Goal: Transaction & Acquisition: Book appointment/travel/reservation

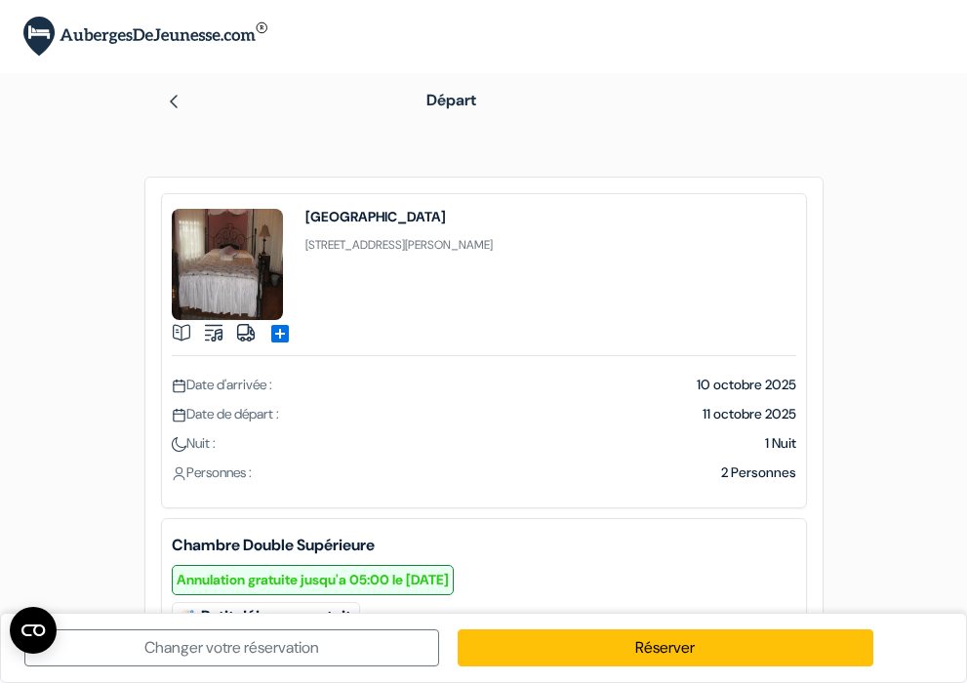
click at [178, 98] on img at bounding box center [174, 102] width 16 height 16
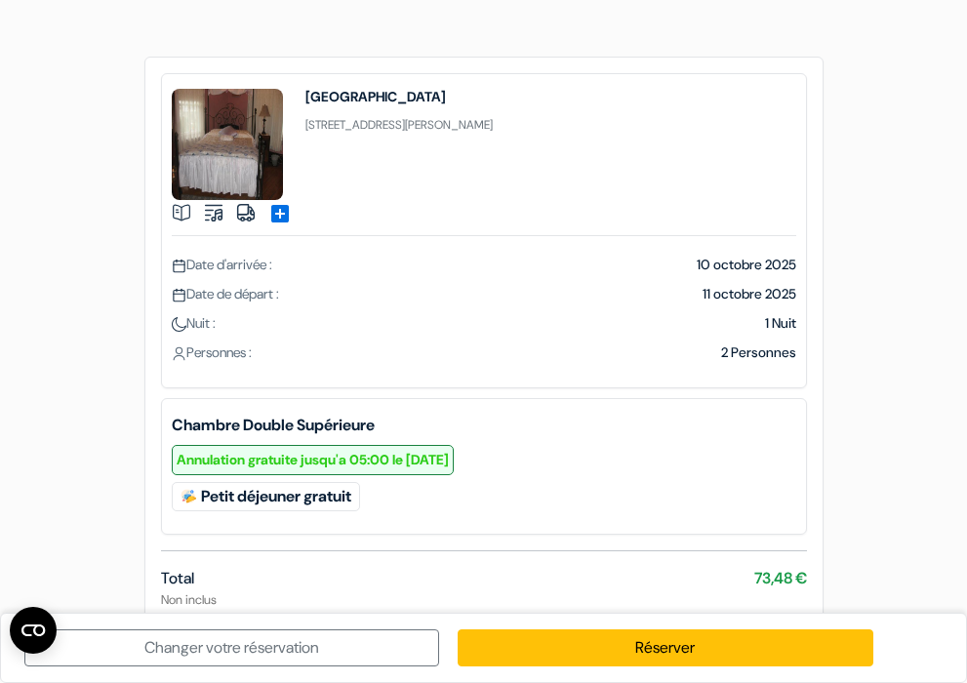
scroll to position [161, 0]
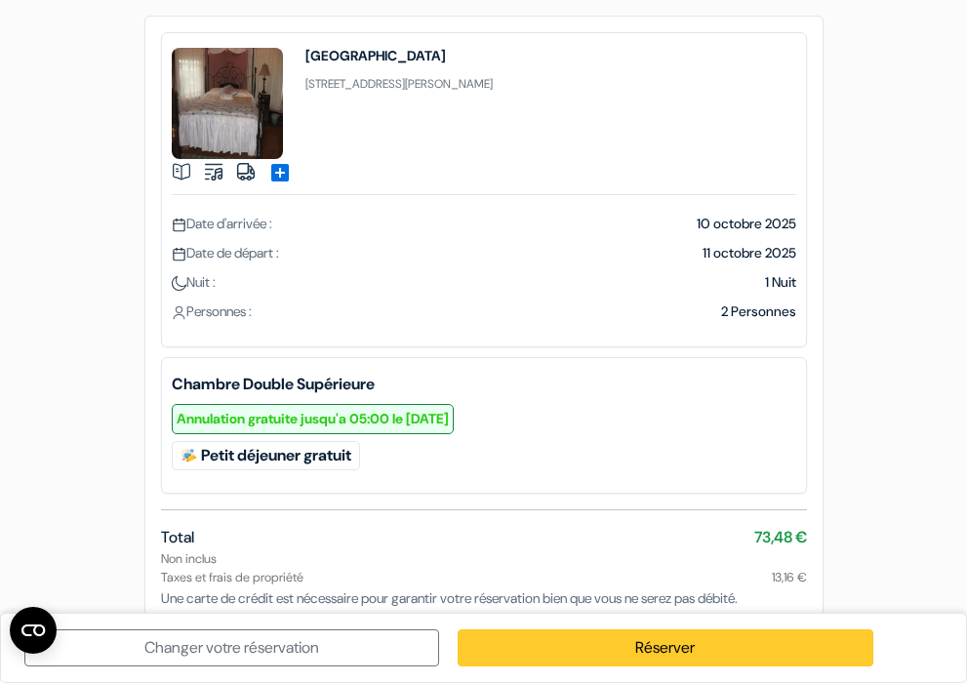
click at [641, 651] on link "Réserver" at bounding box center [665, 648] width 415 height 37
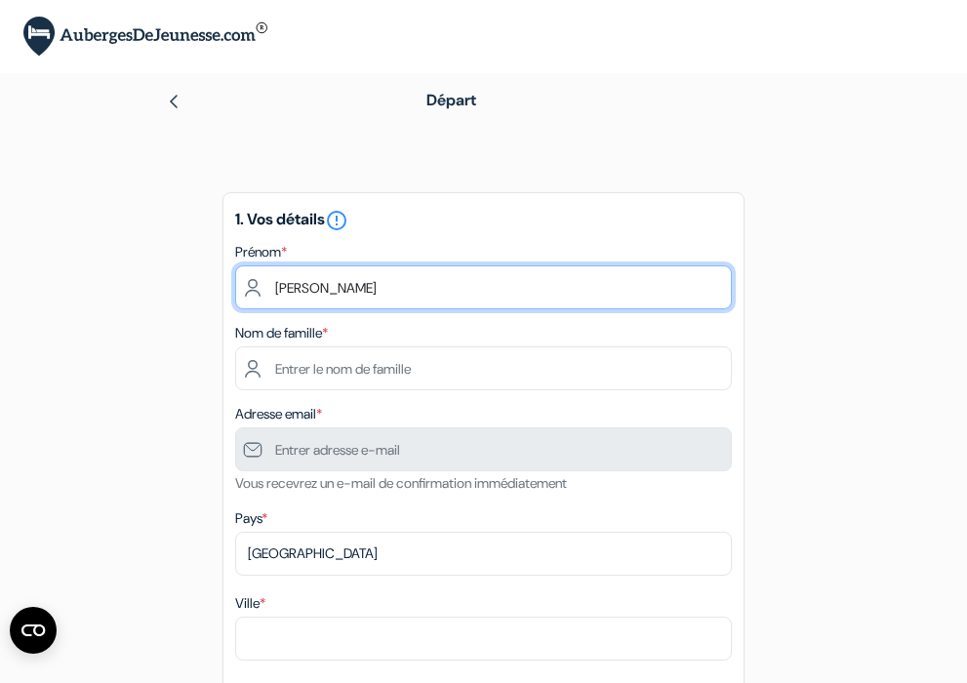
type input "Joël"
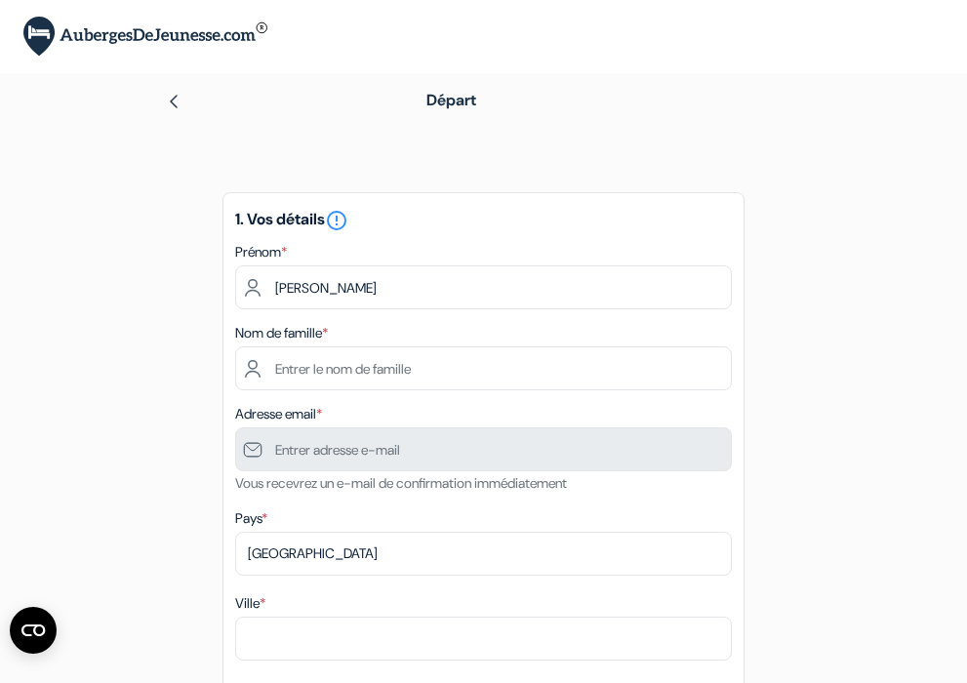
click at [507, 344] on div "Nom de famille *" at bounding box center [483, 355] width 497 height 69
click at [406, 336] on div "Nom de famille *" at bounding box center [483, 355] width 497 height 69
type input "MICOULET"
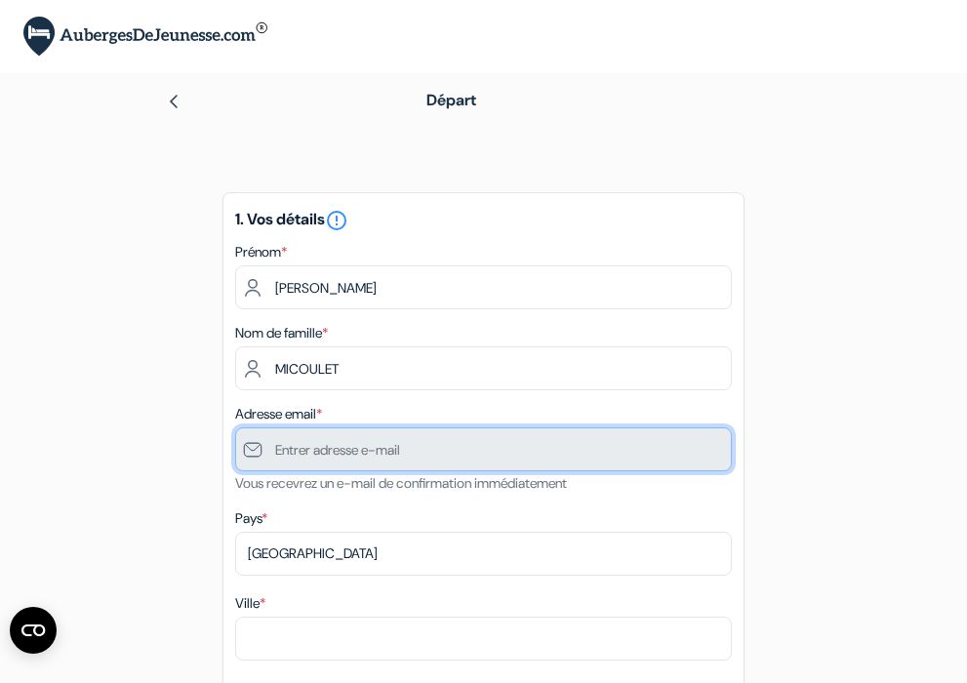
click at [529, 460] on input "text" at bounding box center [483, 450] width 497 height 44
click at [536, 461] on input "text" at bounding box center [483, 450] width 497 height 44
click at [538, 454] on input "text" at bounding box center [483, 450] width 497 height 44
click at [412, 445] on input "text" at bounding box center [483, 450] width 497 height 44
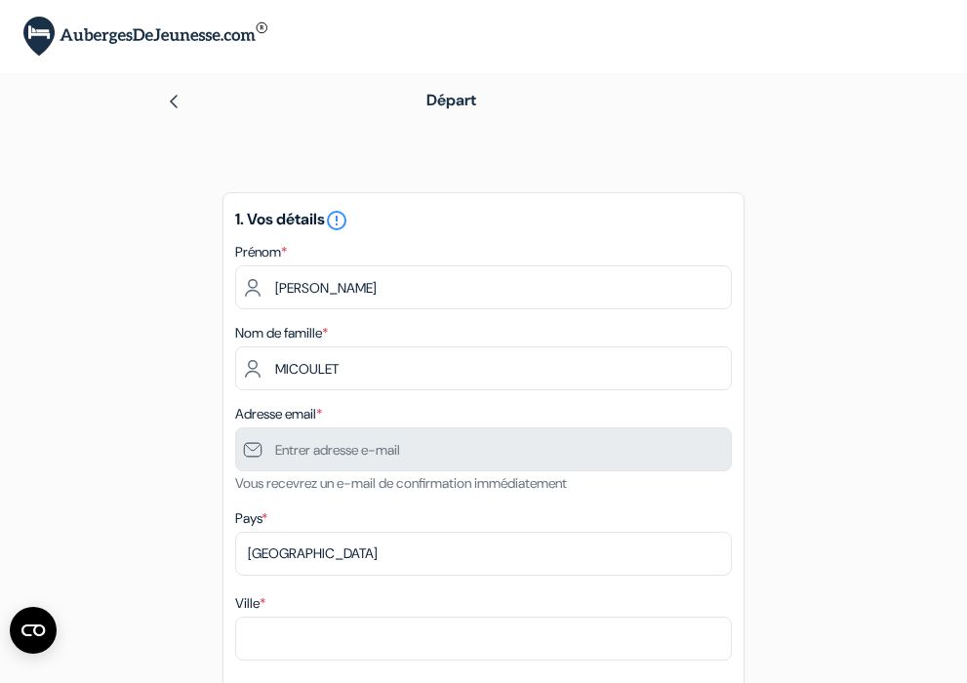
click at [443, 524] on div "Pays * Selectionner le pays Abkhazie Afghanistan Afrique du Sud Albanie Algérie…" at bounding box center [483, 541] width 497 height 69
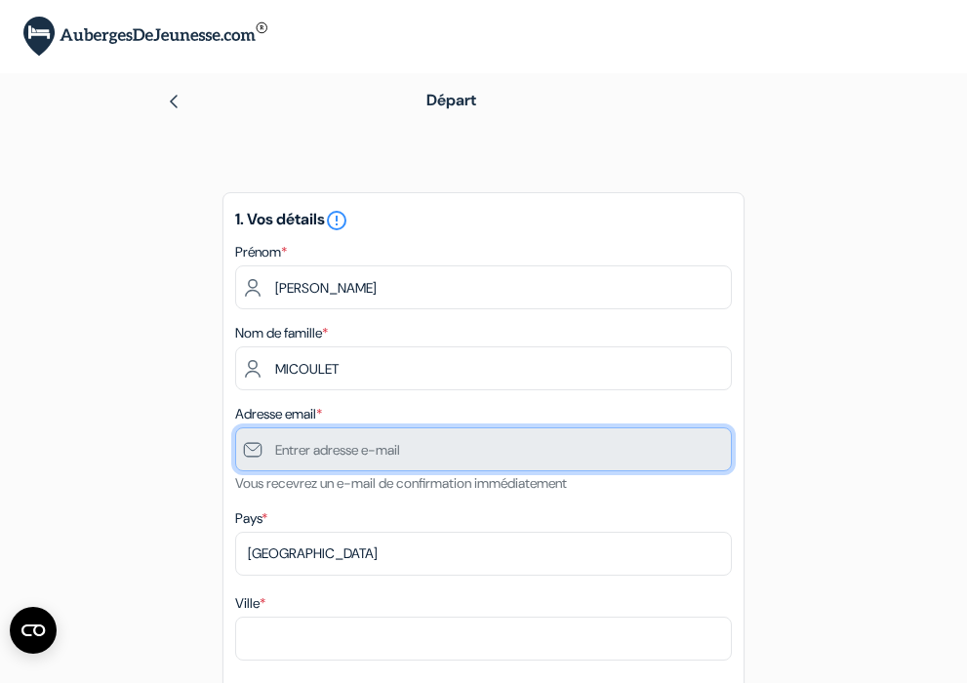
click at [304, 442] on input "text" at bounding box center [483, 450] width 497 height 44
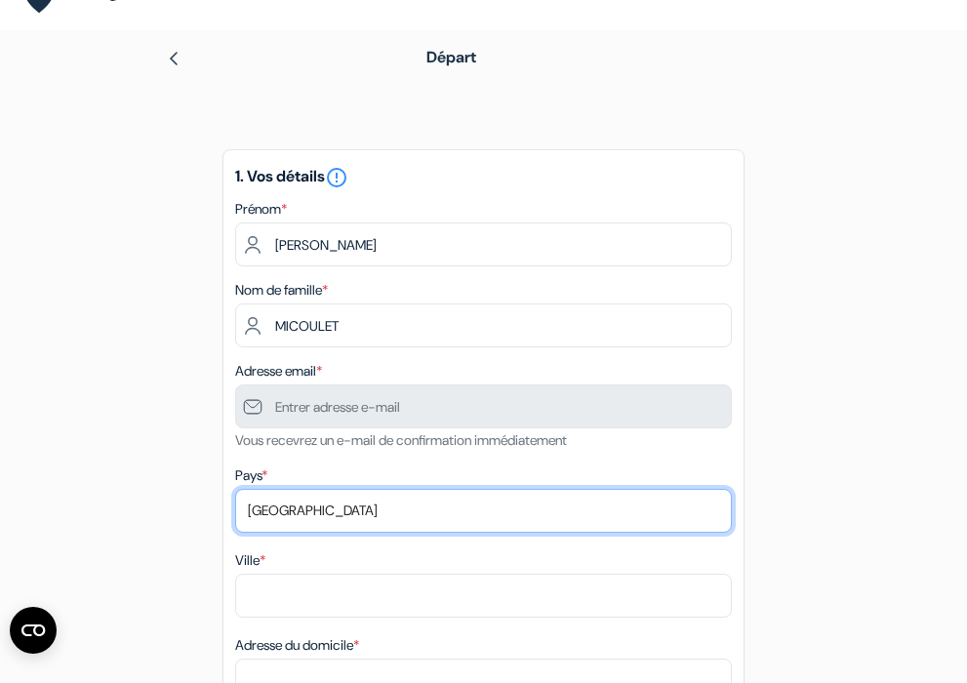
scroll to position [160, 0]
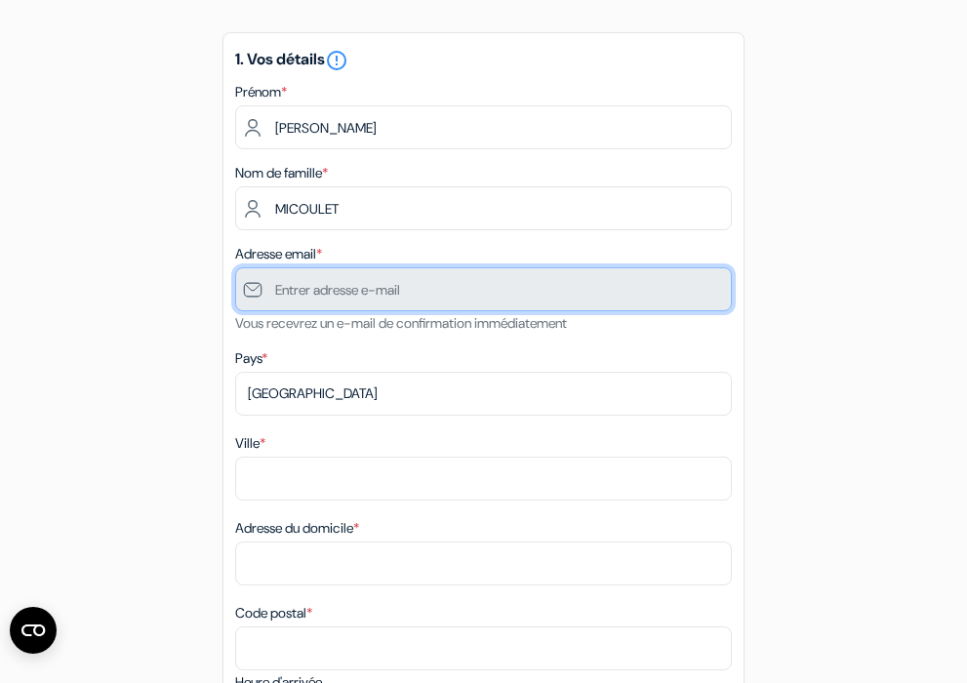
click at [423, 295] on input "text" at bounding box center [483, 289] width 497 height 44
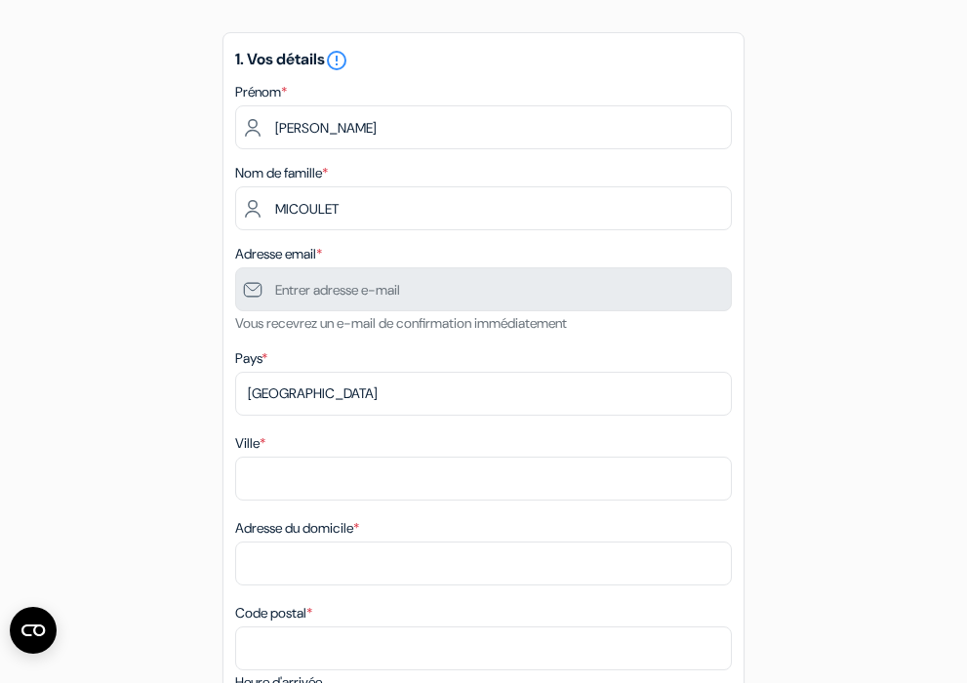
click at [401, 441] on div "Ville *" at bounding box center [483, 465] width 497 height 69
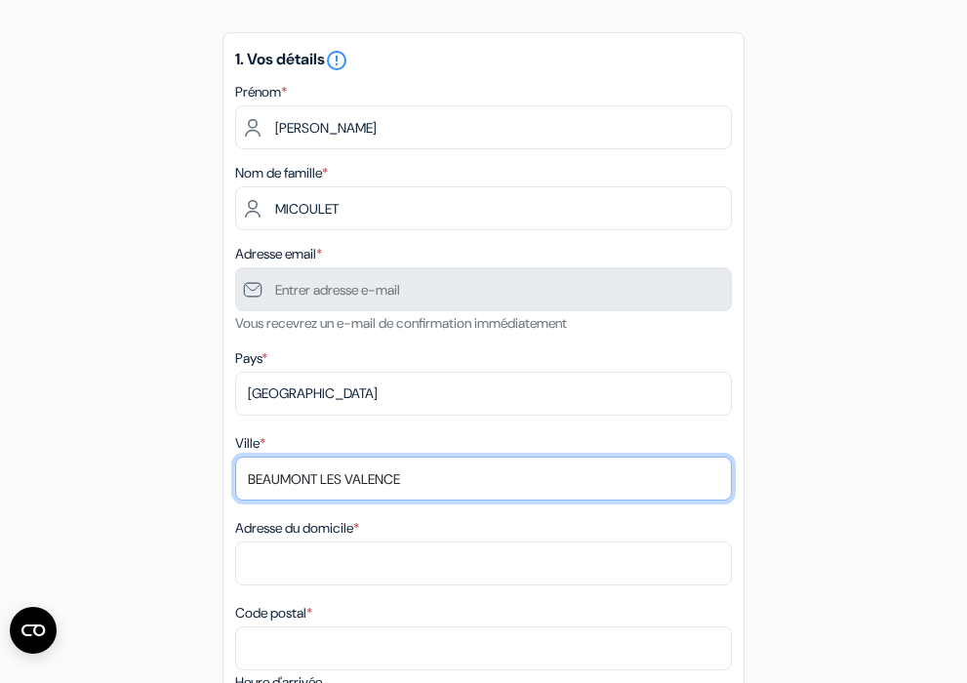
type input "BEAUMONT LES VALENCE"
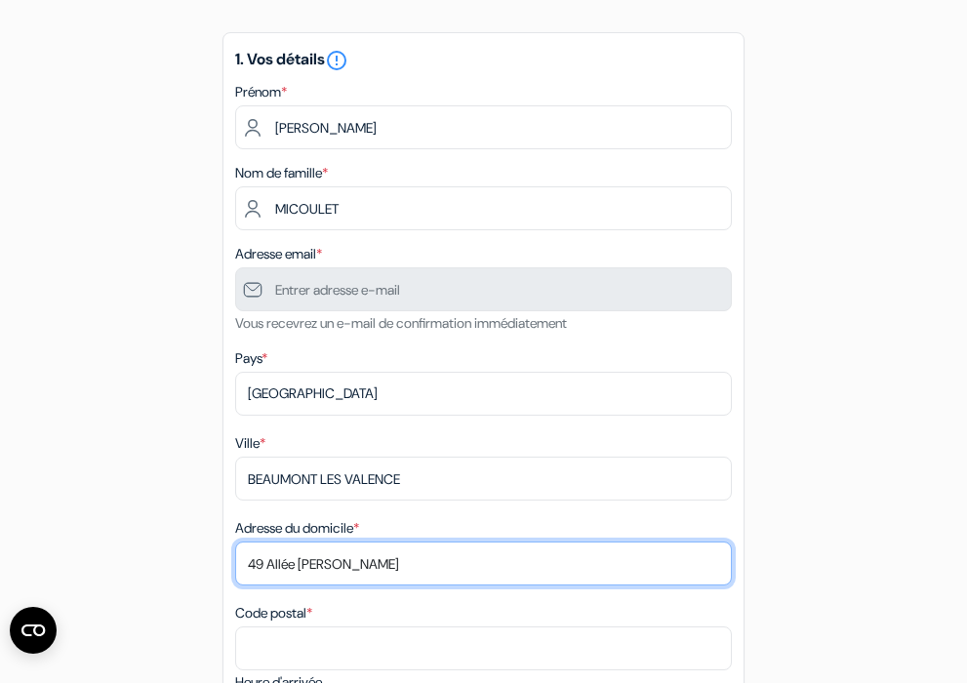
scroll to position [188, 0]
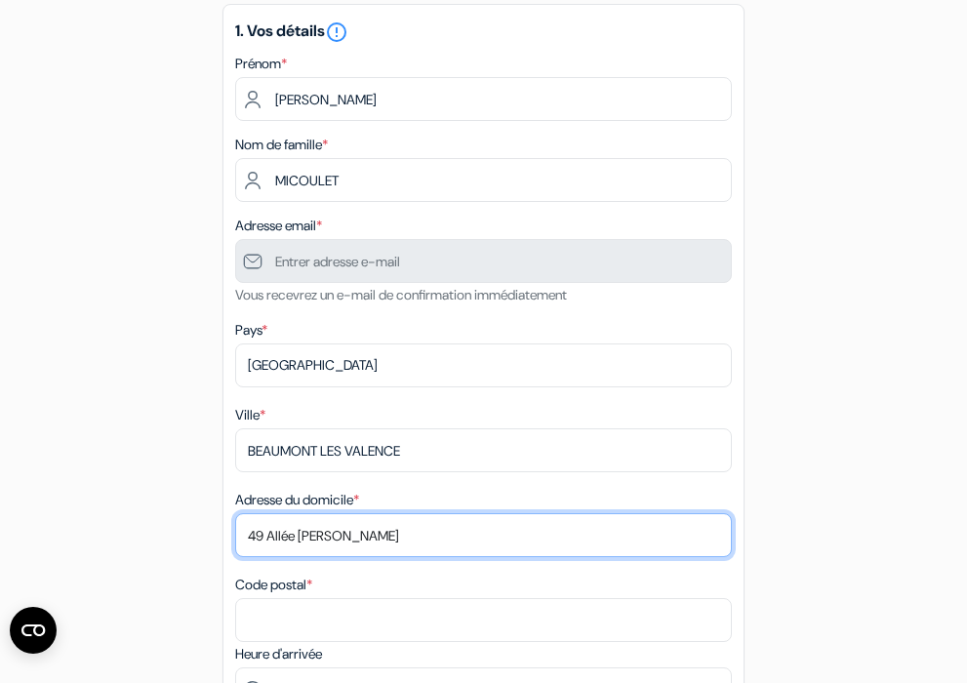
type input "49 Allée Jacques PREVERT"
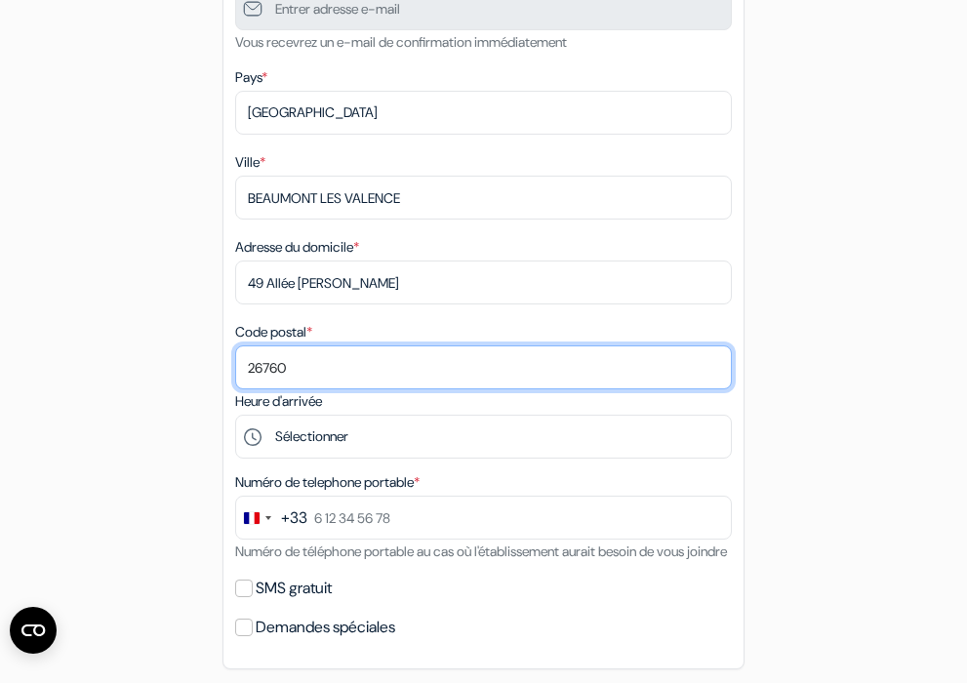
scroll to position [475, 0]
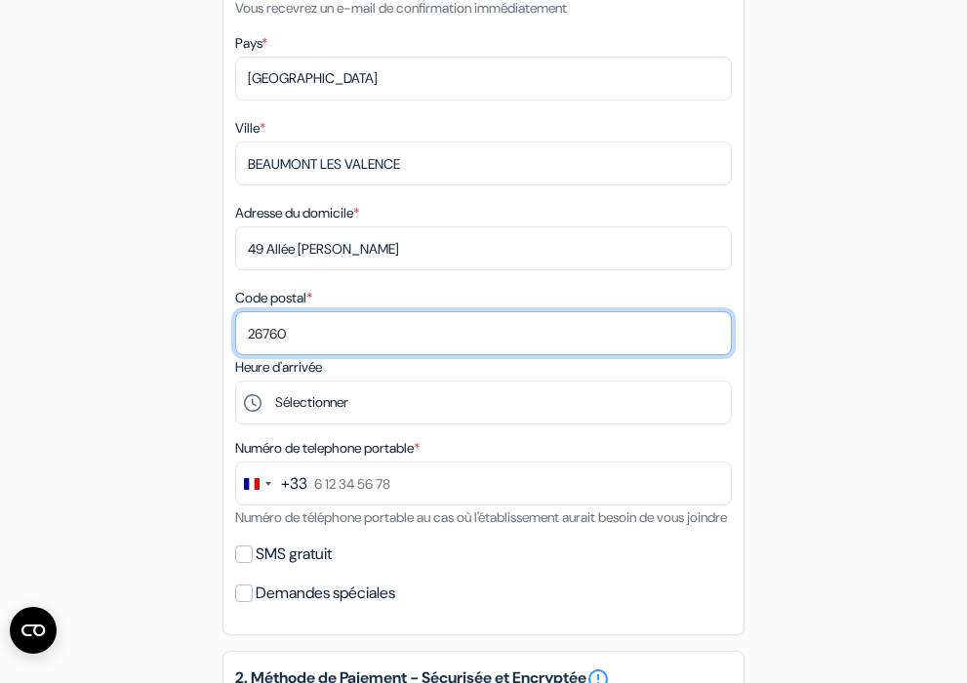
type input "26760"
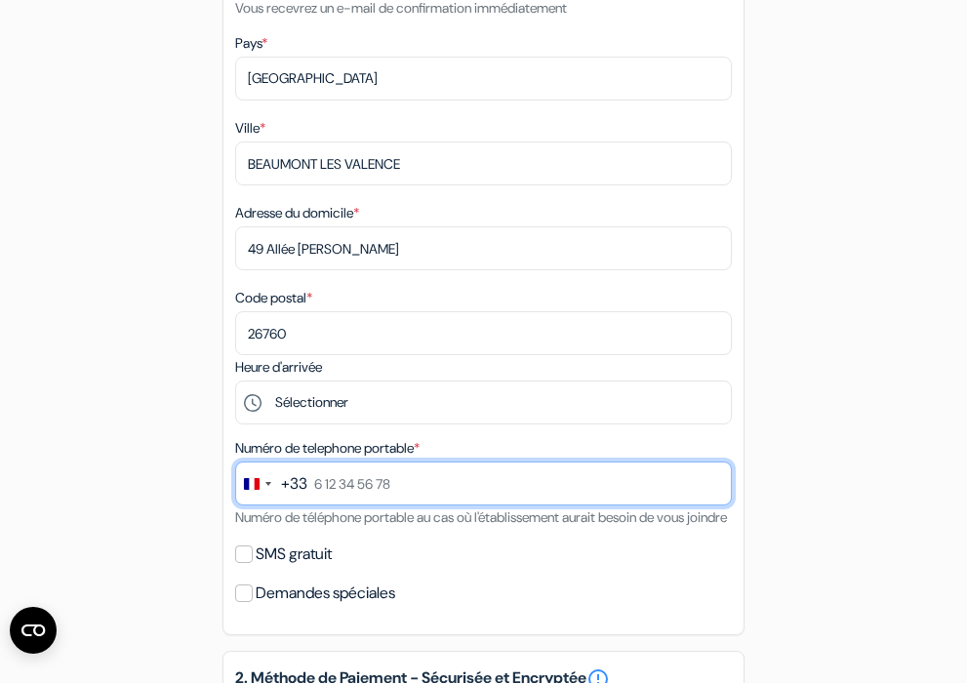
click at [454, 489] on input "text" at bounding box center [483, 484] width 497 height 44
click at [455, 486] on input "text" at bounding box center [483, 484] width 497 height 44
click at [518, 483] on input "text" at bounding box center [483, 484] width 497 height 44
click at [440, 481] on input "text" at bounding box center [483, 484] width 497 height 44
click at [479, 483] on input "text" at bounding box center [483, 484] width 497 height 44
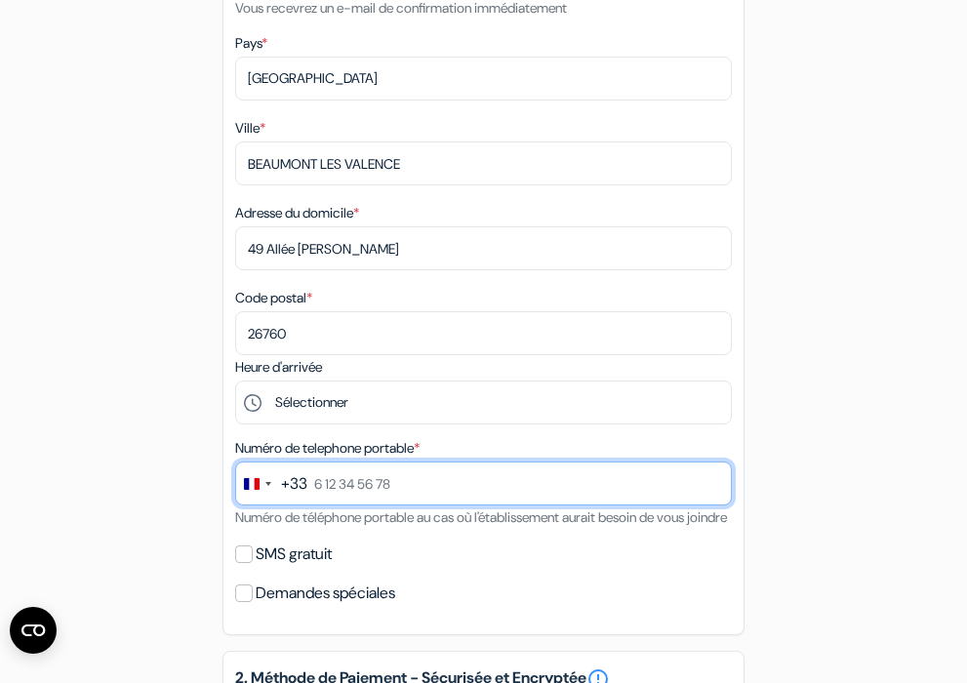
click at [711, 484] on input "text" at bounding box center [483, 484] width 497 height 44
click at [712, 484] on input "text" at bounding box center [483, 484] width 497 height 44
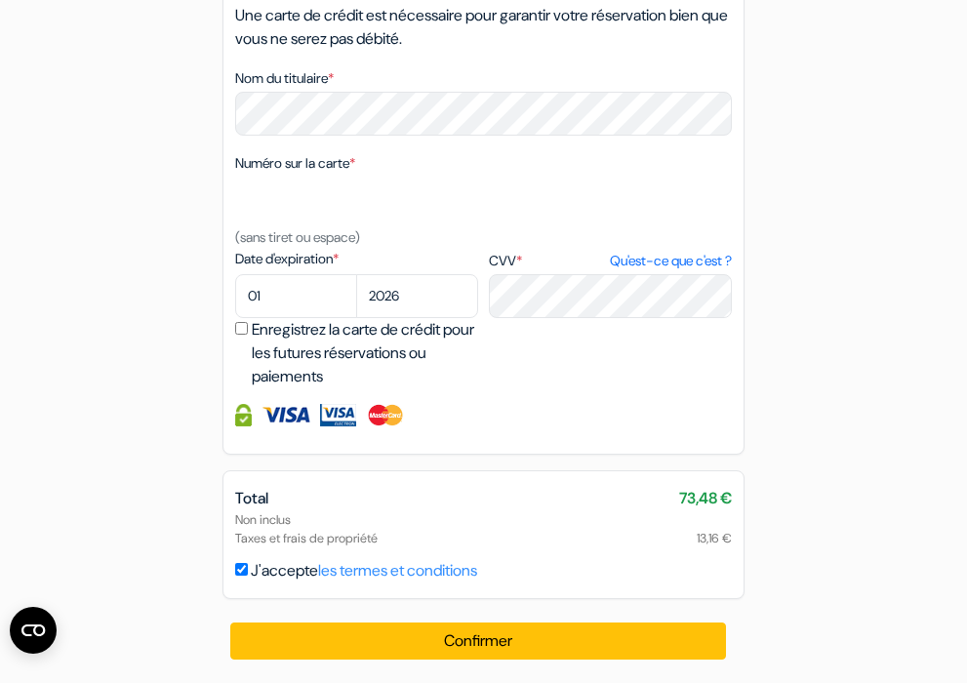
scroll to position [1194, 0]
select select "09"
select select "2029"
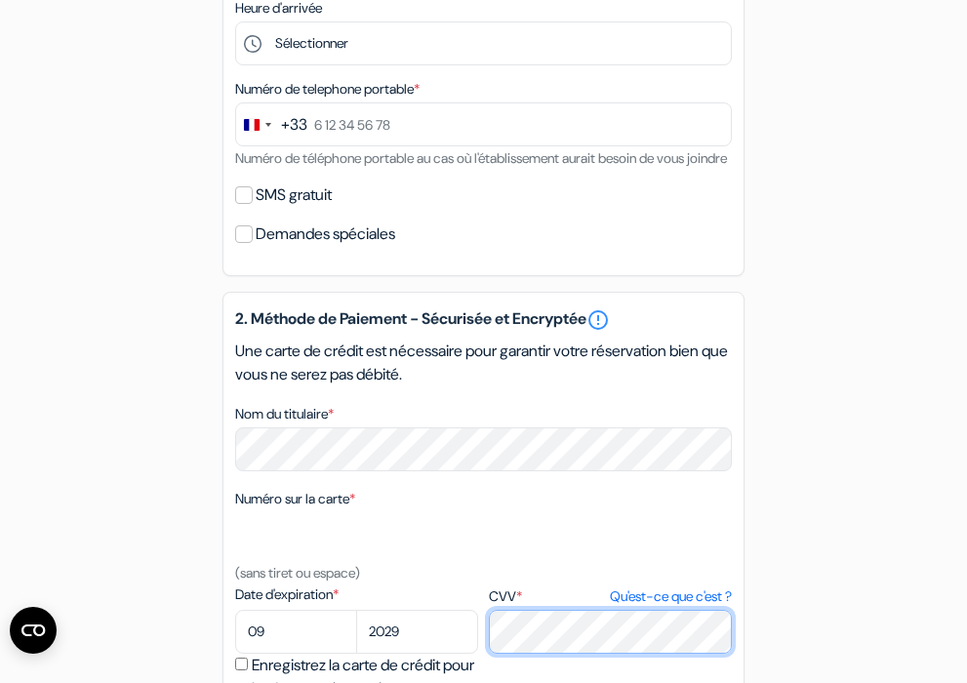
scroll to position [754, 0]
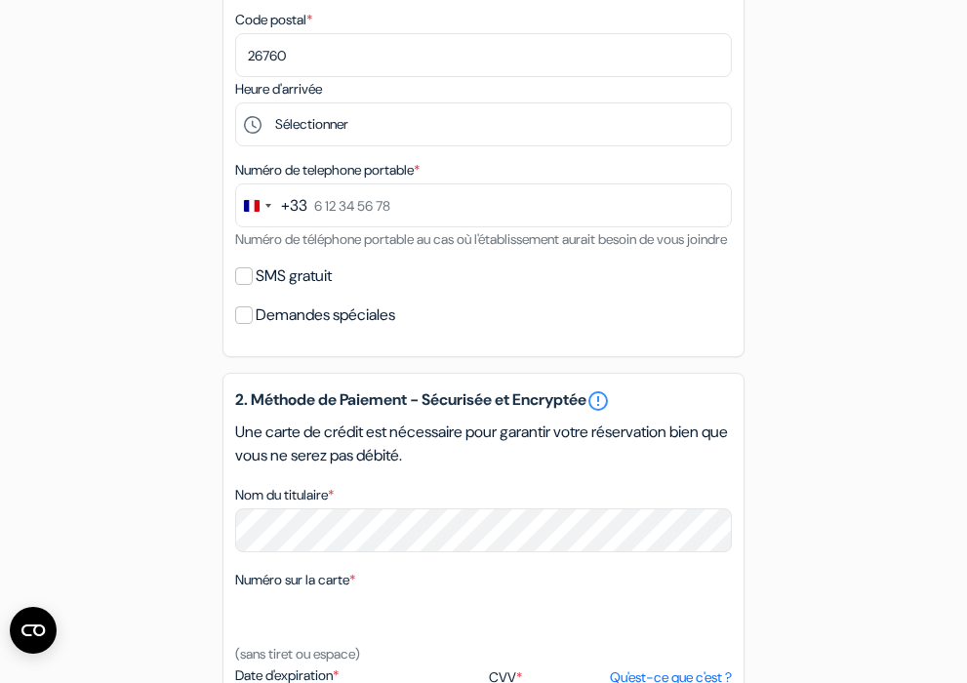
click at [420, 167] on span "*" at bounding box center [417, 170] width 6 height 18
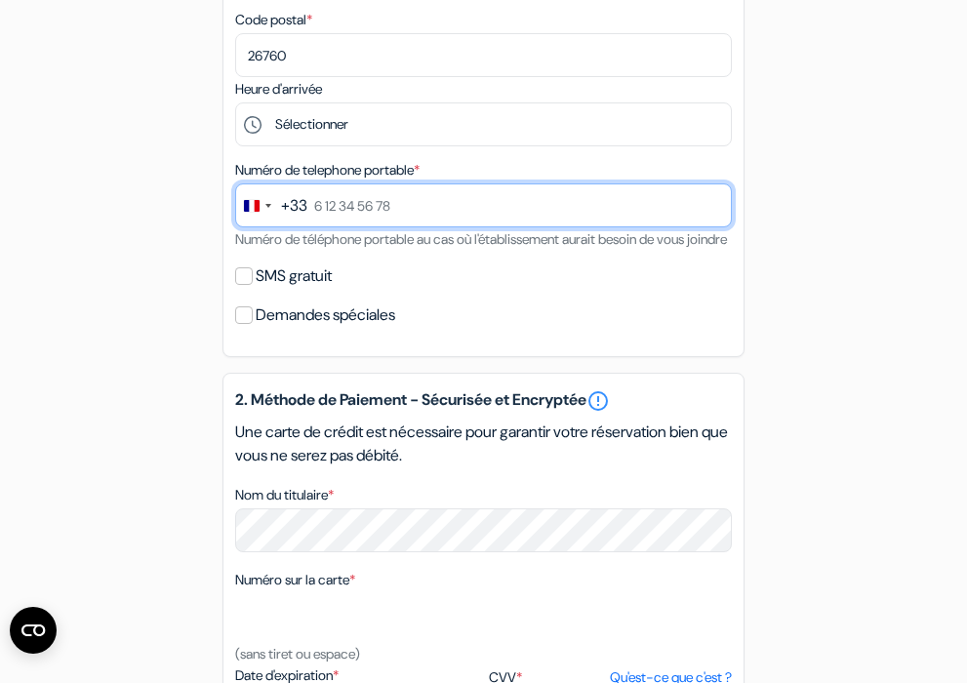
drag, startPoint x: 425, startPoint y: 204, endPoint x: 405, endPoint y: 195, distance: 21.4
click at [397, 197] on input "text" at bounding box center [483, 206] width 497 height 44
drag, startPoint x: 412, startPoint y: 204, endPoint x: 345, endPoint y: 203, distance: 67.4
click at [283, 194] on div "+33 244 results found No results found Afghanistan +93 Åland Islands +358 Alban…" at bounding box center [483, 206] width 497 height 44
click at [713, 205] on input "text" at bounding box center [483, 206] width 497 height 44
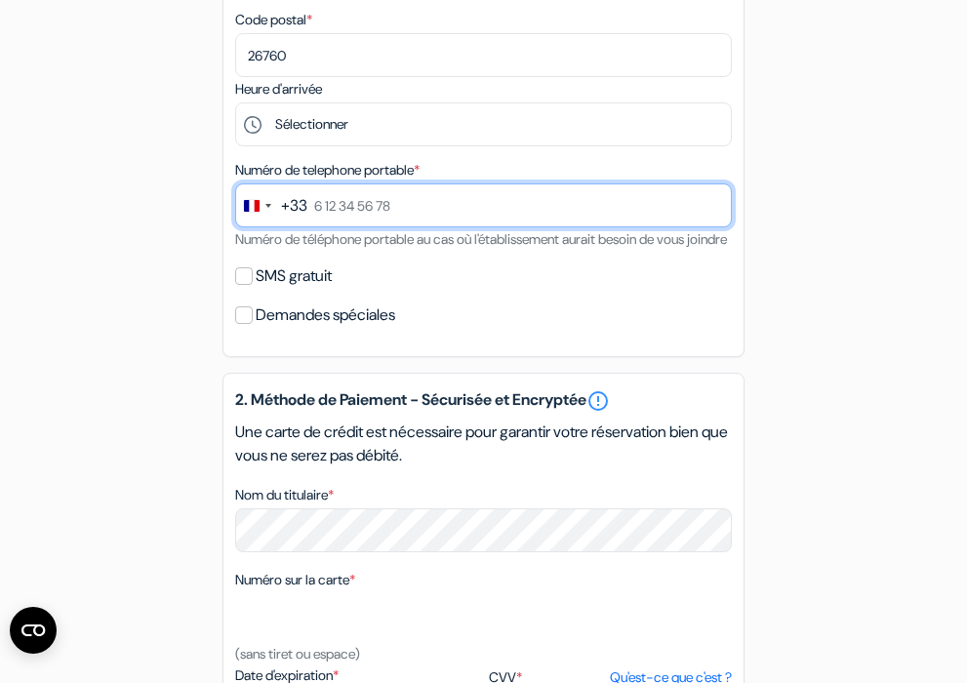
click at [716, 202] on input "text" at bounding box center [483, 206] width 497 height 44
drag, startPoint x: 425, startPoint y: 205, endPoint x: 318, endPoint y: 204, distance: 106.4
click at [314, 203] on input "text" at bounding box center [483, 206] width 497 height 44
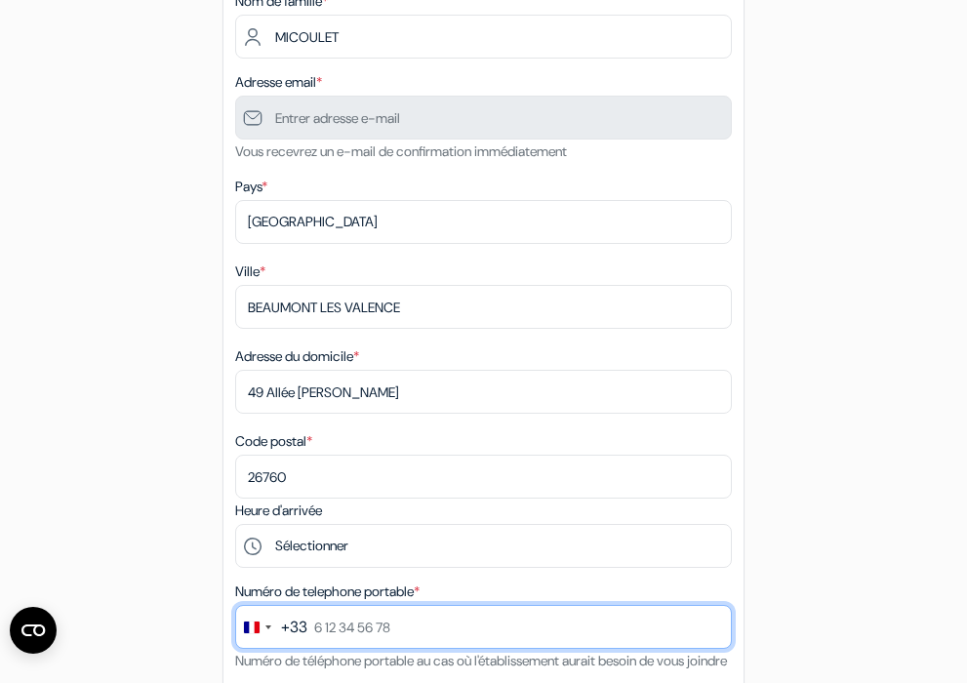
scroll to position [271, 0]
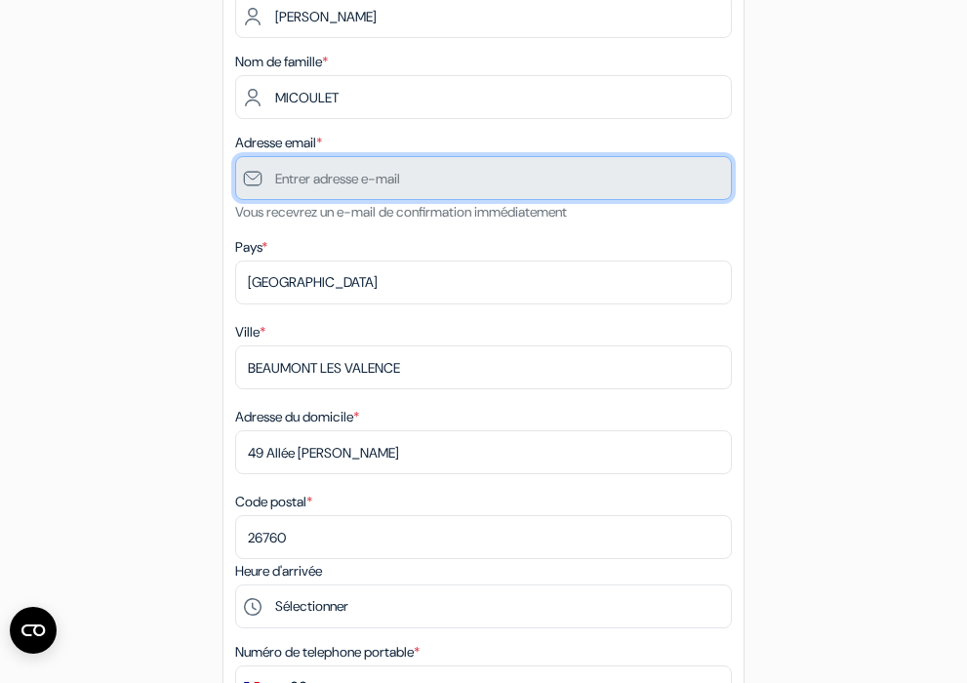
click at [515, 177] on input "text" at bounding box center [483, 178] width 497 height 44
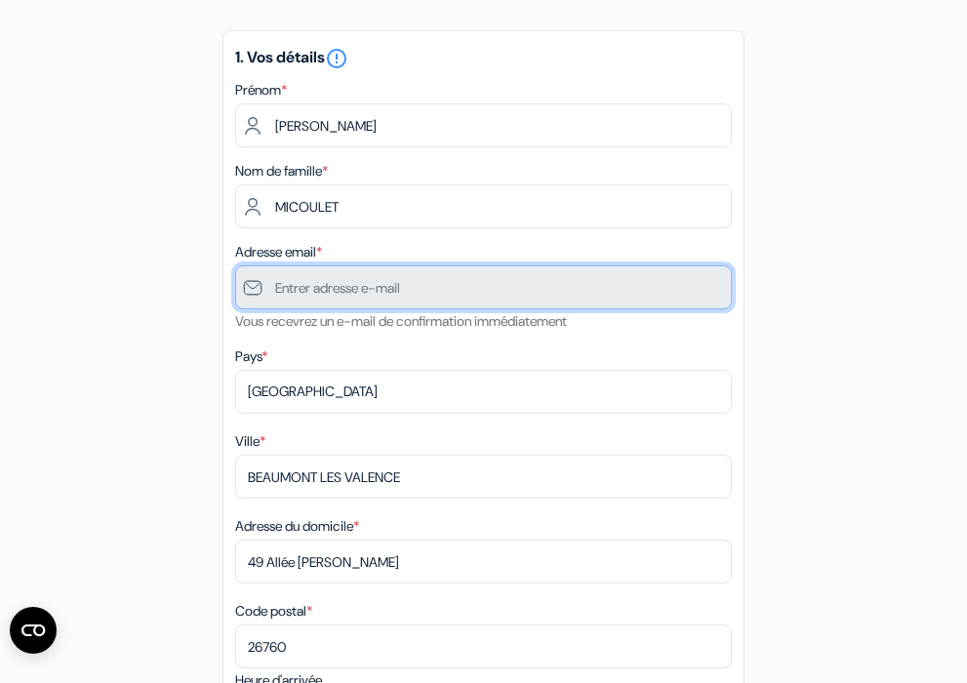
scroll to position [333, 0]
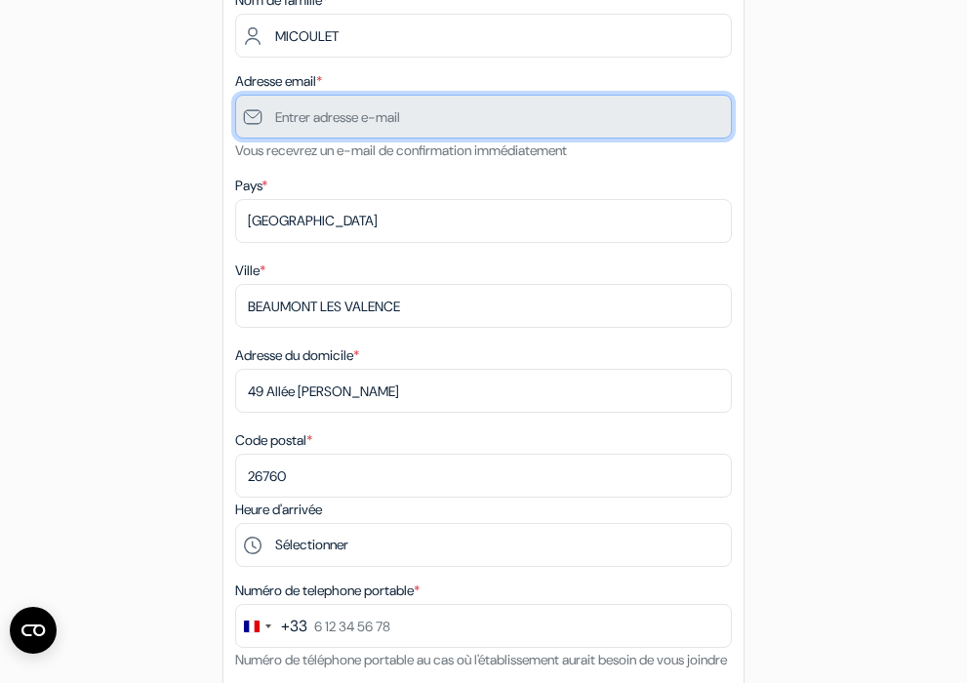
click at [471, 120] on input "text" at bounding box center [483, 117] width 497 height 44
click at [471, 123] on input "text" at bounding box center [483, 117] width 497 height 44
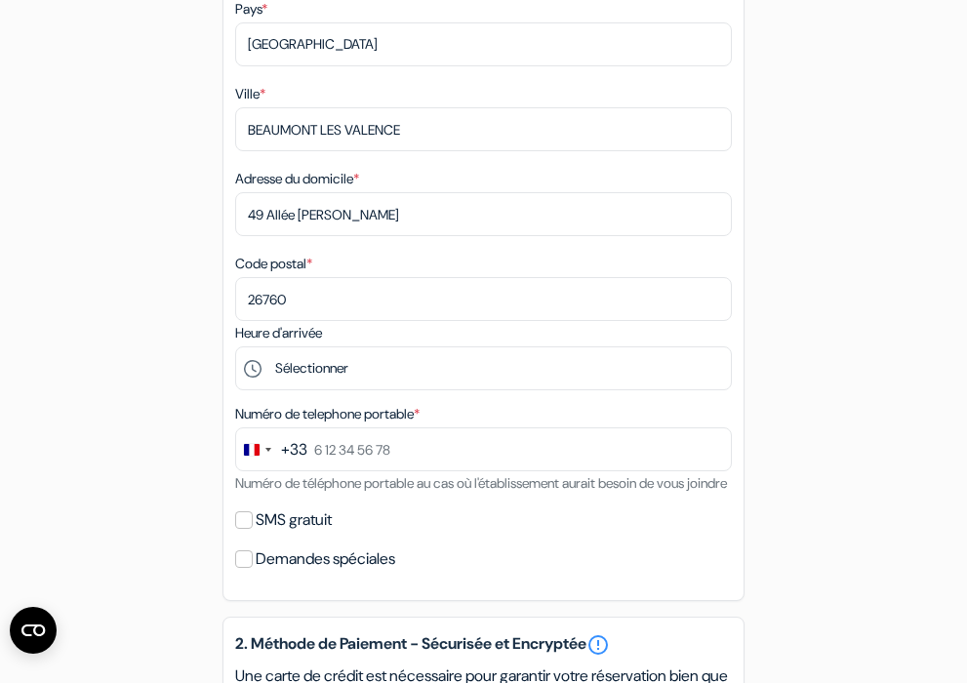
scroll to position [619, 0]
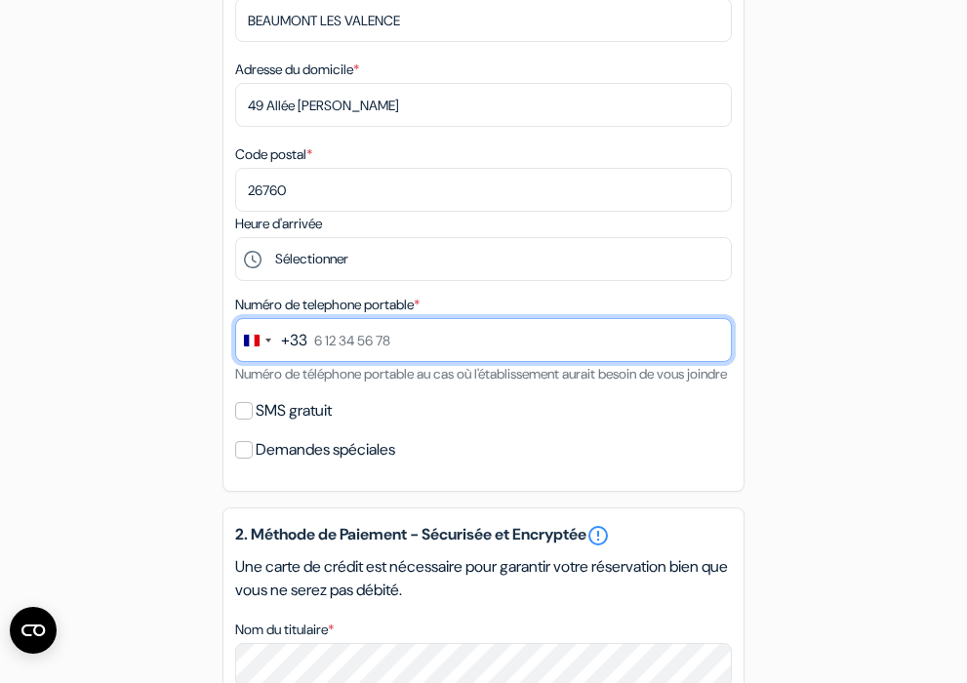
click at [396, 342] on input "text" at bounding box center [483, 340] width 497 height 44
click at [716, 340] on input "text" at bounding box center [483, 340] width 497 height 44
drag, startPoint x: 716, startPoint y: 340, endPoint x: 686, endPoint y: 343, distance: 29.4
click at [672, 343] on input "text" at bounding box center [483, 340] width 497 height 44
click at [702, 339] on input "text" at bounding box center [483, 340] width 497 height 44
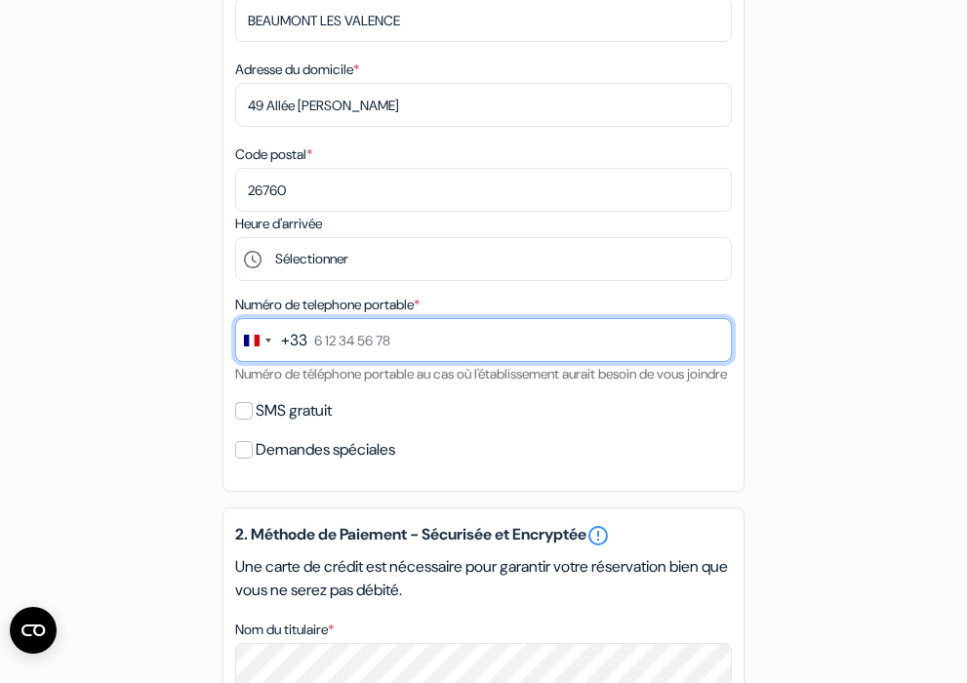
click at [712, 334] on input "text" at bounding box center [483, 340] width 497 height 44
click at [477, 345] on input "text" at bounding box center [483, 340] width 497 height 44
click at [714, 343] on input "text" at bounding box center [483, 340] width 497 height 44
click at [714, 339] on input "text" at bounding box center [483, 340] width 497 height 44
drag, startPoint x: 443, startPoint y: 342, endPoint x: 355, endPoint y: 306, distance: 95.0
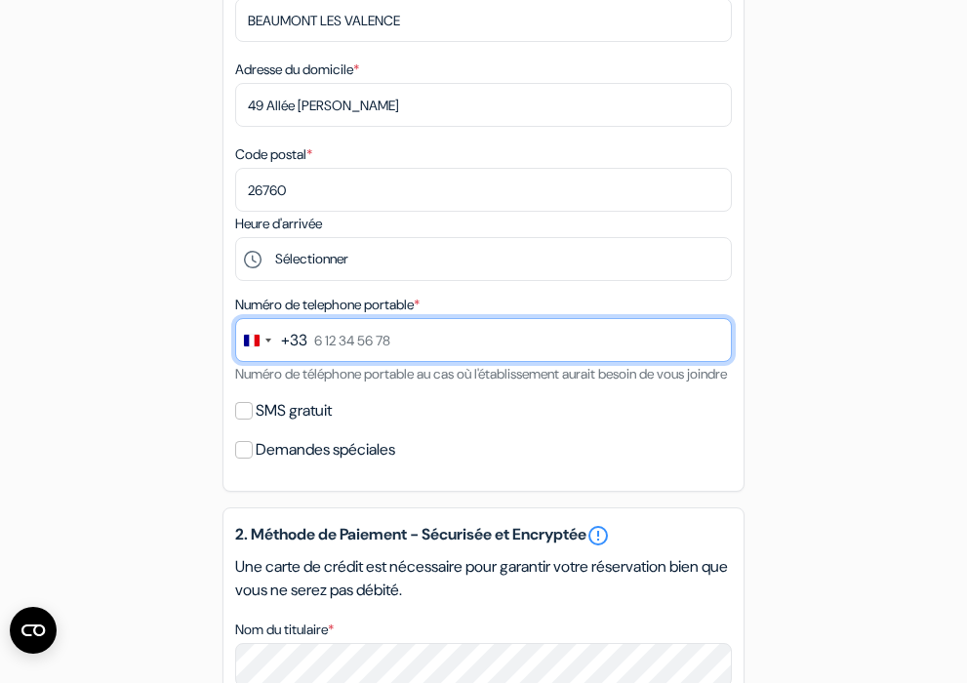
click at [354, 305] on div "Numéro de telephone portable * +33 244 results found No results found Afghanist…" at bounding box center [483, 339] width 497 height 93
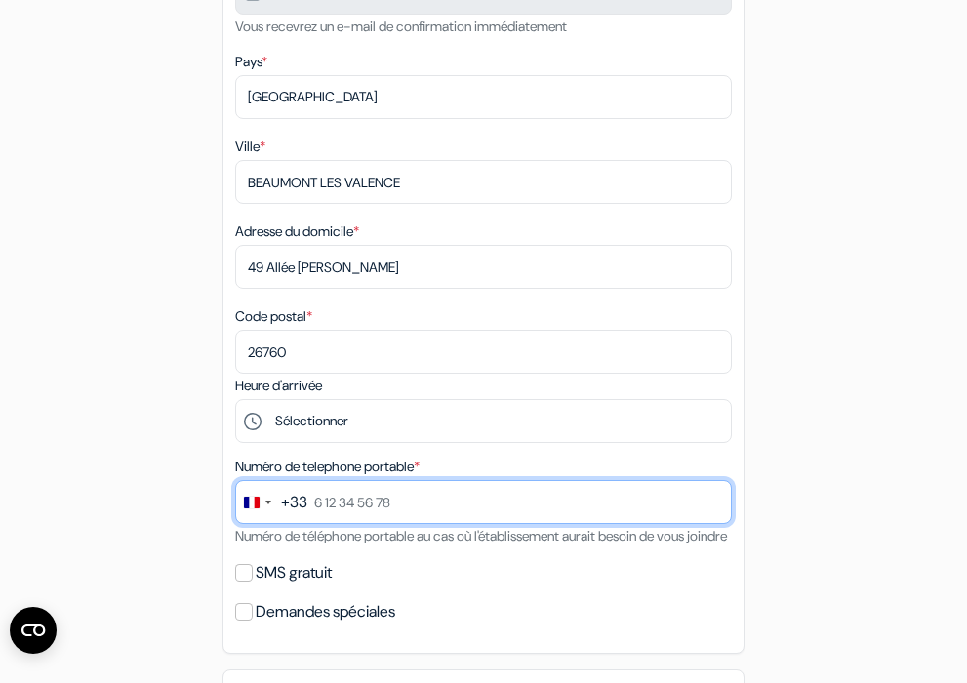
scroll to position [97, 0]
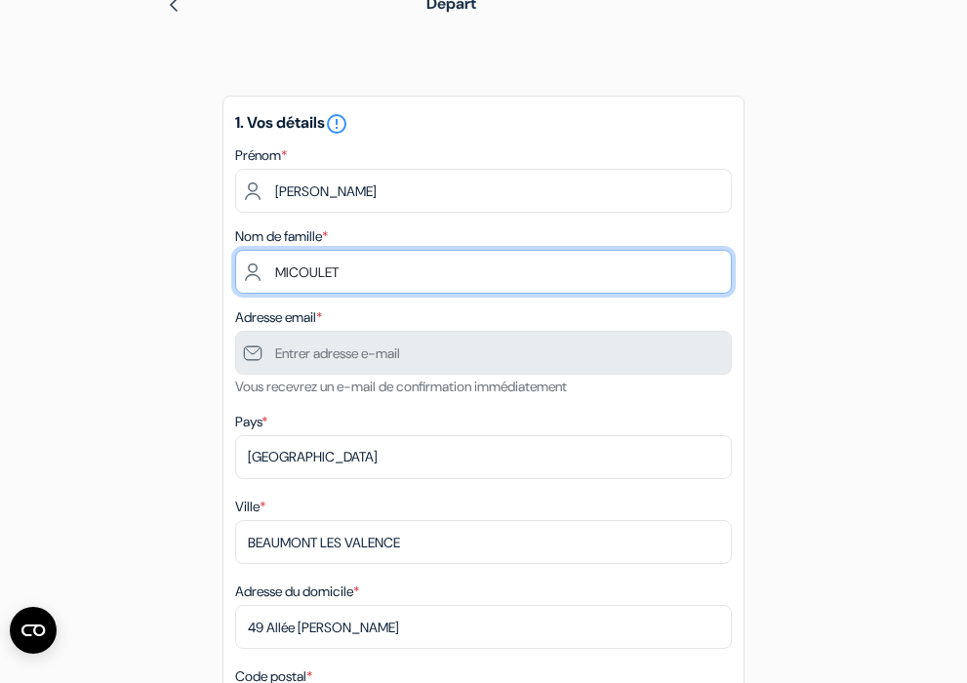
click at [531, 276] on input "MICOULET" at bounding box center [483, 272] width 497 height 44
click at [715, 272] on input "MICOULET" at bounding box center [483, 272] width 497 height 44
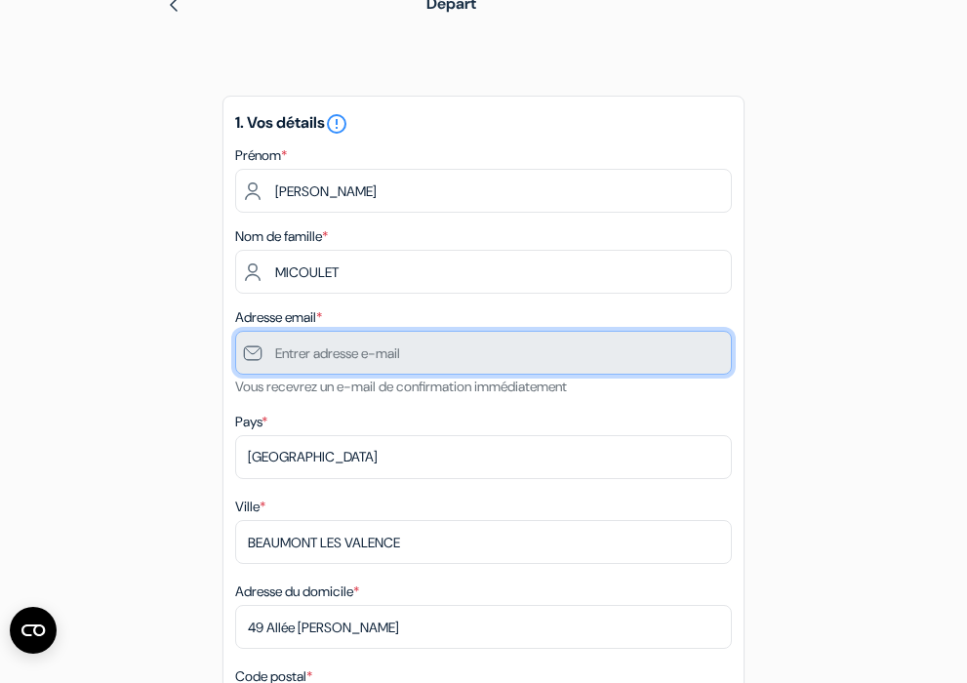
click at [659, 348] on input "text" at bounding box center [483, 353] width 497 height 44
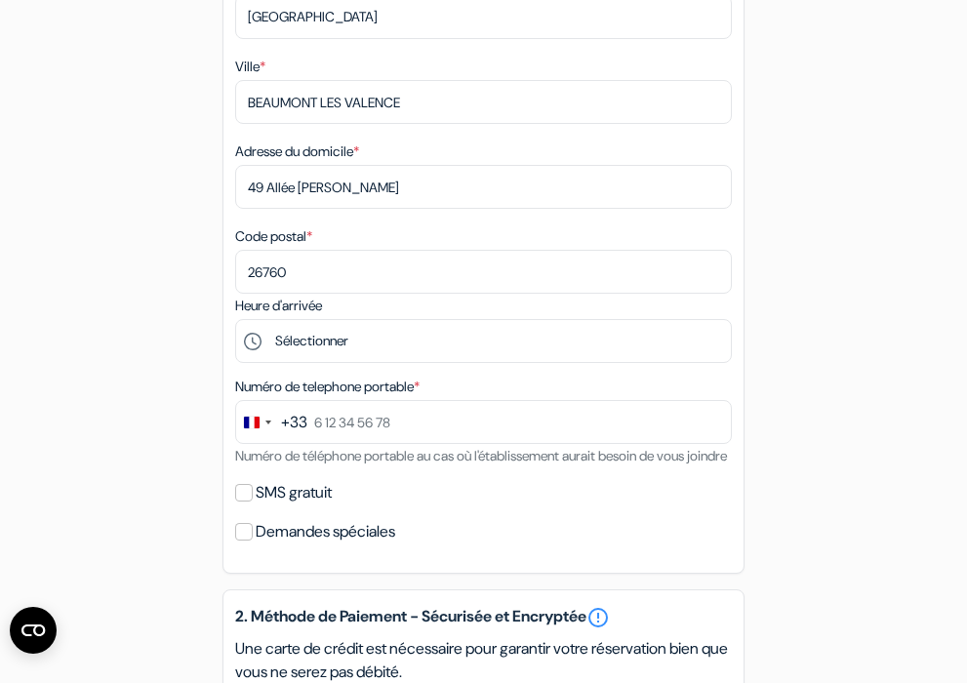
scroll to position [675, 0]
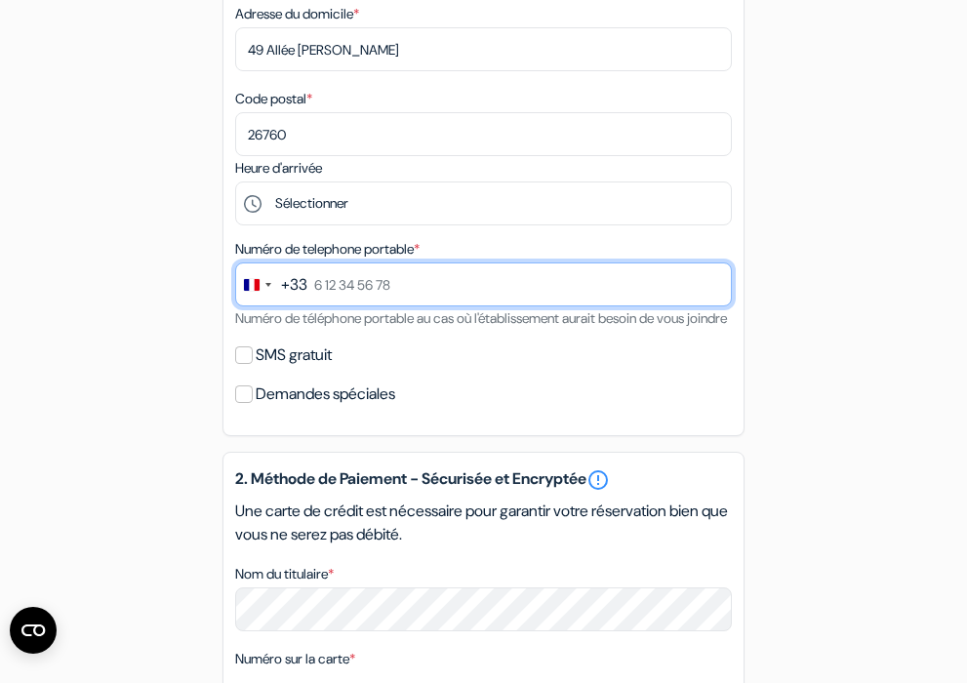
click at [430, 286] on input "text" at bounding box center [483, 285] width 497 height 44
click at [713, 282] on input "text" at bounding box center [483, 285] width 497 height 44
type input "7 84 85 18 92"
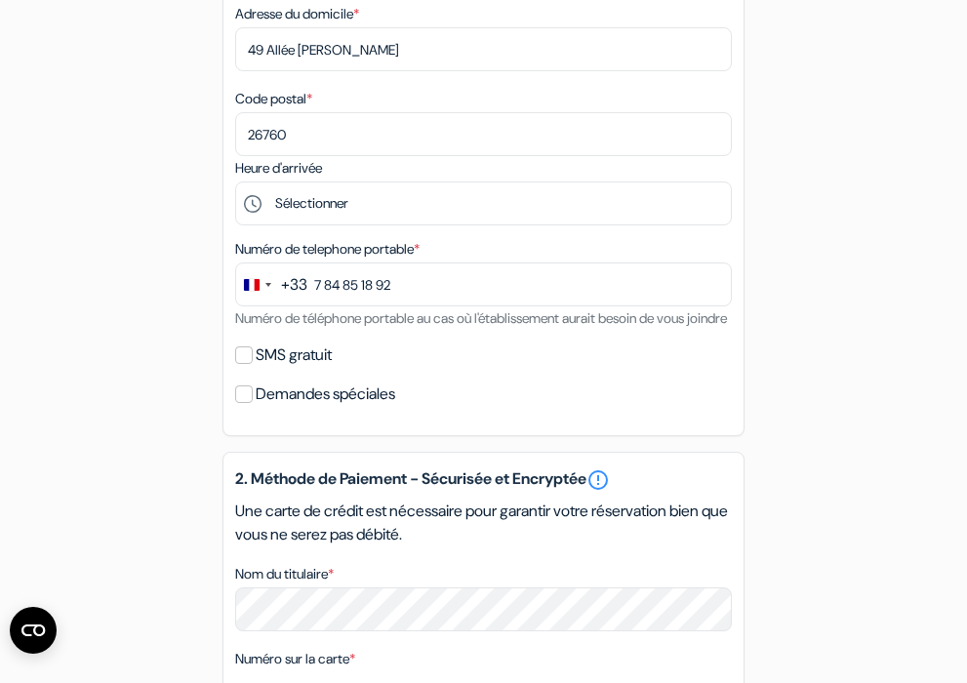
click at [247, 364] on input "SMS gratuit" at bounding box center [244, 356] width 18 height 18
checkbox input "true"
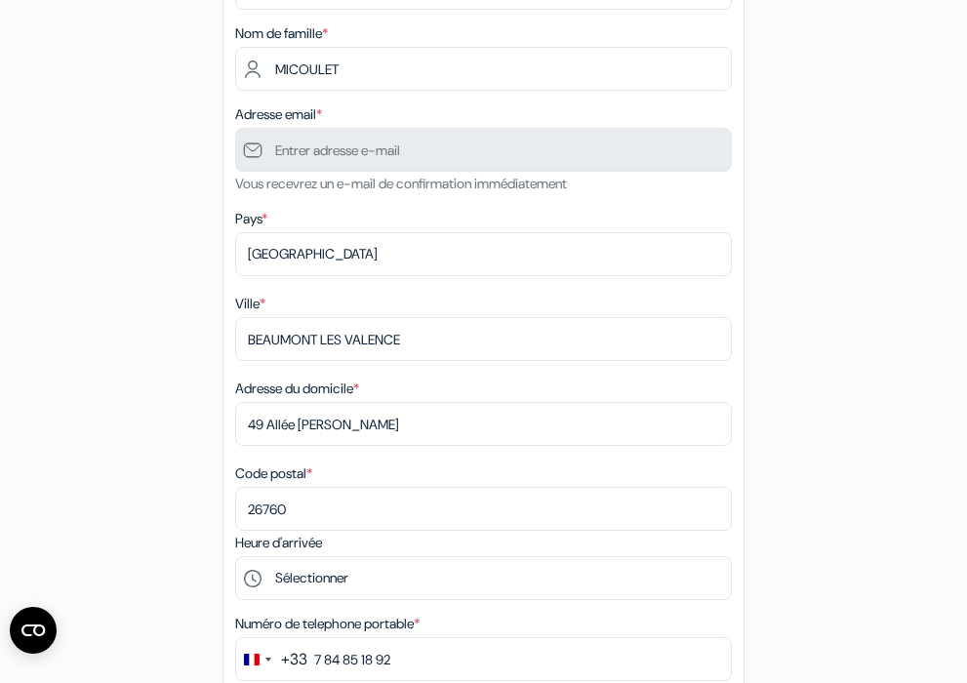
scroll to position [155, 0]
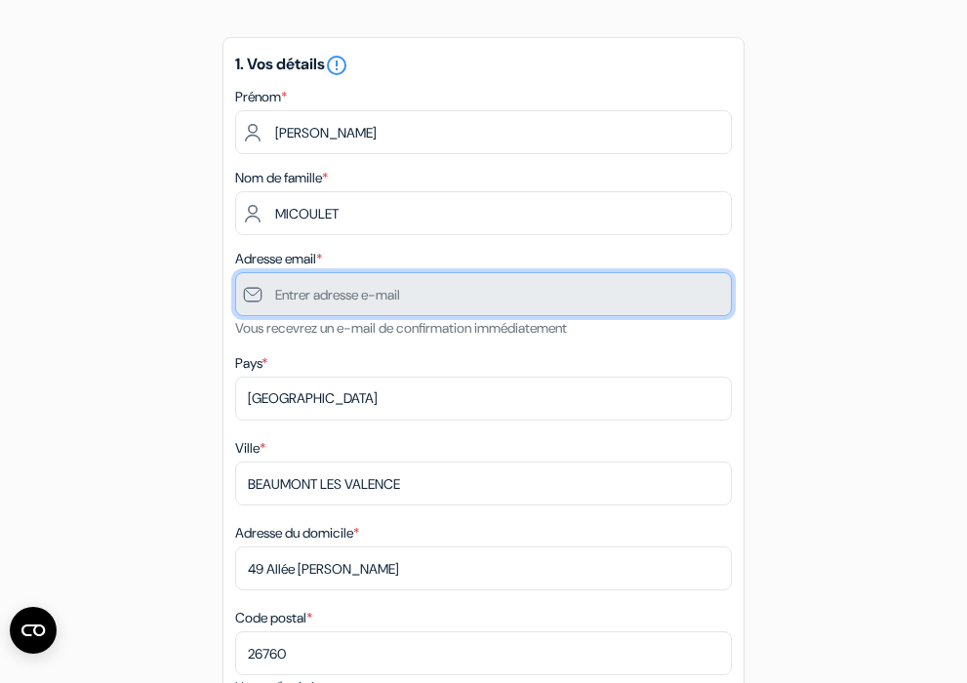
click at [603, 303] on input "text" at bounding box center [483, 294] width 497 height 44
click at [433, 294] on input "text" at bounding box center [483, 294] width 497 height 44
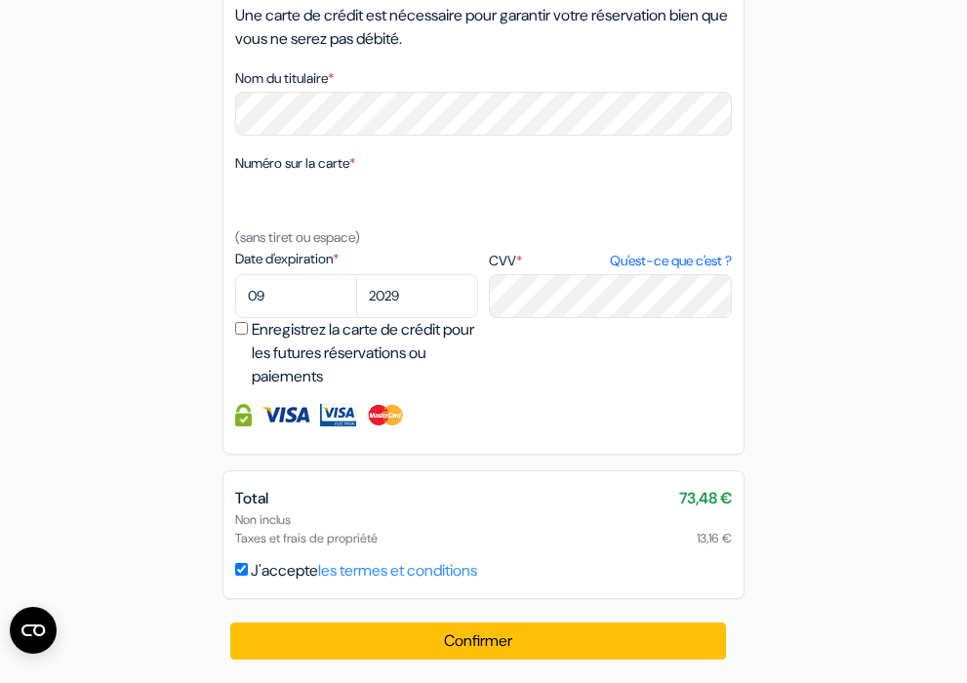
scroll to position [1249, 0]
click at [525, 642] on button "Confirmer Loading..." at bounding box center [478, 641] width 496 height 37
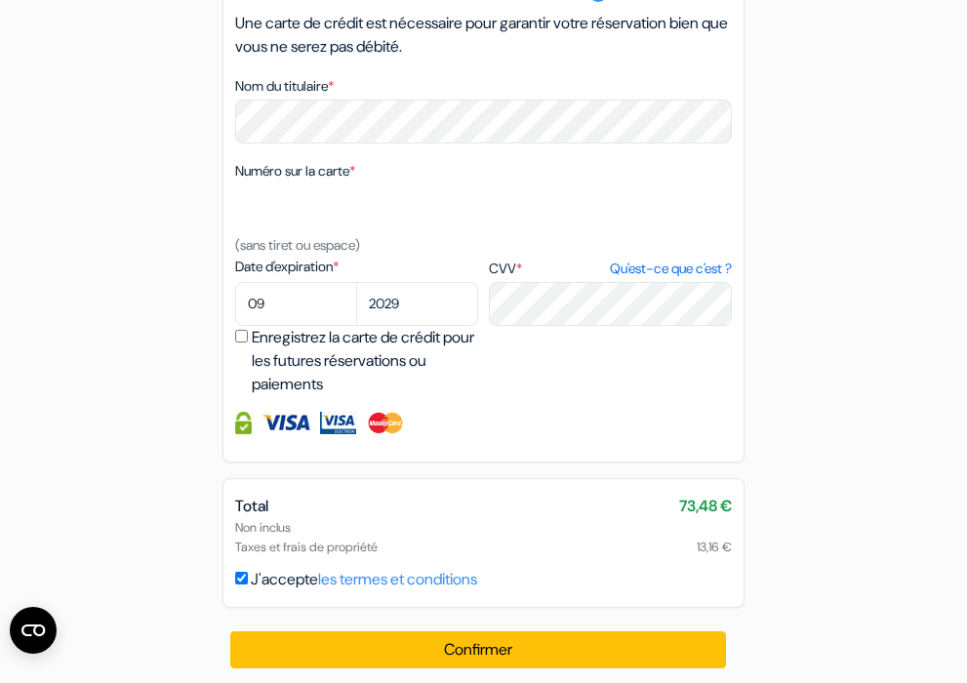
scroll to position [108, 0]
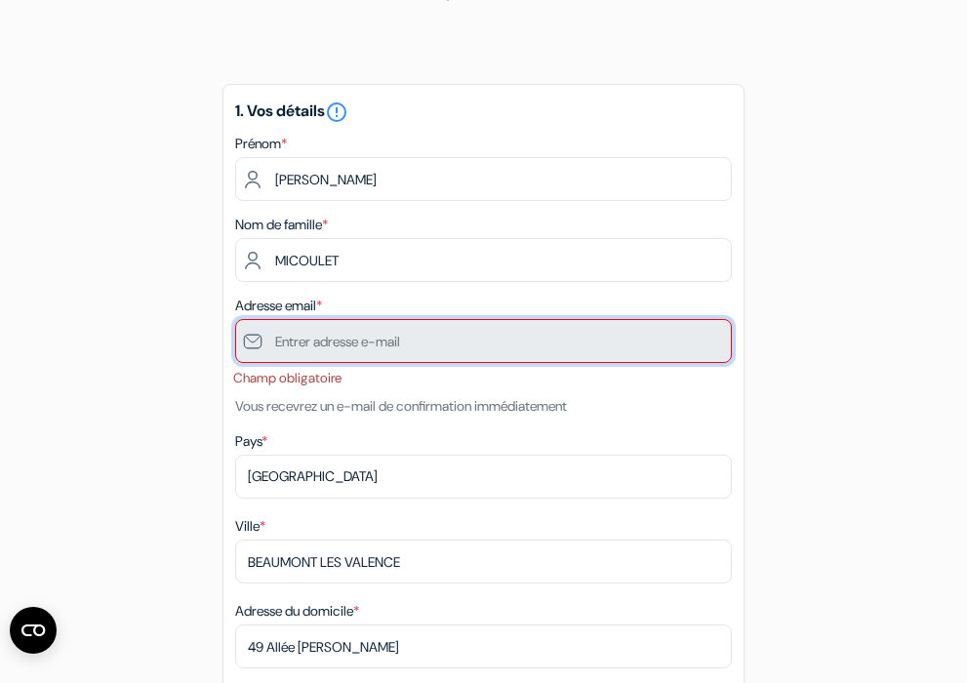
click at [366, 335] on input "text" at bounding box center [483, 341] width 497 height 44
click at [639, 348] on input "text" at bounding box center [483, 341] width 497 height 44
click at [640, 345] on input "text" at bounding box center [483, 341] width 497 height 44
click at [460, 334] on input "text" at bounding box center [483, 341] width 497 height 44
click at [461, 332] on input "text" at bounding box center [483, 341] width 497 height 44
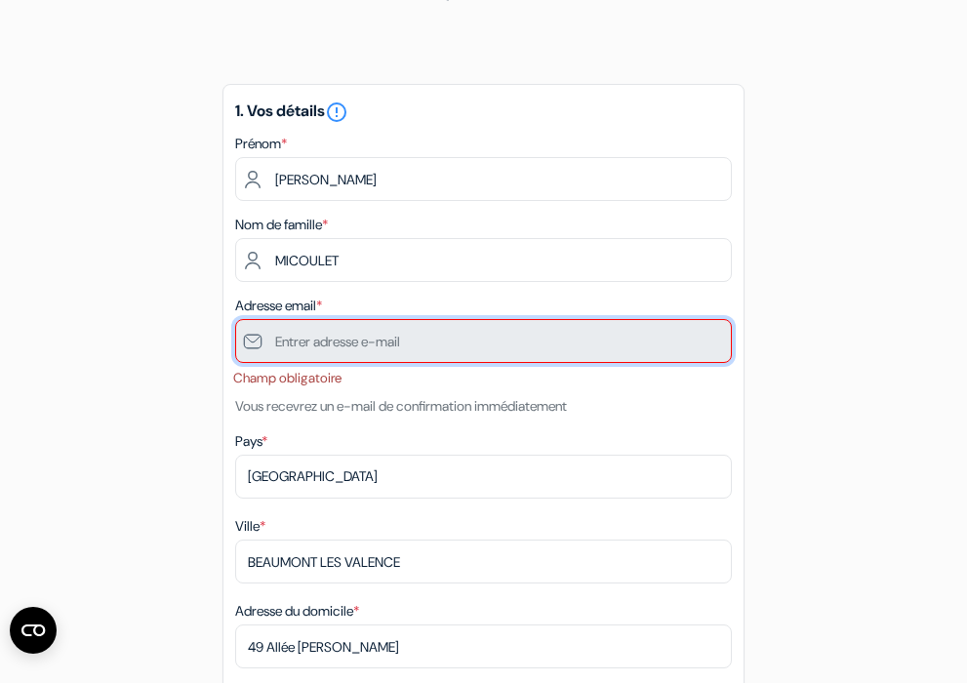
click at [248, 334] on input "text" at bounding box center [483, 341] width 497 height 44
drag, startPoint x: 431, startPoint y: 343, endPoint x: 343, endPoint y: 340, distance: 88.9
click at [343, 340] on input "text" at bounding box center [483, 341] width 497 height 44
click at [337, 339] on input "text" at bounding box center [483, 341] width 497 height 44
click at [339, 339] on input "text" at bounding box center [483, 341] width 497 height 44
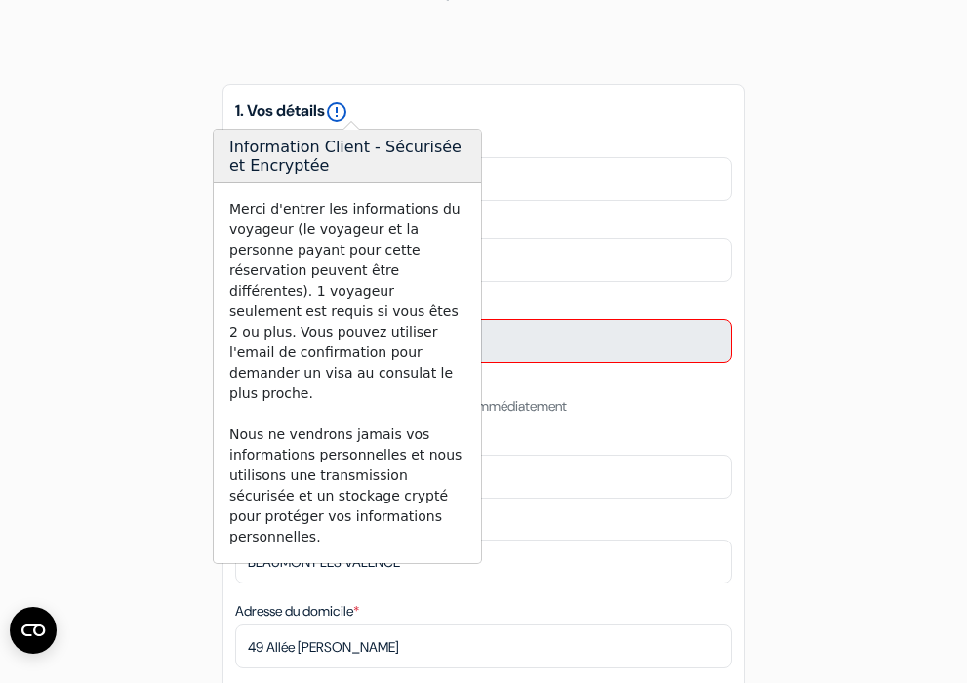
click at [348, 116] on icon "error_outline" at bounding box center [336, 112] width 23 height 23
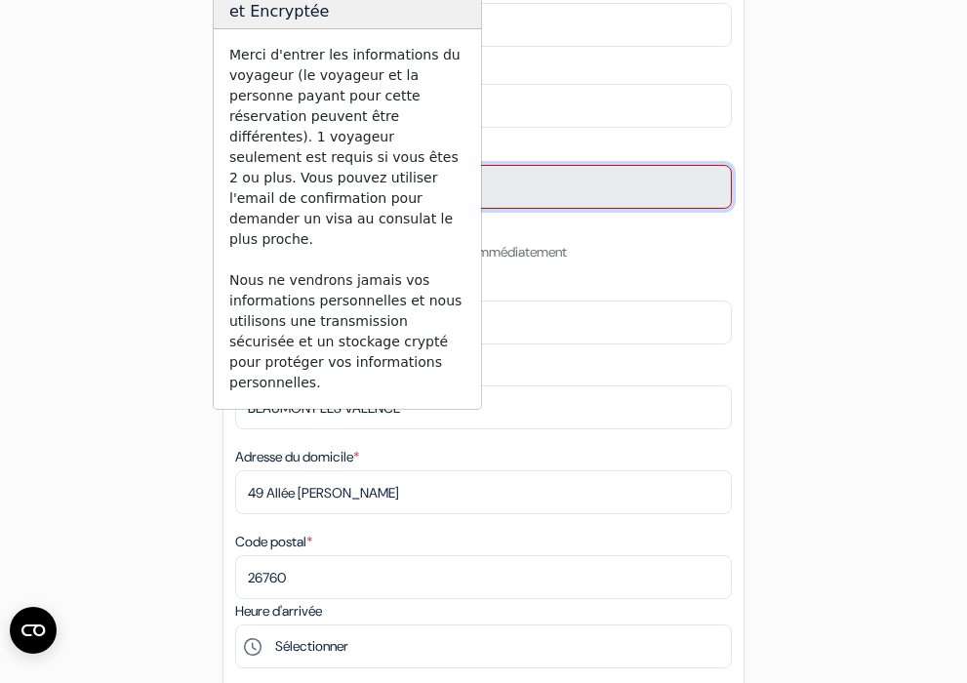
click at [669, 178] on input "text" at bounding box center [483, 187] width 497 height 44
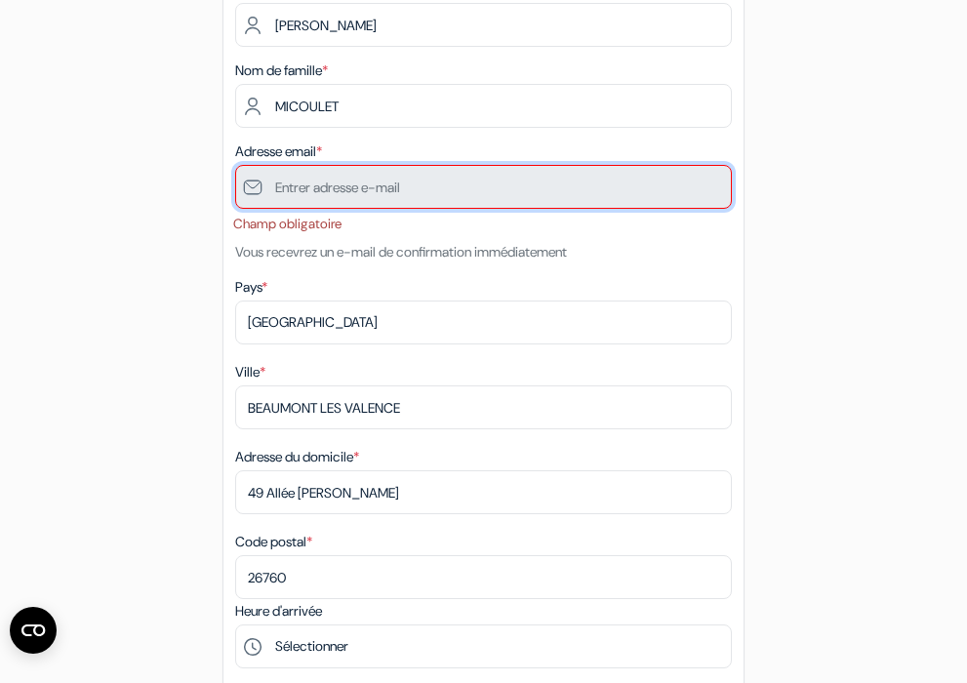
click at [322, 181] on input "text" at bounding box center [483, 187] width 497 height 44
click at [460, 191] on input "text" at bounding box center [483, 187] width 497 height 44
click at [286, 186] on input "text" at bounding box center [483, 187] width 497 height 44
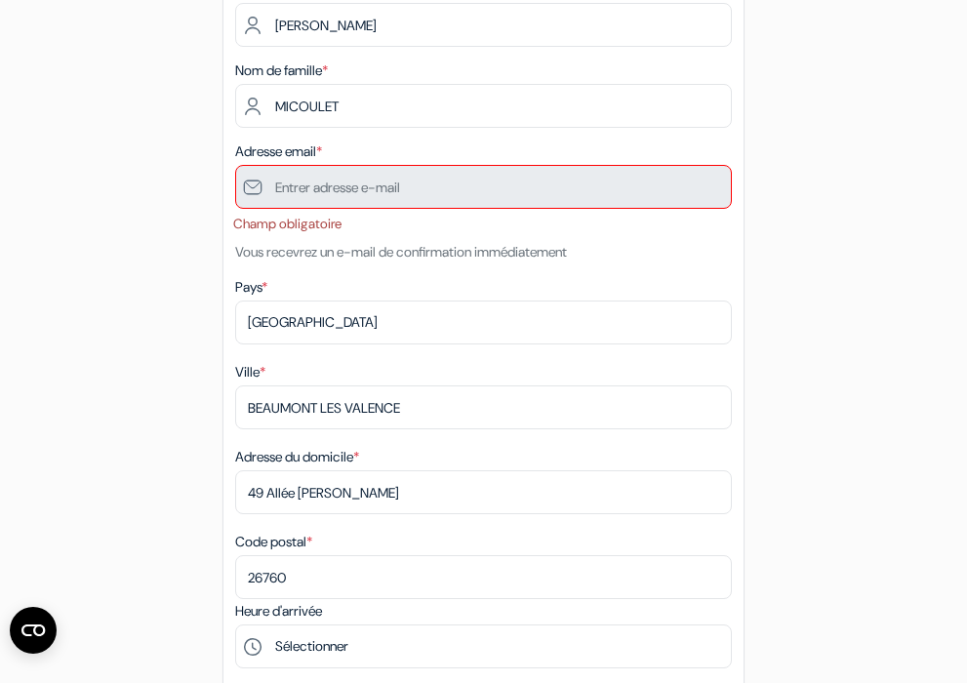
click at [324, 224] on li "Champ obligatoire" at bounding box center [482, 225] width 499 height 20
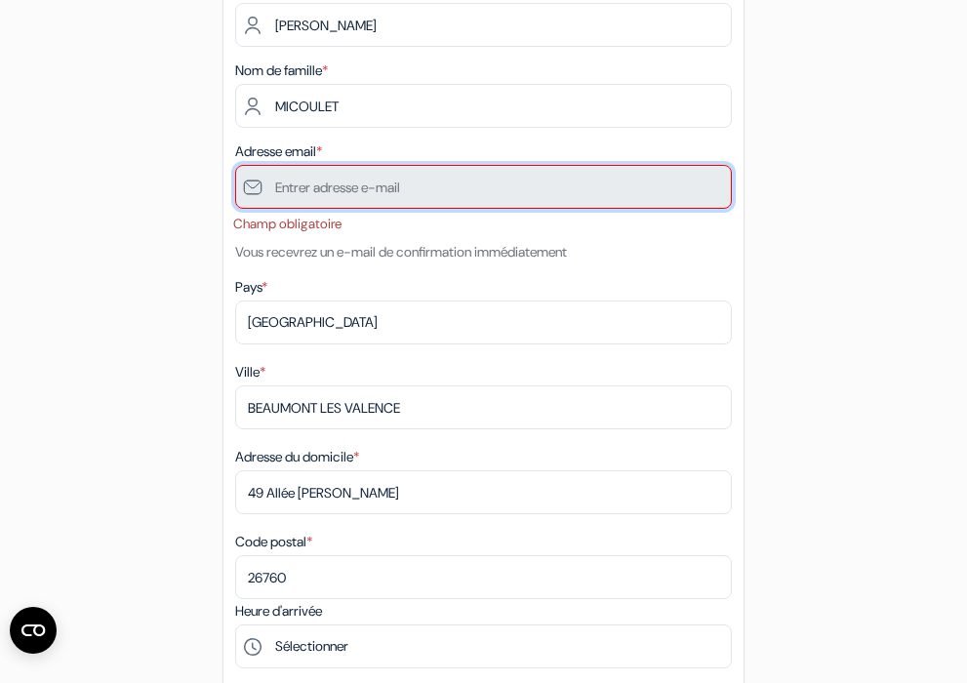
click at [398, 184] on input "text" at bounding box center [483, 187] width 497 height 44
click at [268, 190] on input "text" at bounding box center [483, 187] width 497 height 44
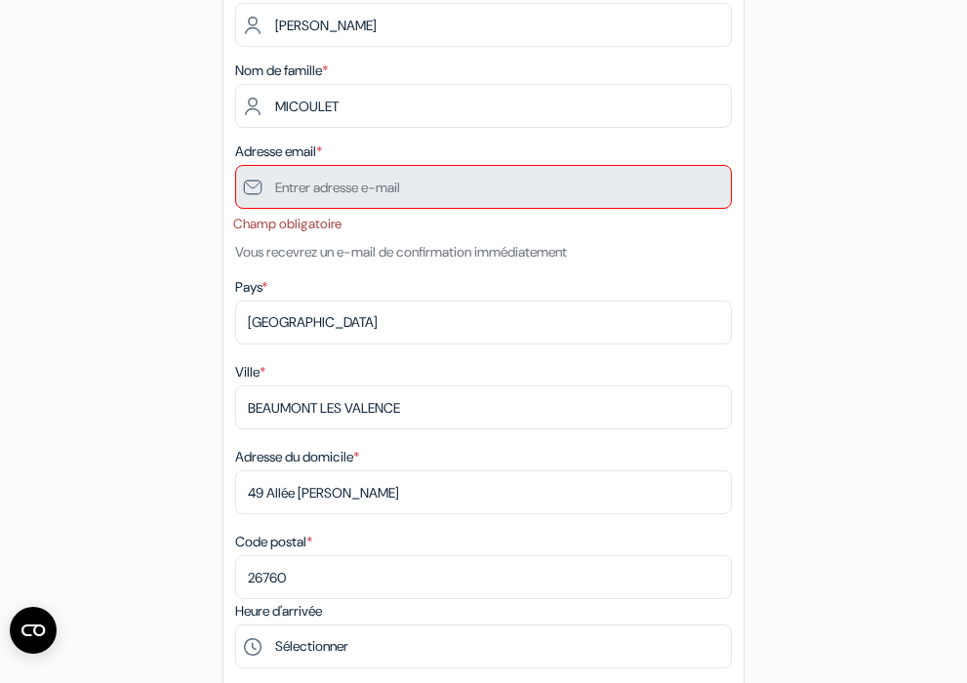
click at [290, 225] on li "Champ obligatoire" at bounding box center [482, 225] width 499 height 20
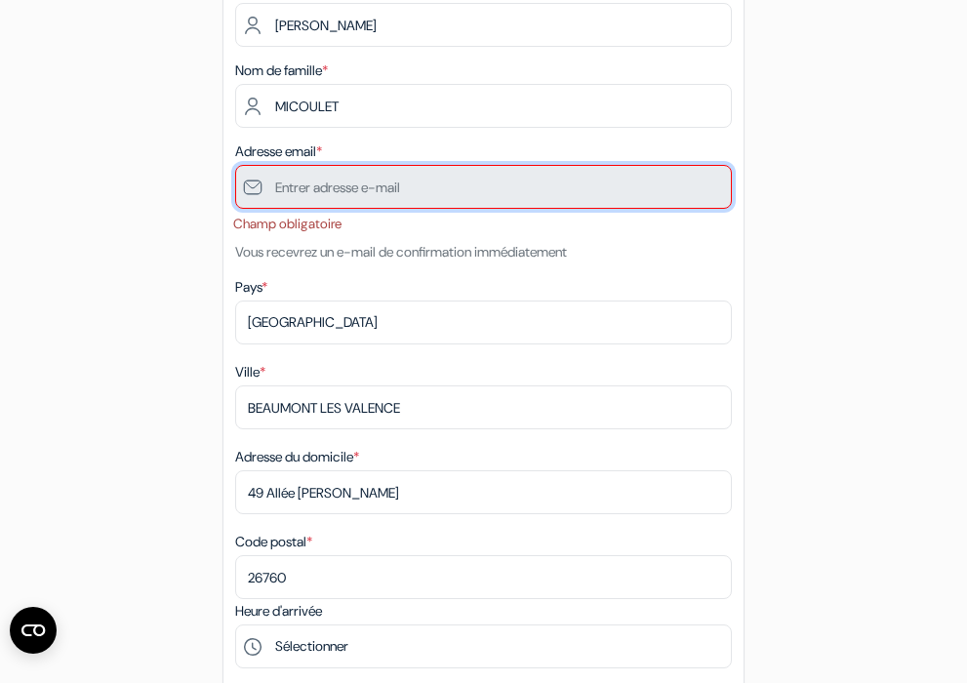
click at [656, 190] on input "text" at bounding box center [483, 187] width 497 height 44
click at [659, 188] on input "text" at bounding box center [483, 187] width 497 height 44
click at [674, 181] on input "text" at bounding box center [483, 187] width 497 height 44
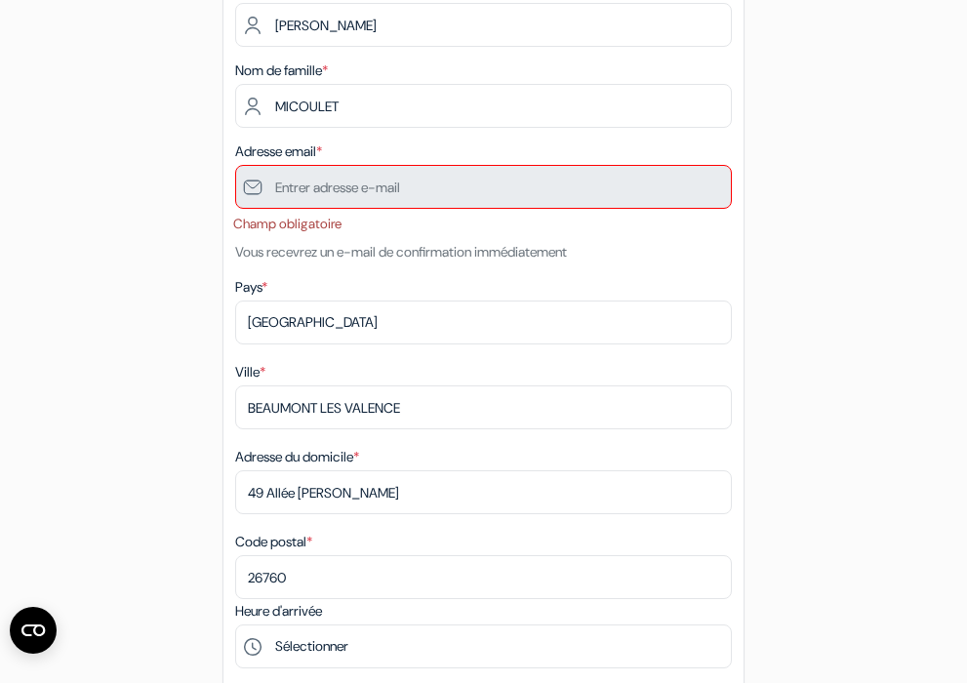
click at [322, 146] on span "*" at bounding box center [319, 152] width 6 height 18
click at [322, 147] on span "*" at bounding box center [319, 152] width 6 height 18
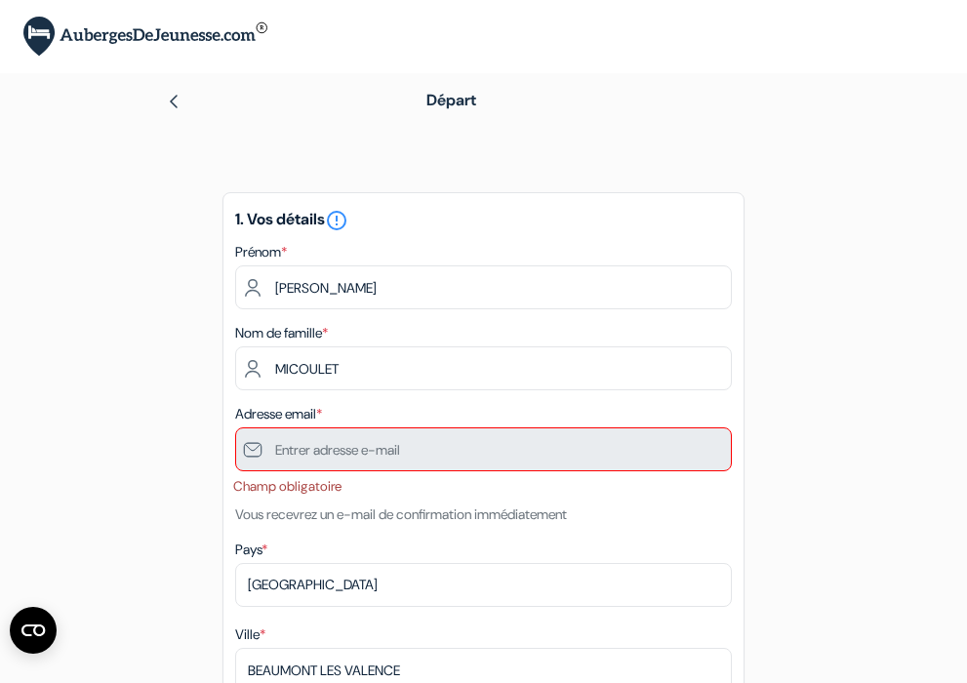
click at [355, 264] on div "Prénom * Joël" at bounding box center [483, 274] width 497 height 69
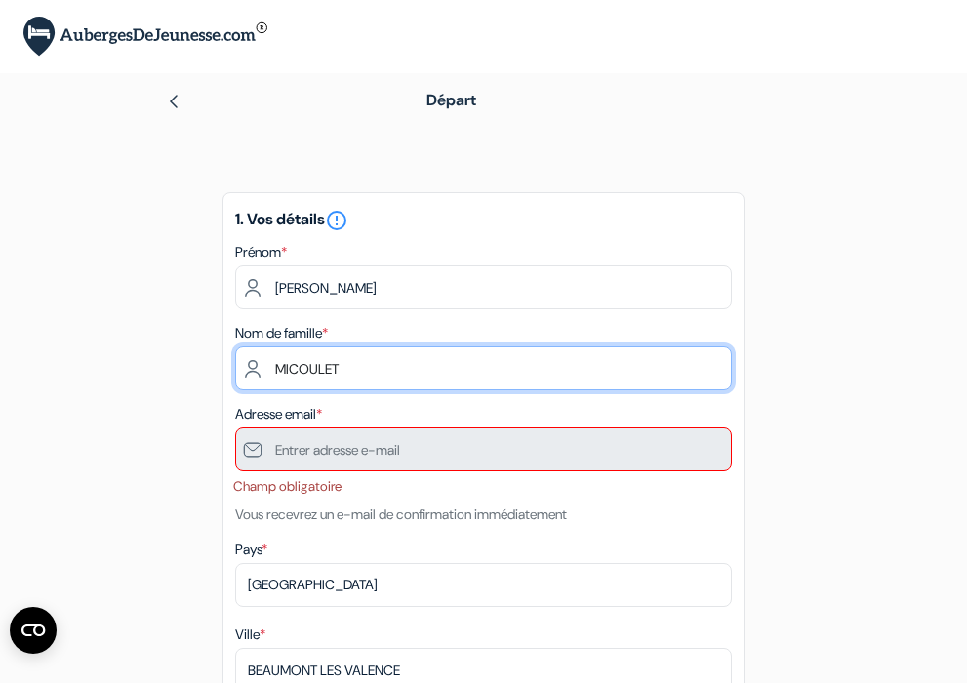
click at [390, 367] on input "MICOULET" at bounding box center [483, 369] width 497 height 44
click at [715, 368] on input "MICOULET" at bounding box center [483, 369] width 497 height 44
click at [704, 367] on input "MICOULET" at bounding box center [483, 369] width 497 height 44
click at [713, 365] on input "MICOULET" at bounding box center [483, 369] width 497 height 44
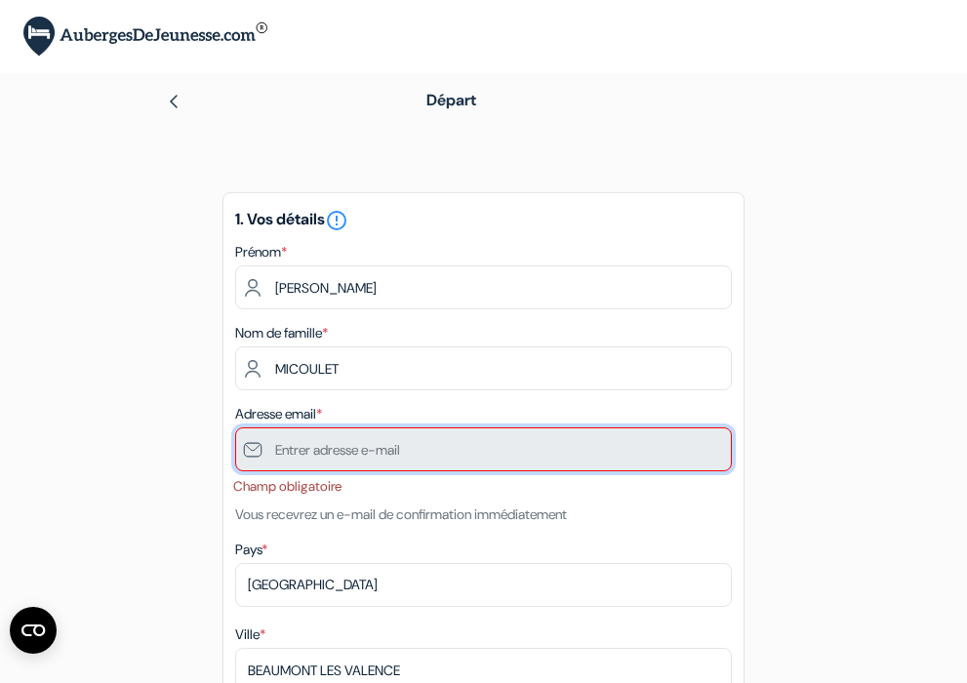
click at [684, 447] on input "text" at bounding box center [483, 450] width 497 height 44
click at [681, 440] on input "text" at bounding box center [483, 450] width 497 height 44
click at [258, 450] on input "text" at bounding box center [483, 450] width 497 height 44
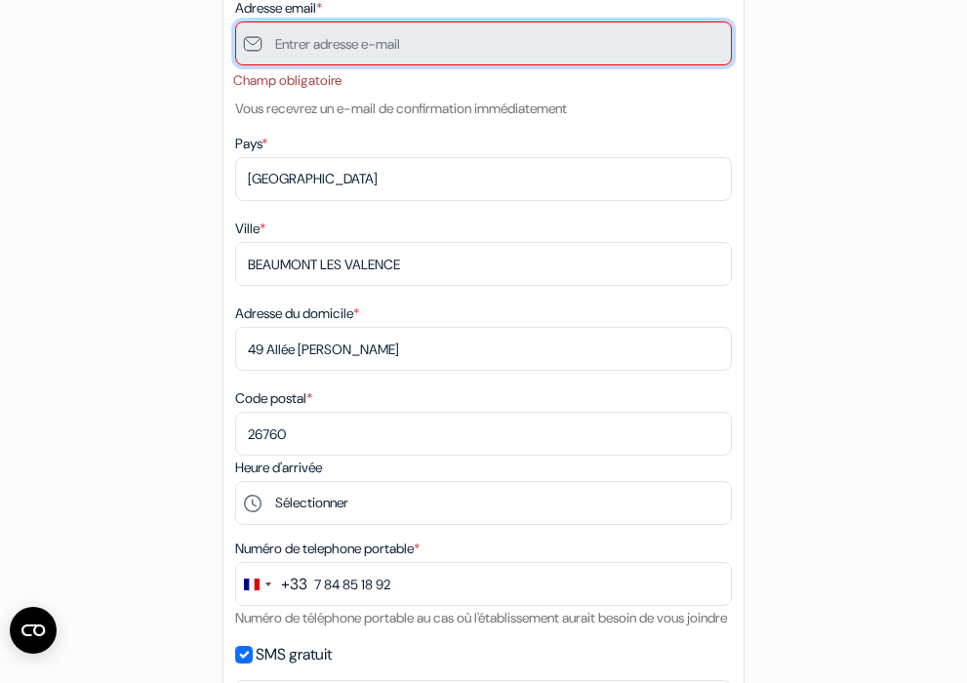
scroll to position [538, 0]
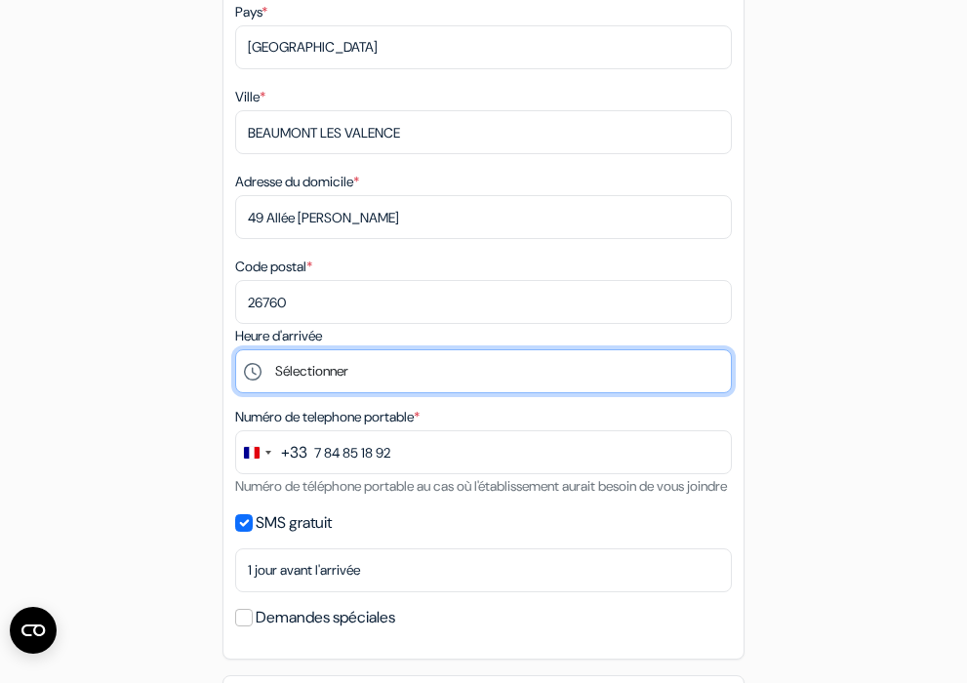
select select "19"
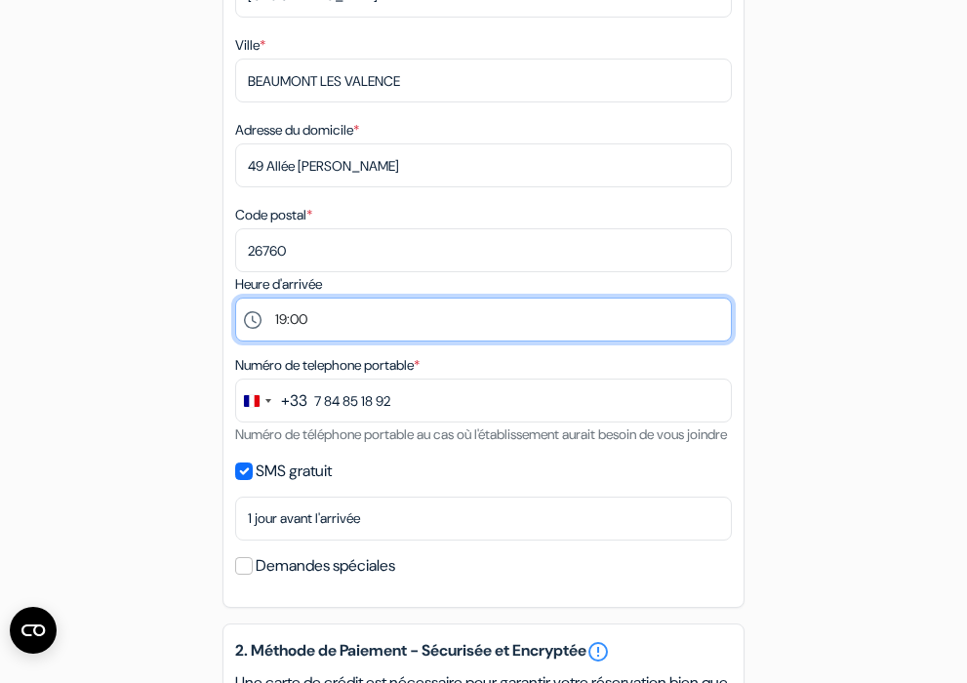
scroll to position [0, 0]
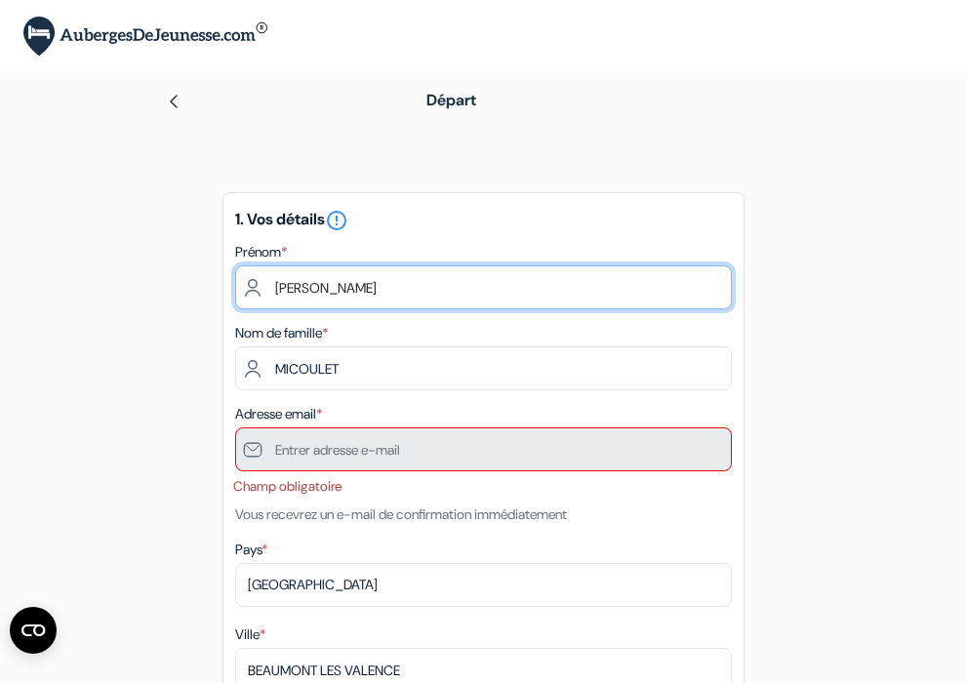
click at [422, 286] on input "Joël" at bounding box center [483, 288] width 497 height 44
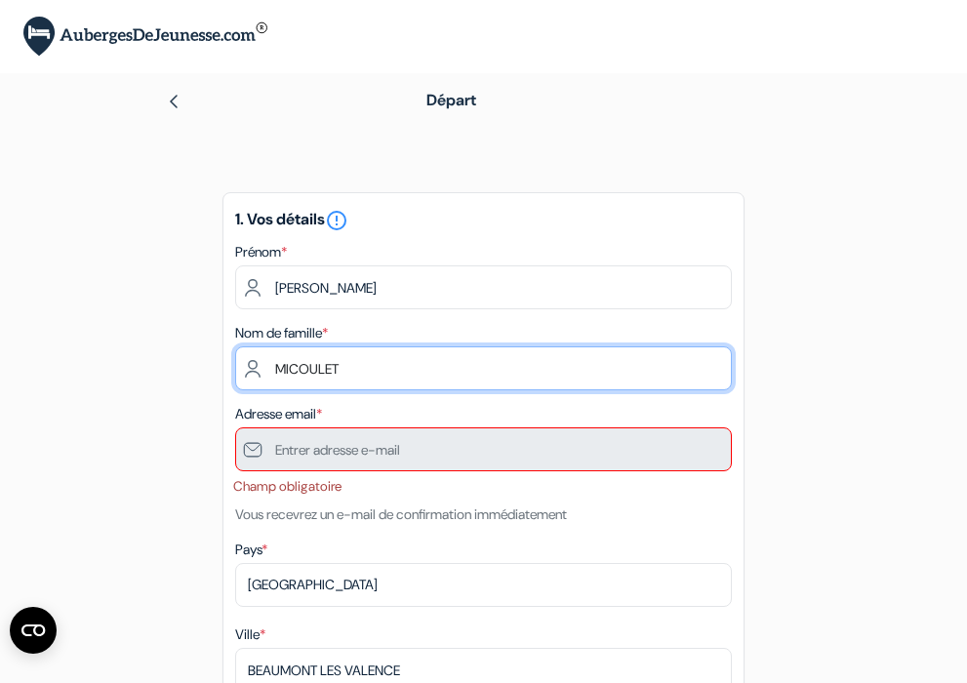
click at [692, 373] on input "MICOULET" at bounding box center [483, 369] width 497 height 44
type input "M"
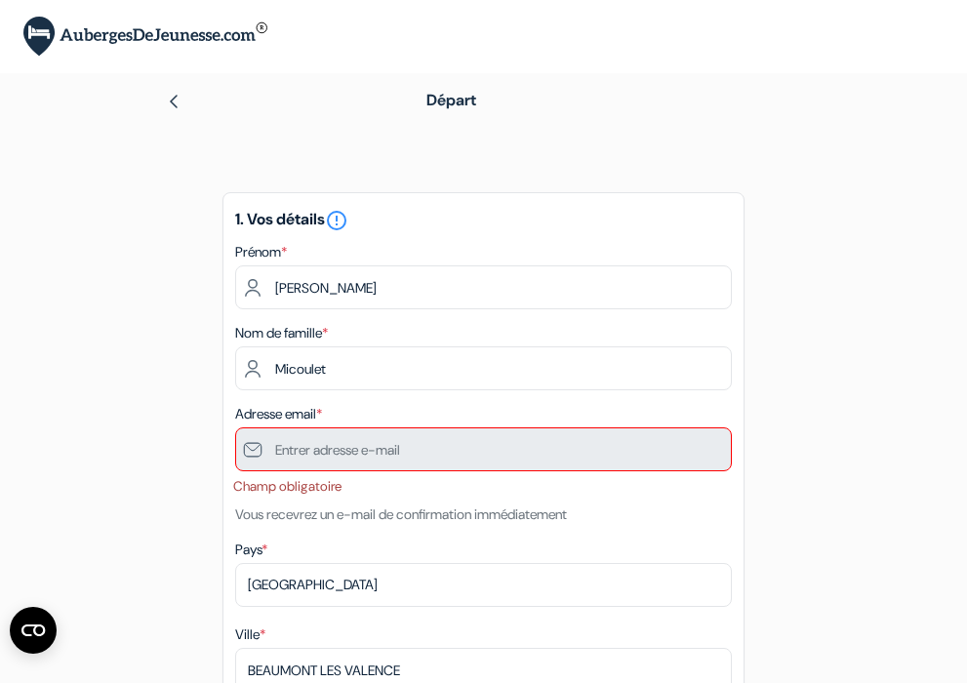
click at [711, 365] on input "Micoulet" at bounding box center [483, 369] width 497 height 44
click at [389, 368] on input "Micoulet" at bounding box center [483, 369] width 497 height 44
type input "M"
click at [393, 373] on input "MICOULET" at bounding box center [483, 369] width 497 height 44
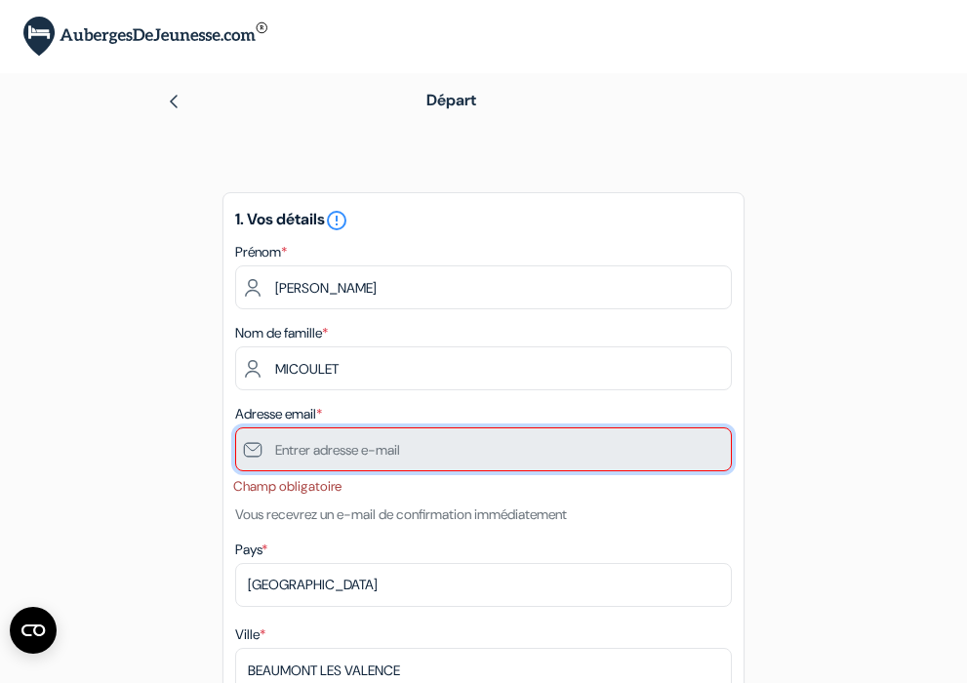
click at [418, 459] on input "text" at bounding box center [483, 450] width 497 height 44
click at [687, 450] on input "text" at bounding box center [483, 450] width 497 height 44
click at [243, 452] on input "text" at bounding box center [483, 450] width 497 height 44
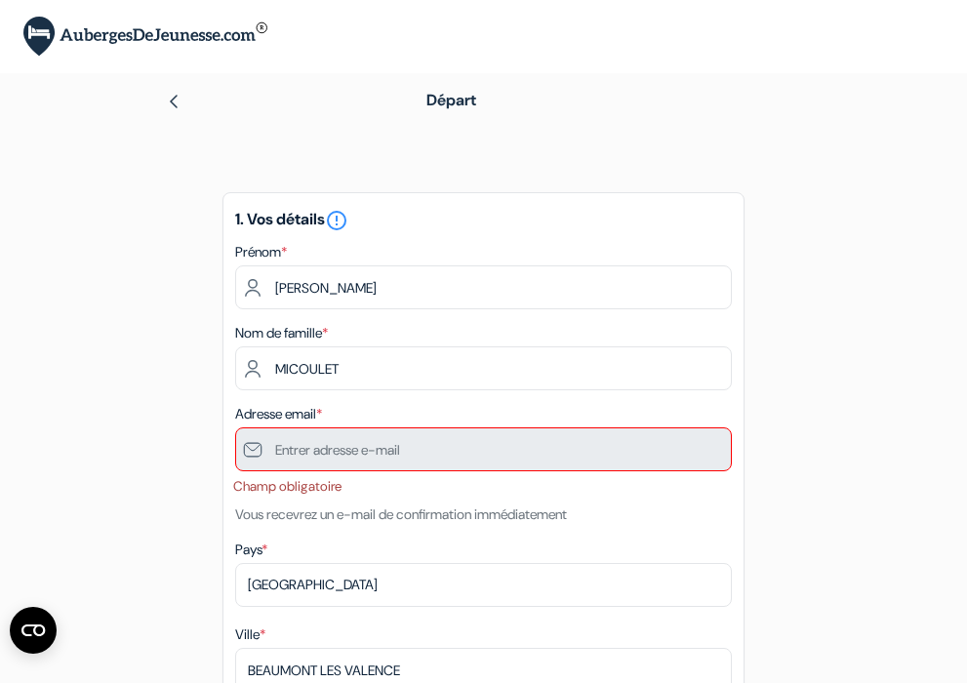
click at [322, 410] on span "*" at bounding box center [319, 414] width 6 height 18
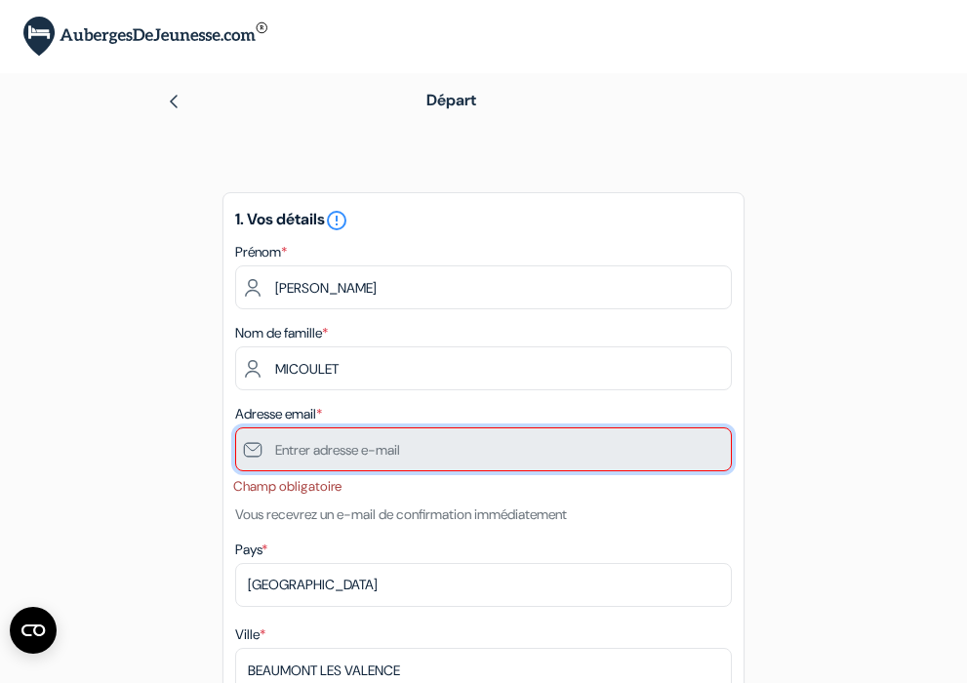
click at [301, 444] on input "text" at bounding box center [483, 450] width 497 height 44
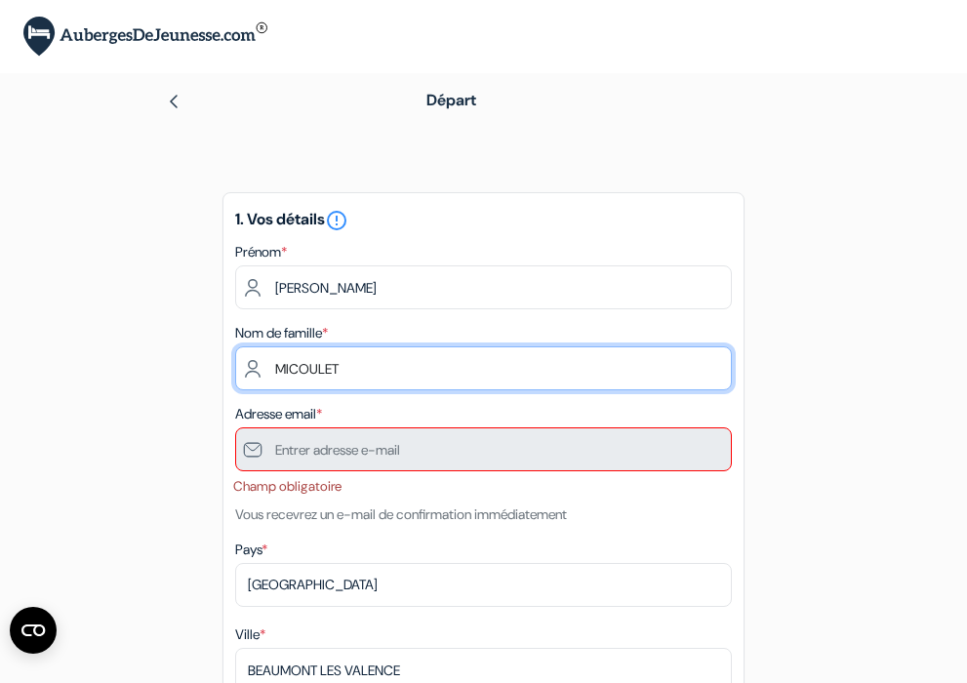
click at [484, 381] on input "MICOULET" at bounding box center [483, 369] width 497 height 44
type input "M"
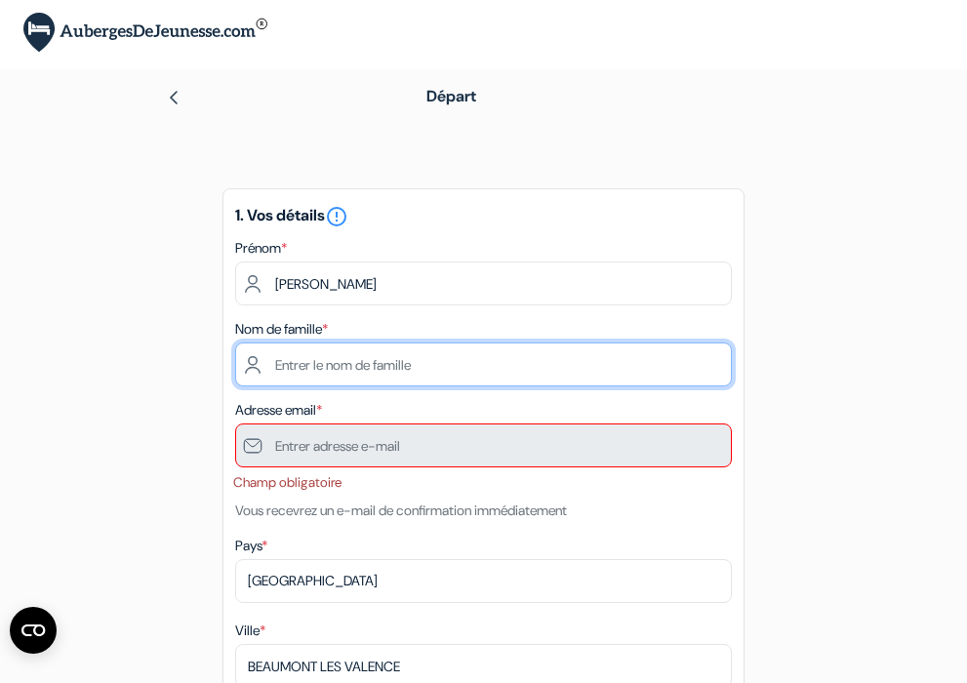
click at [716, 367] on input "text" at bounding box center [483, 365] width 497 height 44
type input "MICOULET"
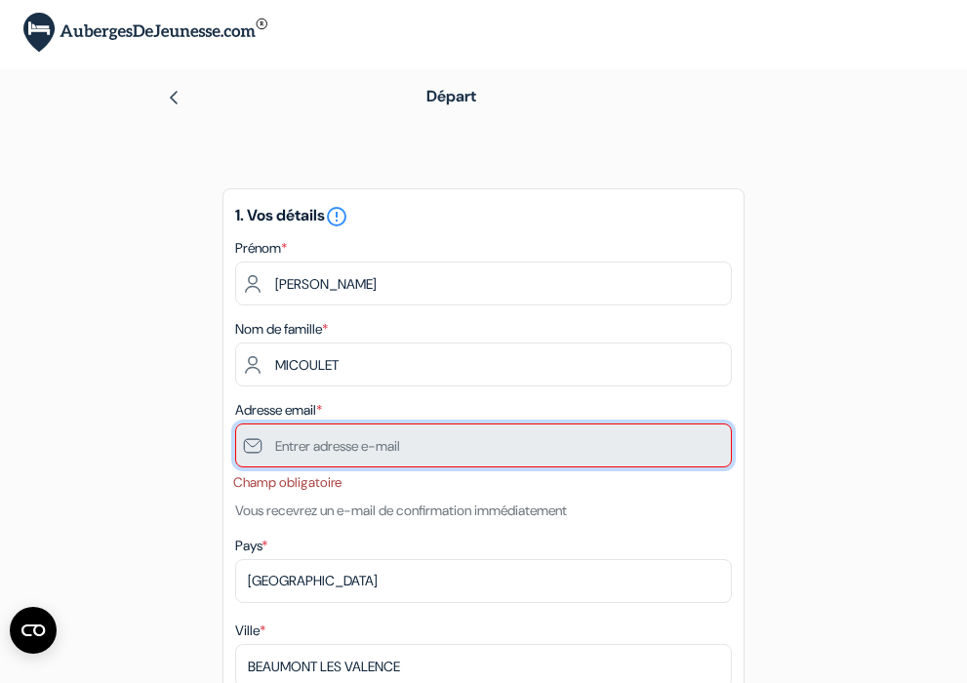
click at [574, 451] on input "text" at bounding box center [483, 446] width 497 height 44
click at [274, 444] on input "text" at bounding box center [483, 446] width 497 height 44
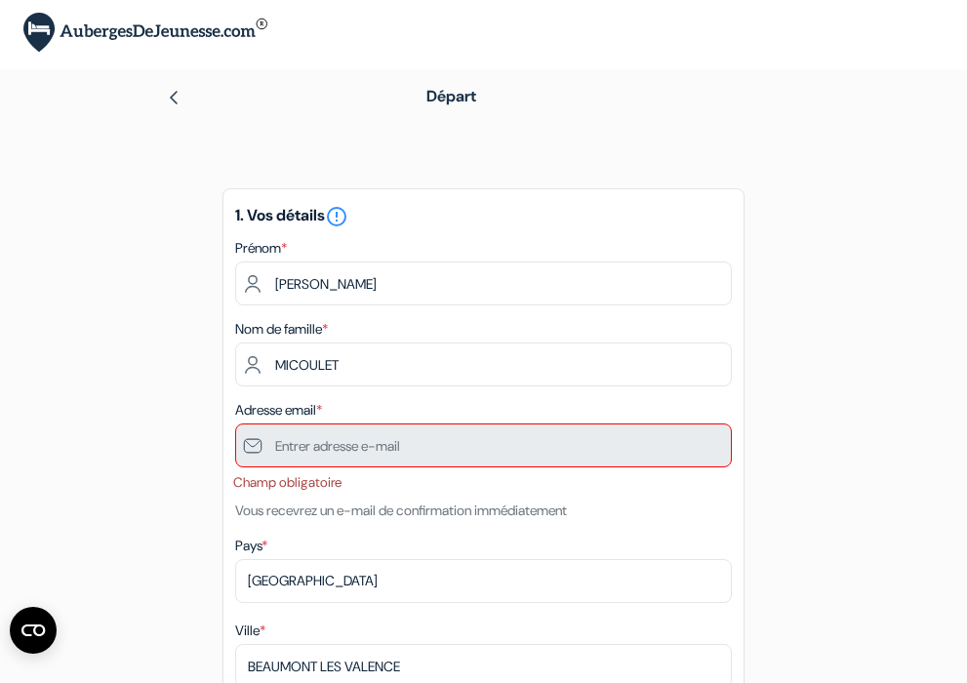
click at [322, 408] on span "*" at bounding box center [319, 410] width 6 height 18
click at [322, 407] on span "*" at bounding box center [319, 410] width 6 height 18
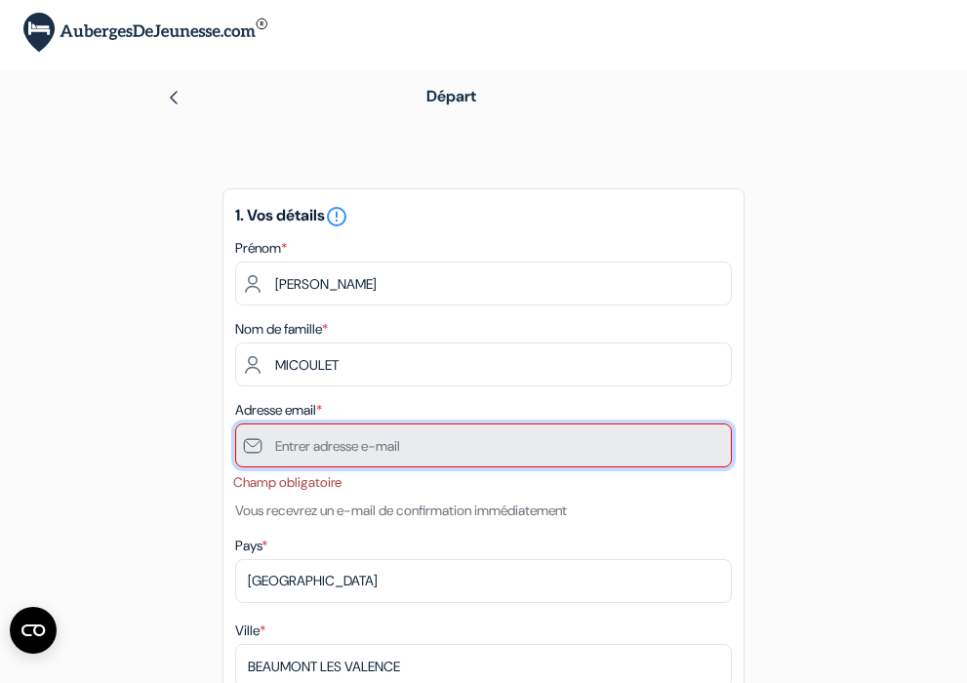
click at [307, 438] on input "text" at bounding box center [483, 446] width 497 height 44
click at [660, 439] on input "text" at bounding box center [483, 446] width 497 height 44
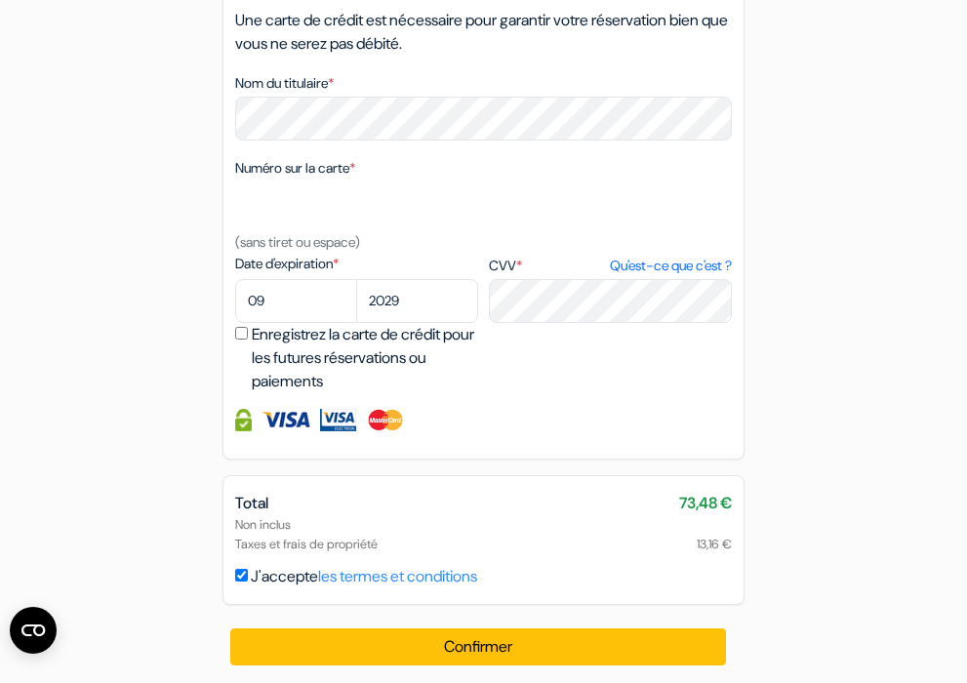
scroll to position [1281, 0]
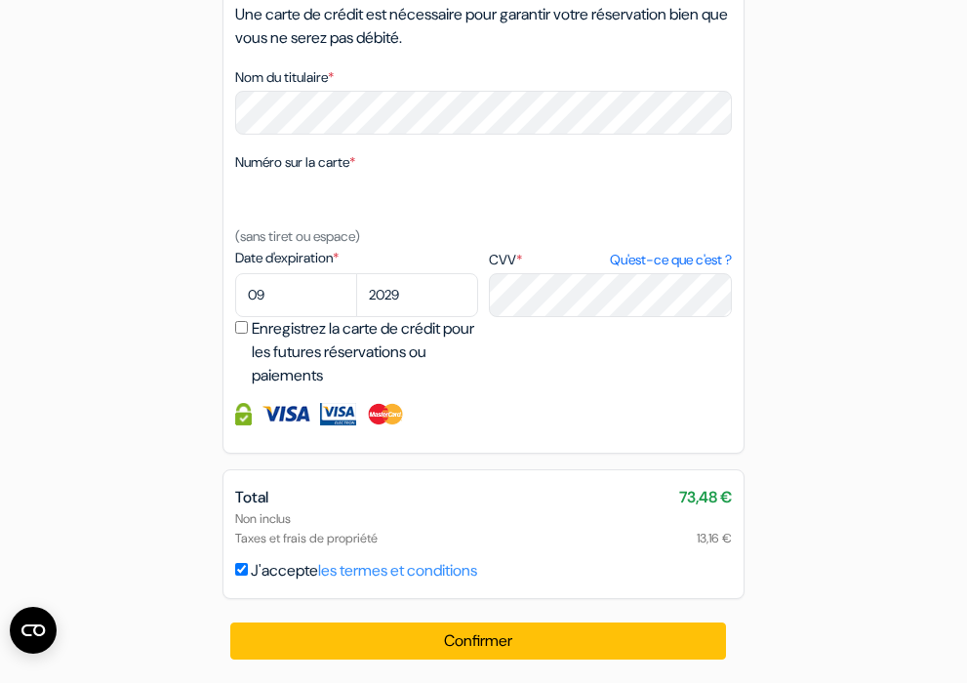
drag, startPoint x: 579, startPoint y: 639, endPoint x: 579, endPoint y: 619, distance: 20.5
click at [579, 636] on button "Confirmer Loading..." at bounding box center [478, 641] width 496 height 37
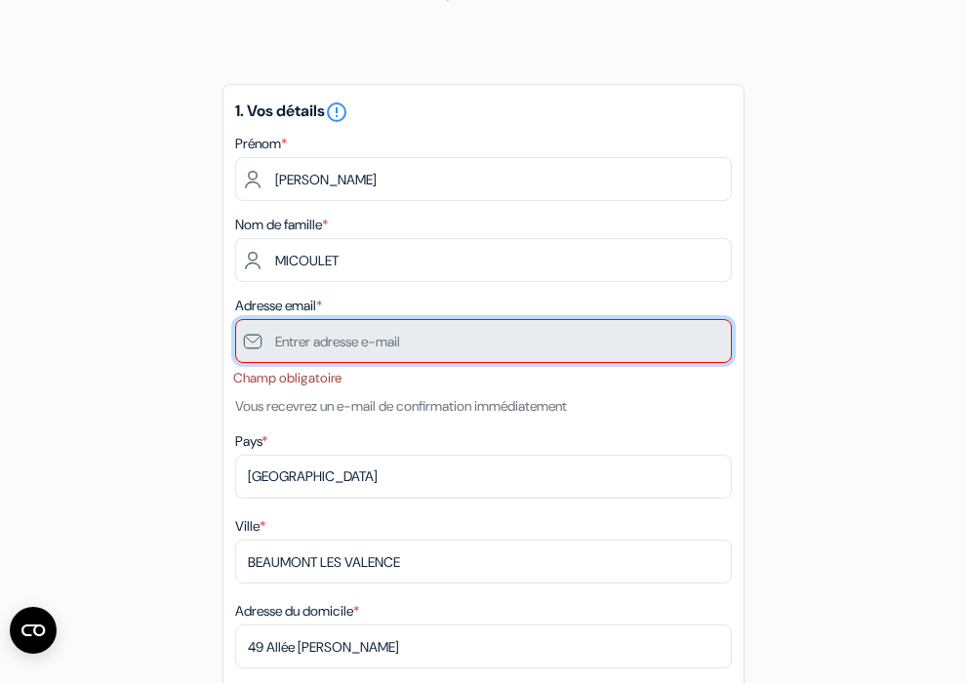
drag, startPoint x: 280, startPoint y: 330, endPoint x: 290, endPoint y: 328, distance: 10.0
click at [284, 331] on input "text" at bounding box center [483, 341] width 497 height 44
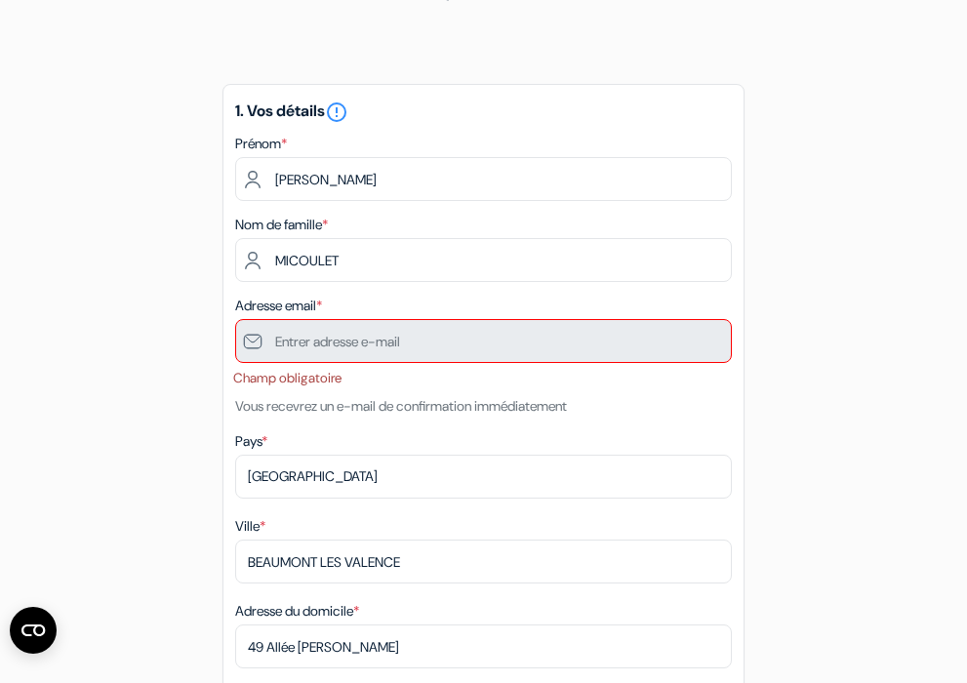
click at [322, 301] on span "*" at bounding box center [319, 306] width 6 height 18
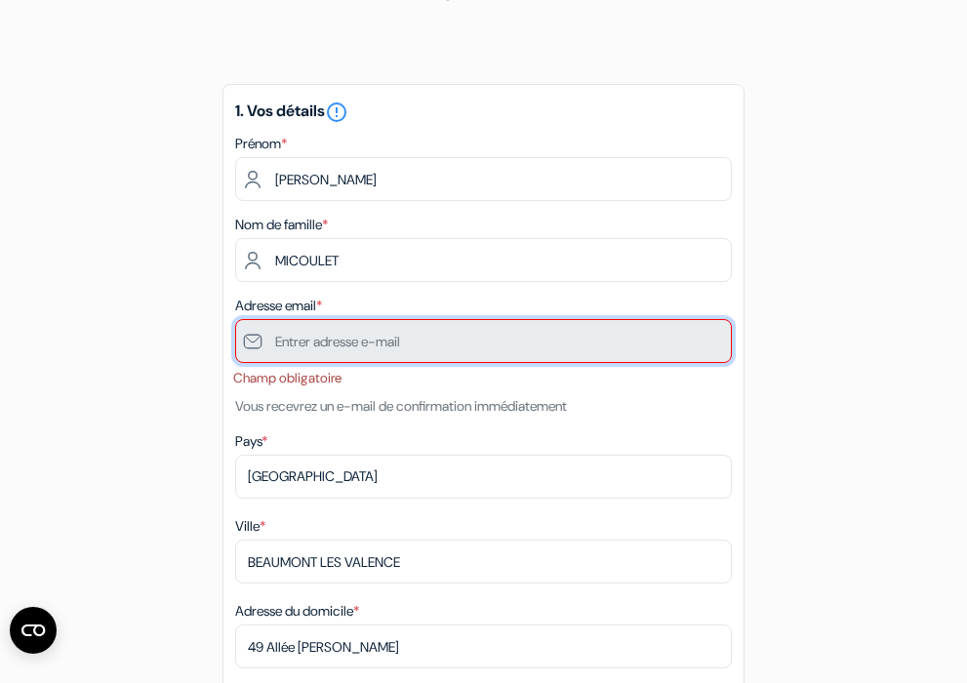
click at [447, 343] on input "text" at bounding box center [483, 341] width 497 height 44
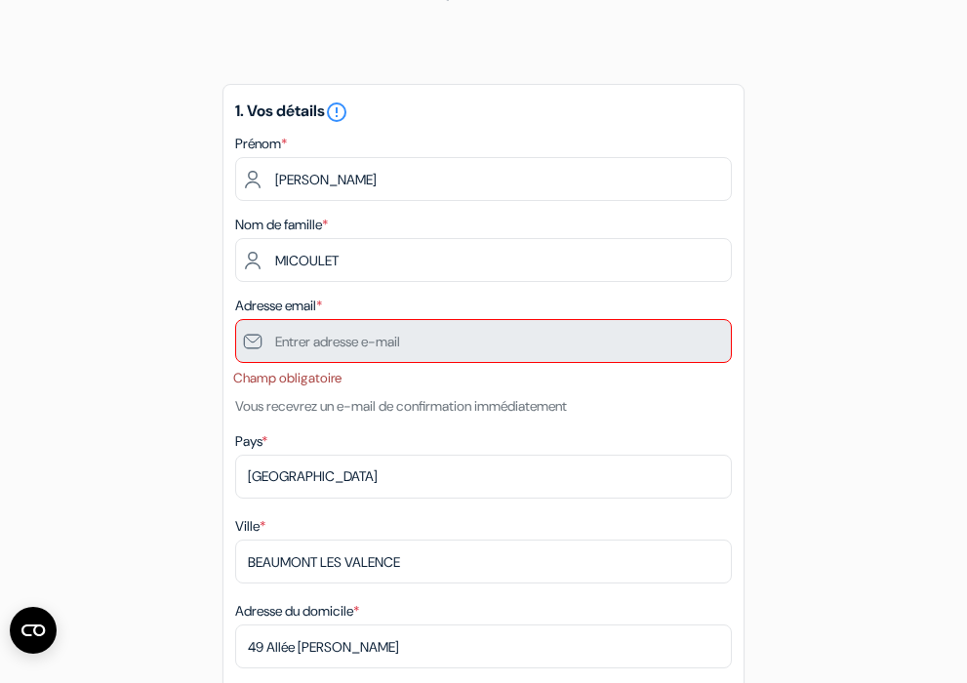
click at [322, 301] on span "*" at bounding box center [319, 306] width 6 height 18
click at [322, 300] on span "*" at bounding box center [319, 306] width 6 height 18
click at [322, 302] on span "*" at bounding box center [319, 306] width 6 height 18
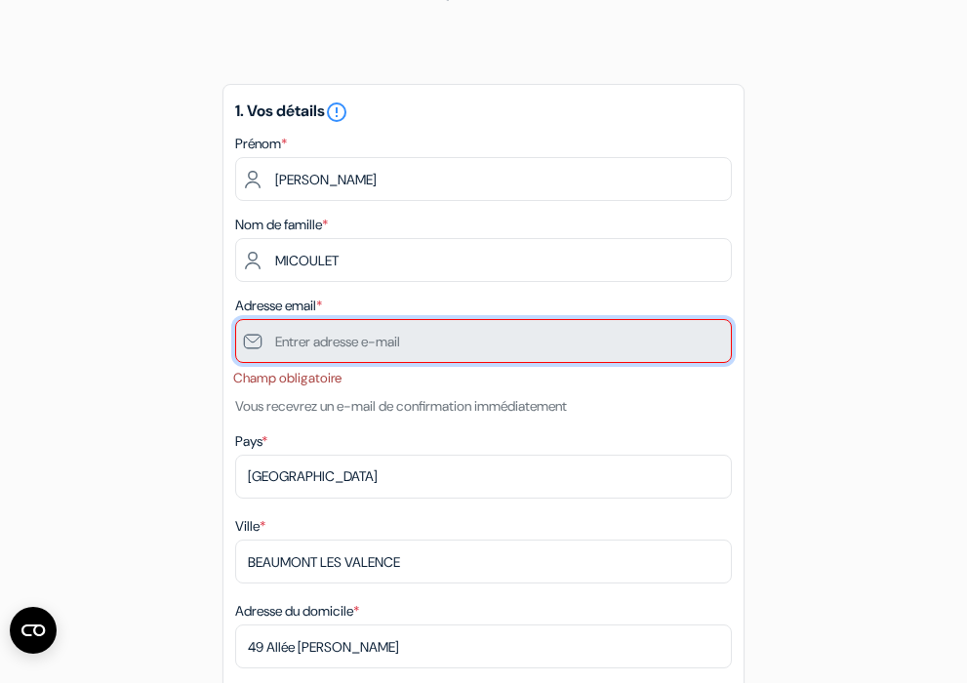
click at [250, 340] on input "text" at bounding box center [483, 341] width 497 height 44
click at [518, 338] on input "text" at bounding box center [483, 341] width 497 height 44
click at [523, 343] on input "text" at bounding box center [483, 341] width 497 height 44
click at [523, 348] on input "text" at bounding box center [483, 341] width 497 height 44
click at [522, 349] on input "text" at bounding box center [483, 341] width 497 height 44
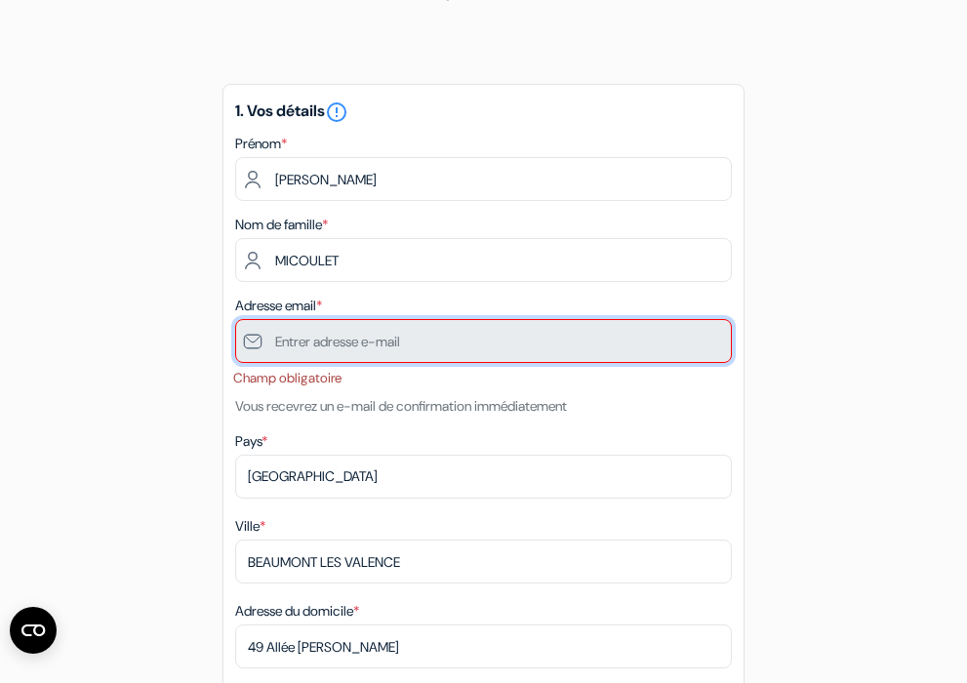
drag, startPoint x: 516, startPoint y: 353, endPoint x: 267, endPoint y: 322, distance: 250.9
click at [363, 342] on input "text" at bounding box center [483, 341] width 497 height 44
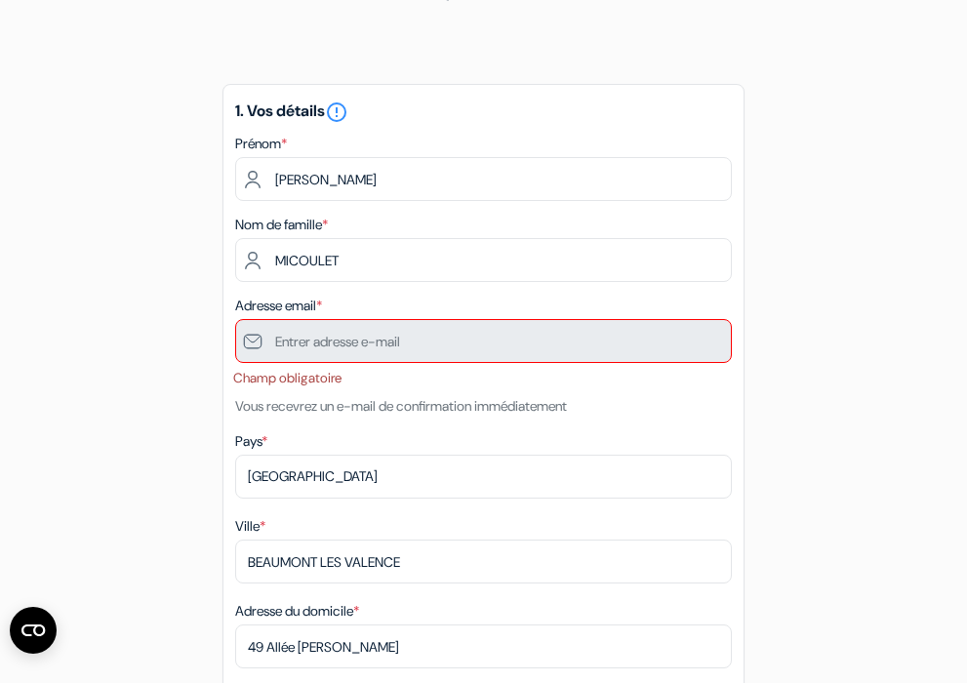
click at [322, 301] on span "*" at bounding box center [319, 306] width 6 height 18
click at [311, 305] on label "Adresse email *" at bounding box center [278, 306] width 87 height 20
click at [288, 378] on li "Champ obligatoire" at bounding box center [482, 379] width 499 height 20
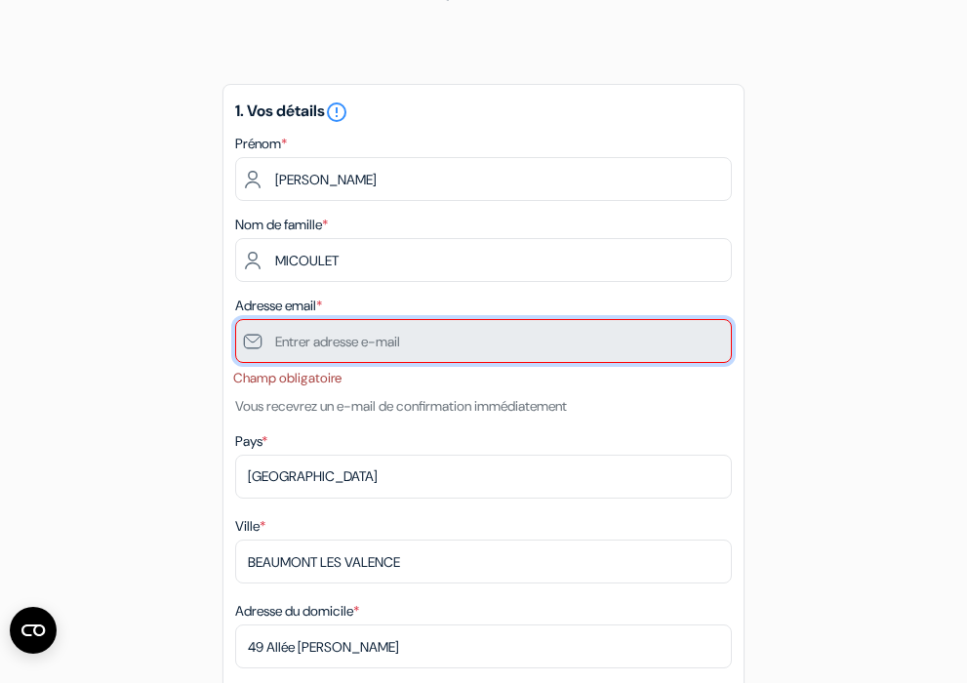
click at [257, 336] on input "text" at bounding box center [483, 341] width 497 height 44
click at [257, 337] on input "text" at bounding box center [483, 341] width 497 height 44
drag, startPoint x: 476, startPoint y: 344, endPoint x: 248, endPoint y: 311, distance: 230.7
click at [244, 311] on div "Adresse email * Champ obligatoire Vous recevrez un e-mail de confirmation imméd…" at bounding box center [483, 356] width 497 height 124
click at [499, 345] on input "text" at bounding box center [483, 341] width 497 height 44
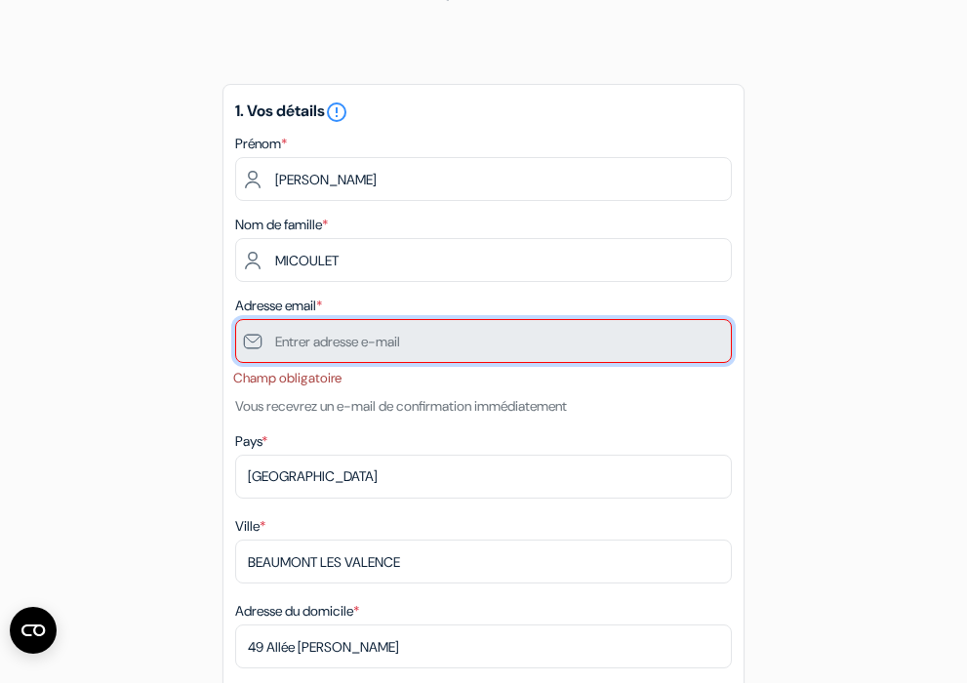
drag, startPoint x: 430, startPoint y: 337, endPoint x: 407, endPoint y: 339, distance: 22.5
click at [428, 336] on input "text" at bounding box center [483, 341] width 497 height 44
click at [400, 339] on input "text" at bounding box center [483, 341] width 497 height 44
click at [366, 333] on input "text" at bounding box center [483, 341] width 497 height 44
drag, startPoint x: 447, startPoint y: 345, endPoint x: 210, endPoint y: 311, distance: 239.5
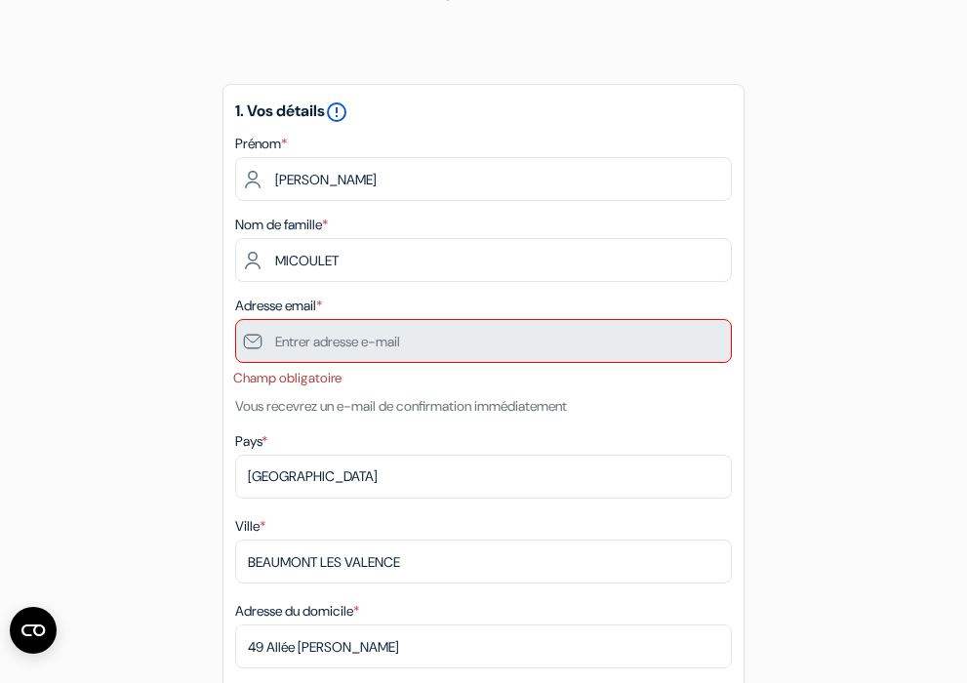
click at [341, 116] on icon "error_outline" at bounding box center [336, 112] width 23 height 23
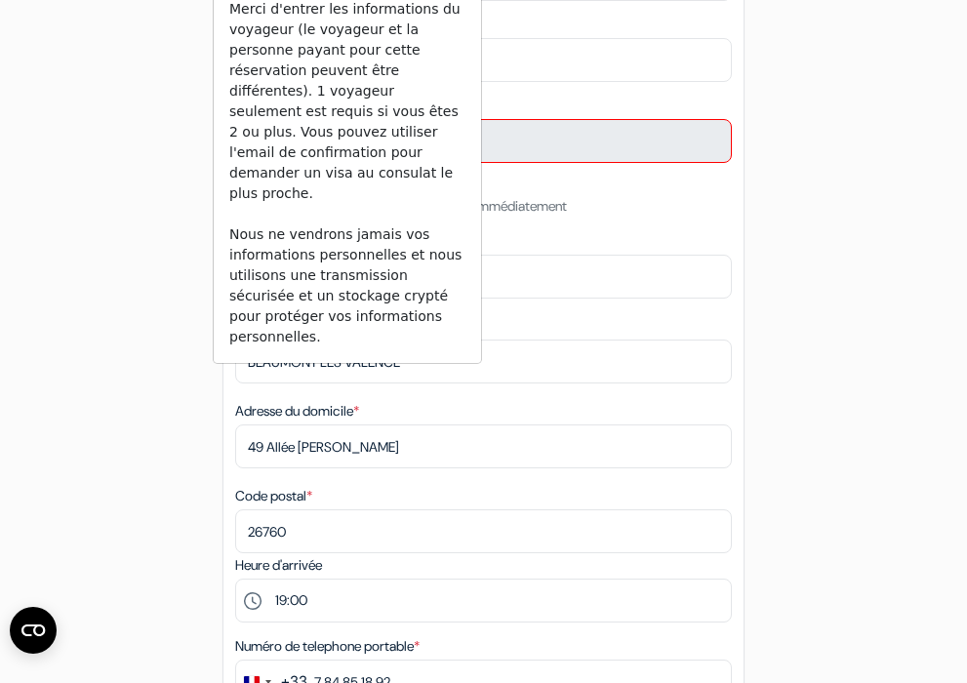
scroll to position [131, 0]
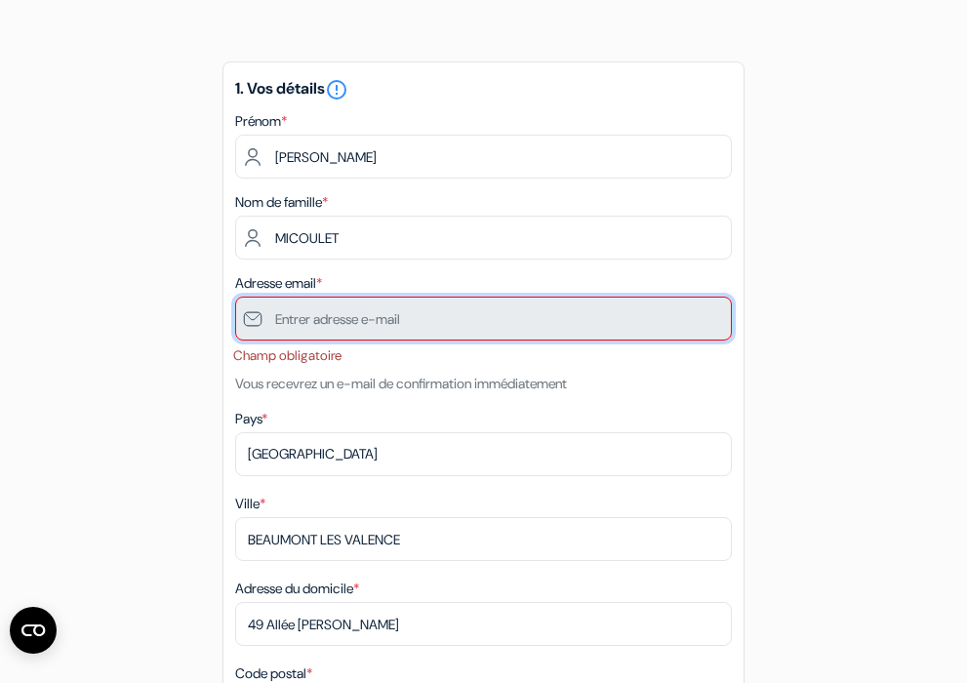
click at [690, 321] on input "text" at bounding box center [483, 319] width 497 height 44
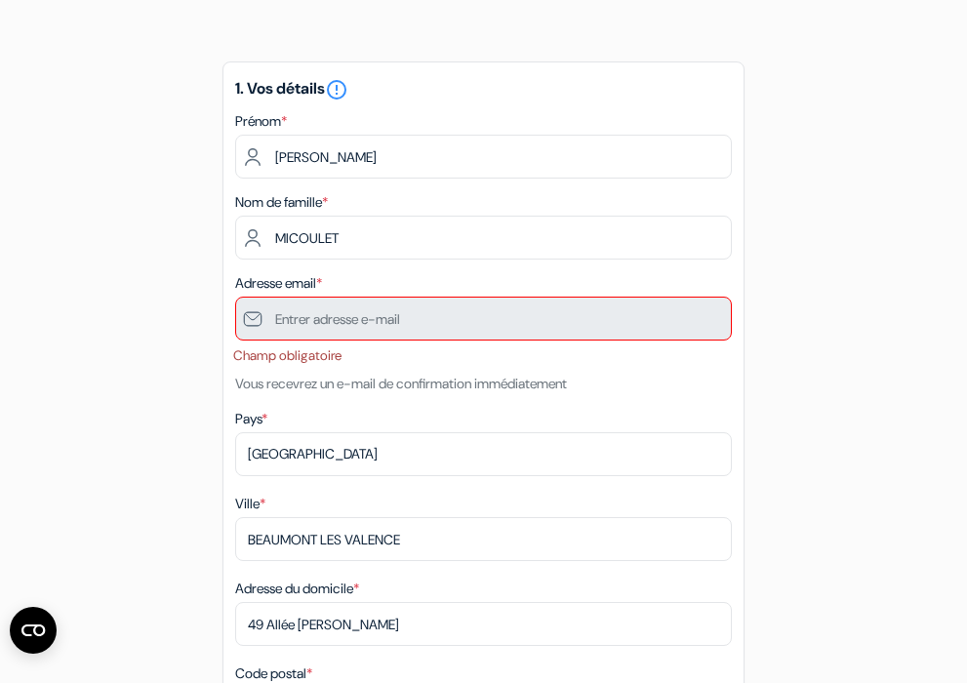
click at [298, 355] on li "Champ obligatoire" at bounding box center [482, 357] width 499 height 20
click at [298, 356] on li "Champ obligatoire" at bounding box center [482, 357] width 499 height 20
click at [302, 388] on small "Vous recevrez un e-mail de confirmation immédiatement" at bounding box center [401, 384] width 332 height 18
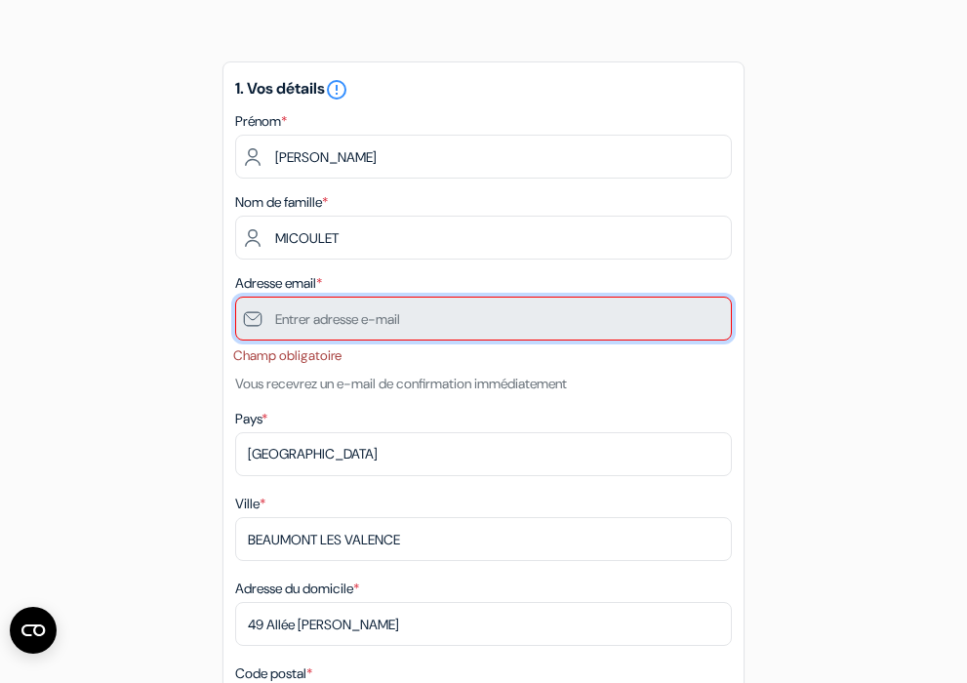
click at [297, 322] on input "text" at bounding box center [483, 319] width 497 height 44
click at [251, 317] on input "text" at bounding box center [483, 319] width 497 height 44
click at [253, 317] on input "text" at bounding box center [483, 319] width 497 height 44
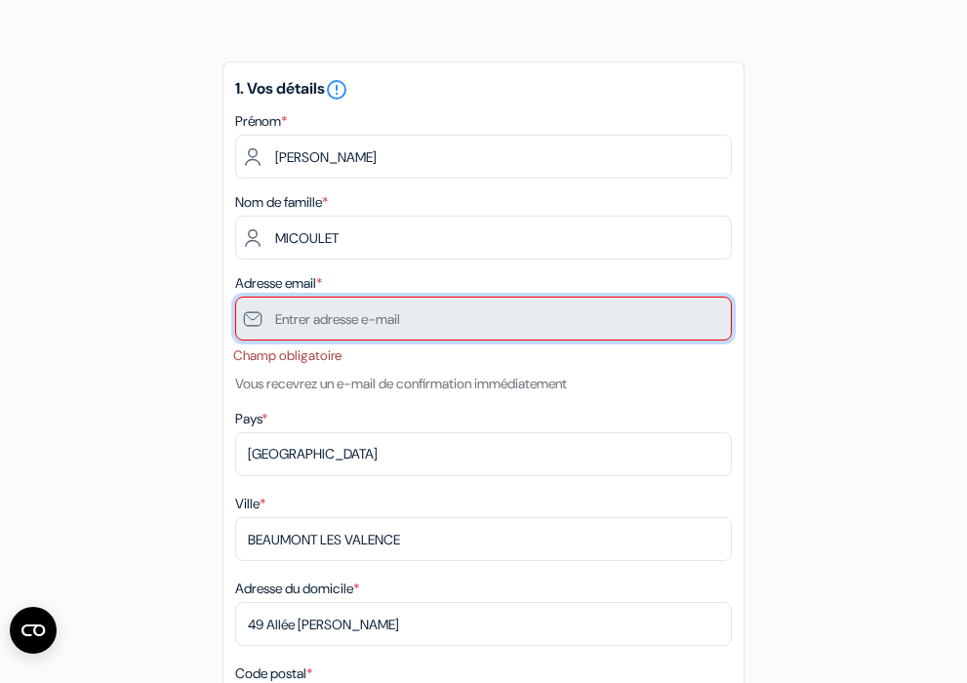
click at [349, 316] on input "text" at bounding box center [483, 319] width 497 height 44
click at [410, 318] on input "text" at bounding box center [483, 319] width 497 height 44
drag, startPoint x: 493, startPoint y: 317, endPoint x: 324, endPoint y: 303, distance: 169.5
click at [319, 303] on input "text" at bounding box center [483, 319] width 497 height 44
click at [388, 319] on input "text" at bounding box center [483, 319] width 497 height 44
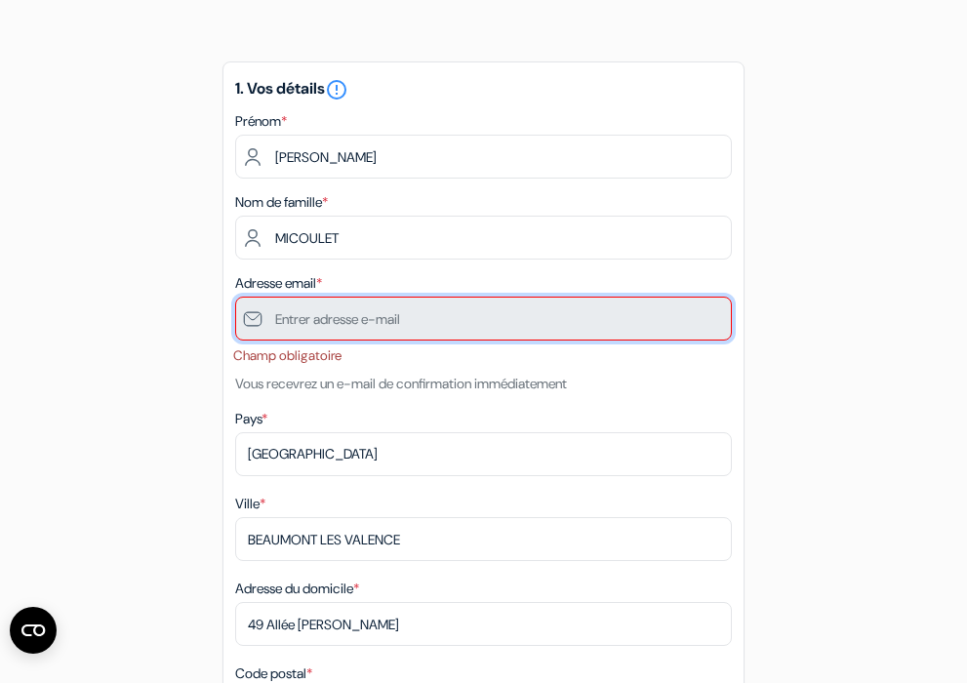
click at [256, 314] on input "text" at bounding box center [483, 319] width 497 height 44
click at [251, 318] on input "text" at bounding box center [483, 319] width 497 height 44
drag, startPoint x: 245, startPoint y: 314, endPoint x: 443, endPoint y: 325, distance: 198.4
click at [475, 339] on input "text" at bounding box center [483, 319] width 497 height 44
click at [419, 318] on input "text" at bounding box center [483, 319] width 497 height 44
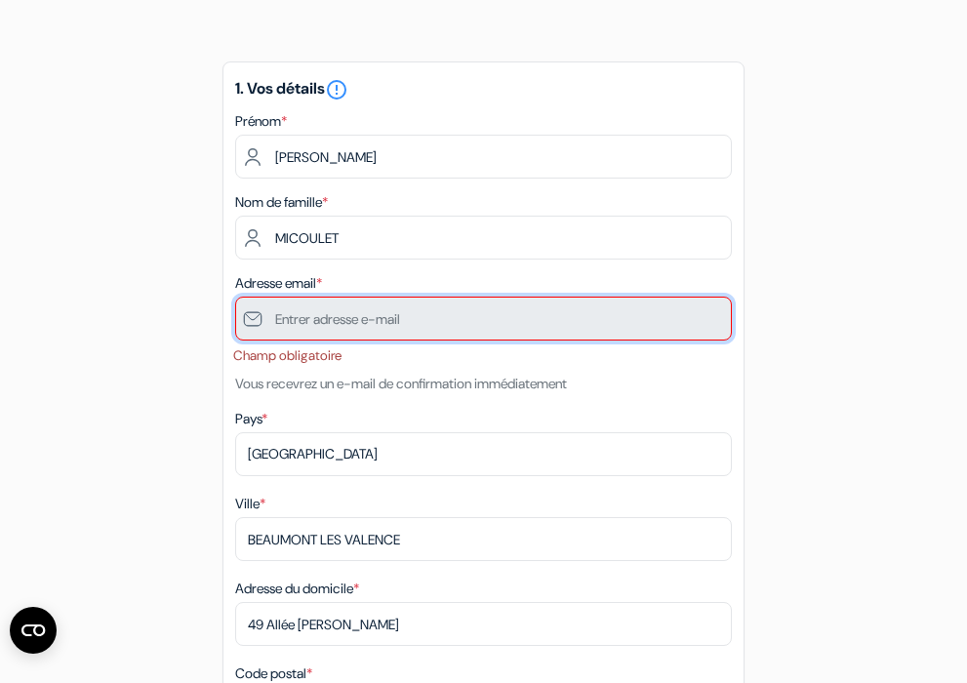
click at [641, 328] on input "text" at bounding box center [483, 319] width 497 height 44
click at [386, 316] on input "text" at bounding box center [483, 319] width 497 height 44
click at [680, 315] on input "text" at bounding box center [483, 319] width 497 height 44
click at [681, 316] on input "text" at bounding box center [483, 319] width 497 height 44
click at [696, 320] on input "text" at bounding box center [483, 319] width 497 height 44
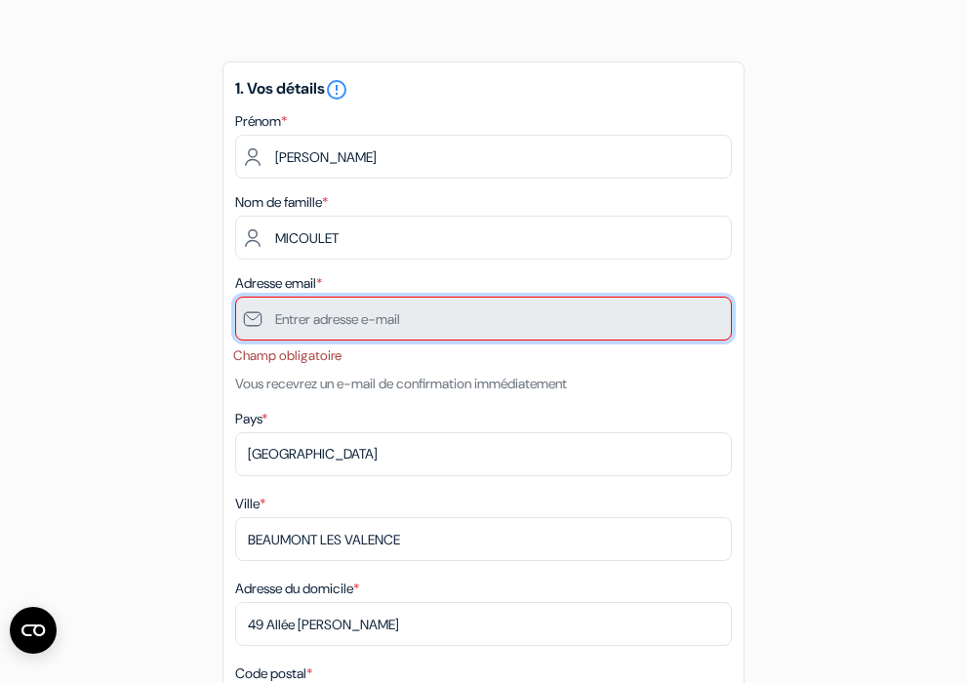
click at [262, 321] on input "text" at bounding box center [483, 319] width 497 height 44
click at [245, 319] on input "text" at bounding box center [483, 319] width 497 height 44
click at [247, 319] on input "text" at bounding box center [483, 319] width 497 height 44
click at [399, 326] on input "text" at bounding box center [483, 319] width 497 height 44
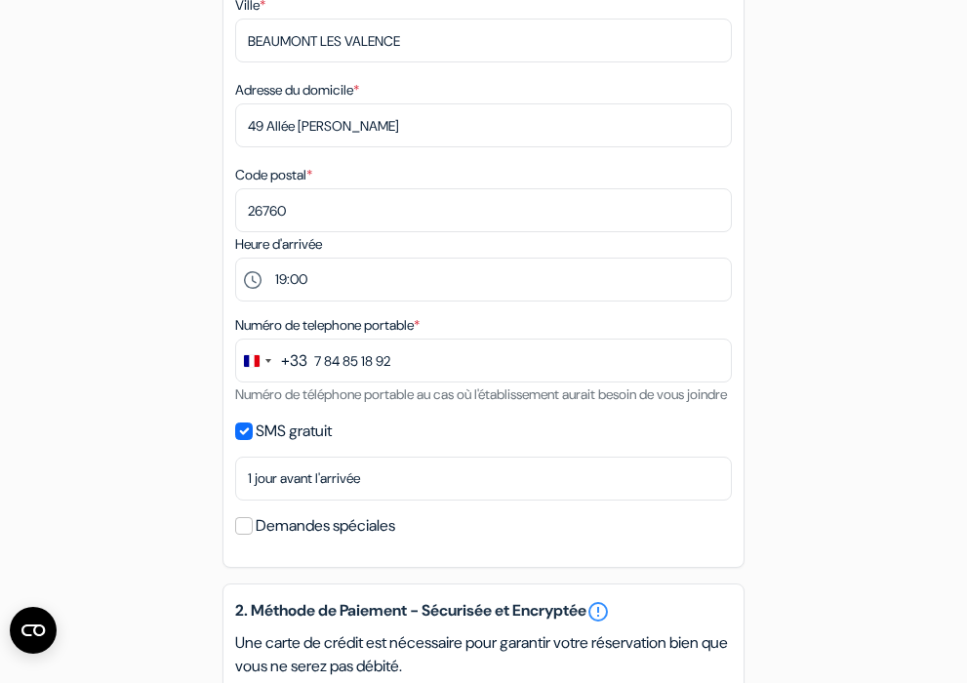
scroll to position [0, 0]
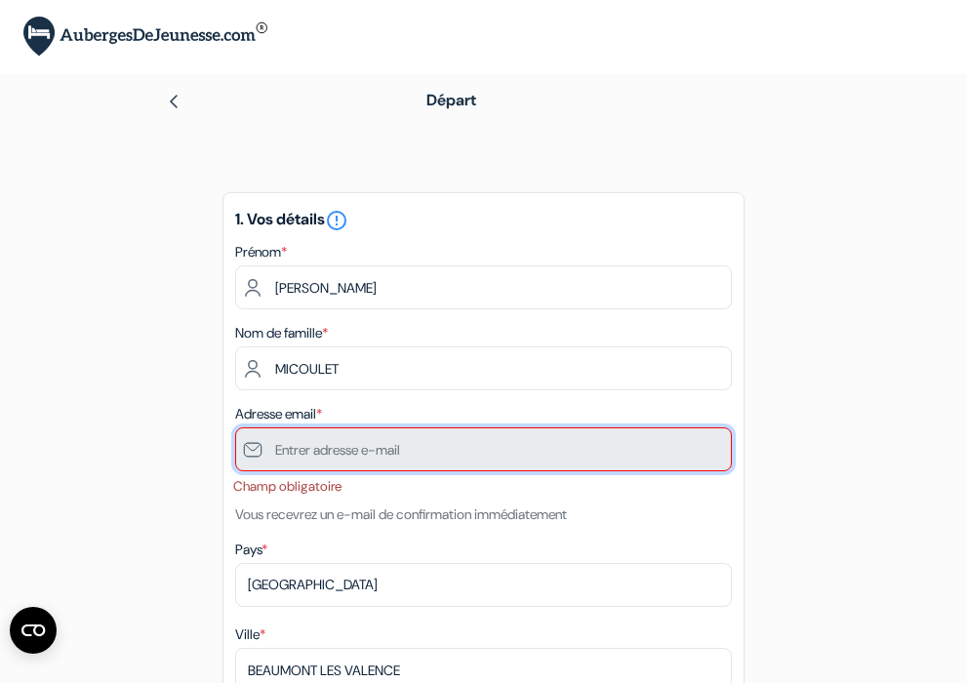
scroll to position [161, 0]
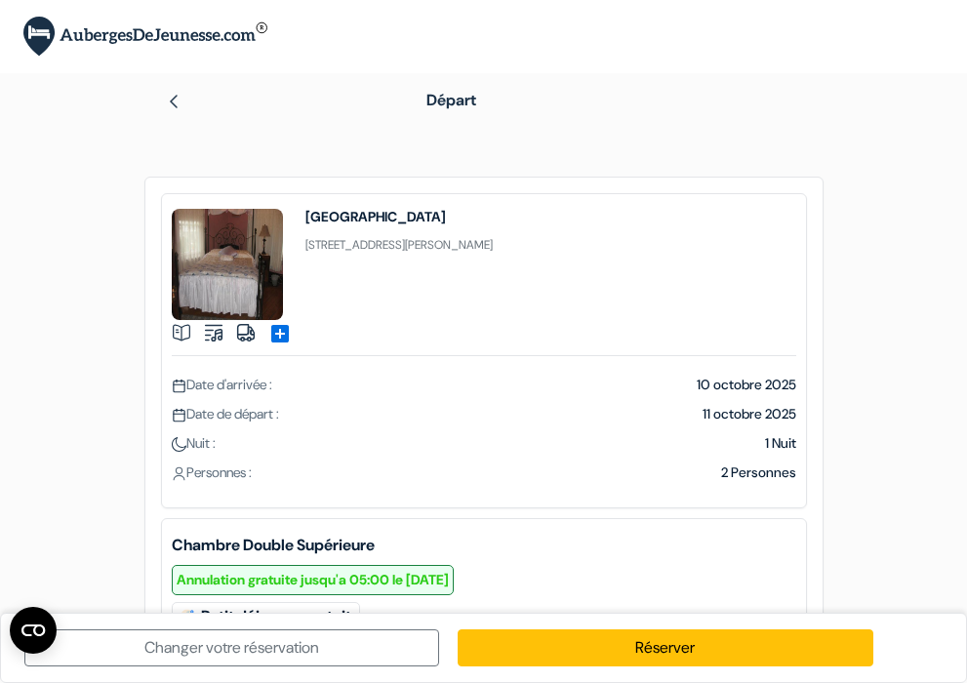
scroll to position [180, 0]
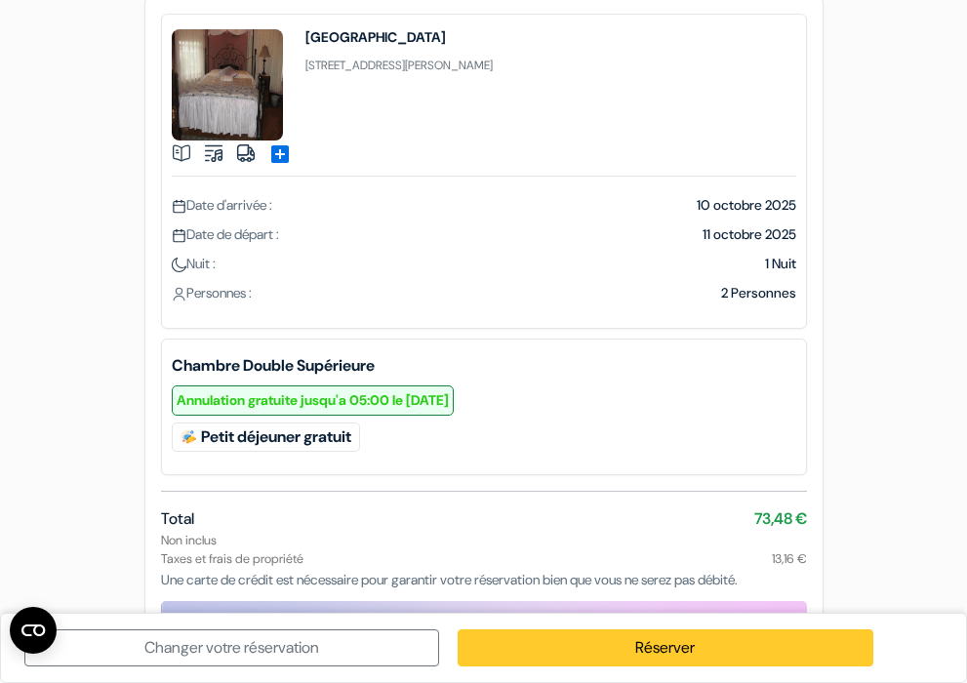
click at [705, 653] on link "Réserver" at bounding box center [665, 648] width 415 height 37
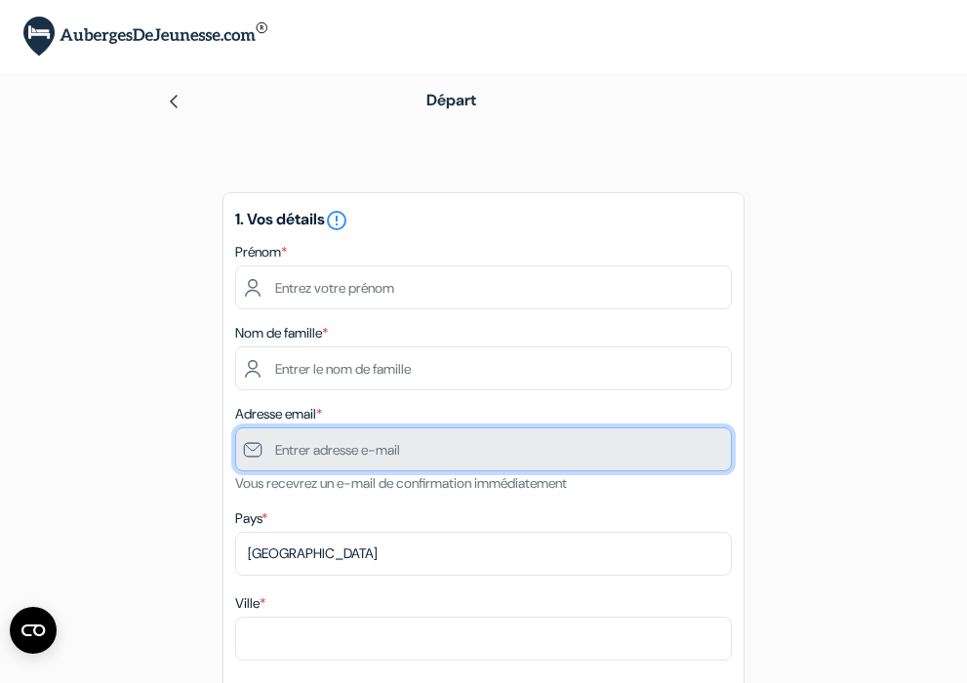
click at [497, 452] on input "text" at bounding box center [483, 450] width 497 height 44
click at [505, 440] on input "text" at bounding box center [483, 450] width 497 height 44
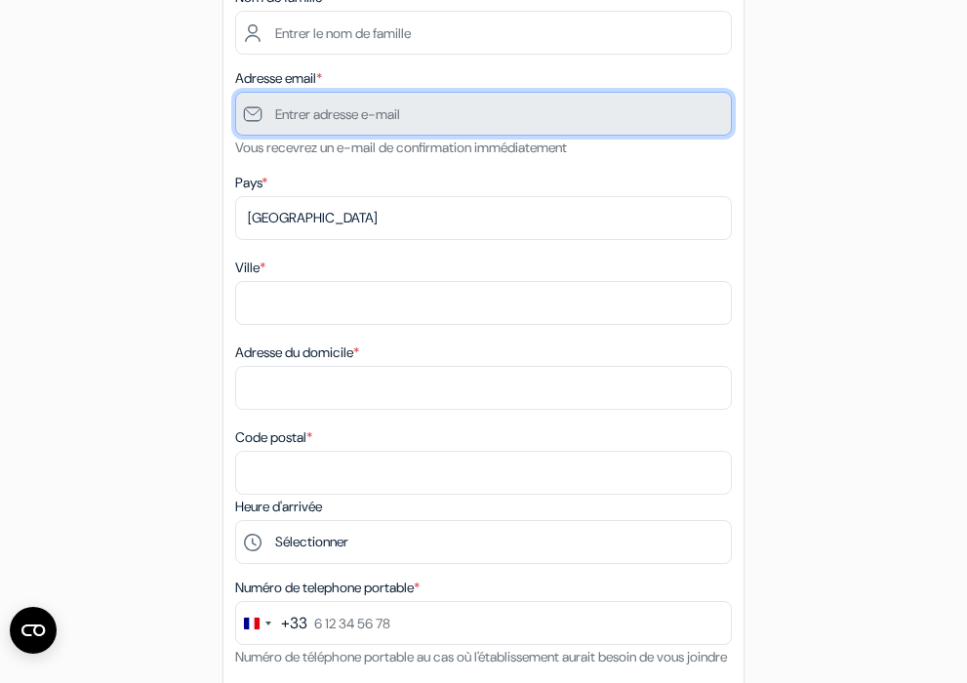
scroll to position [223, 0]
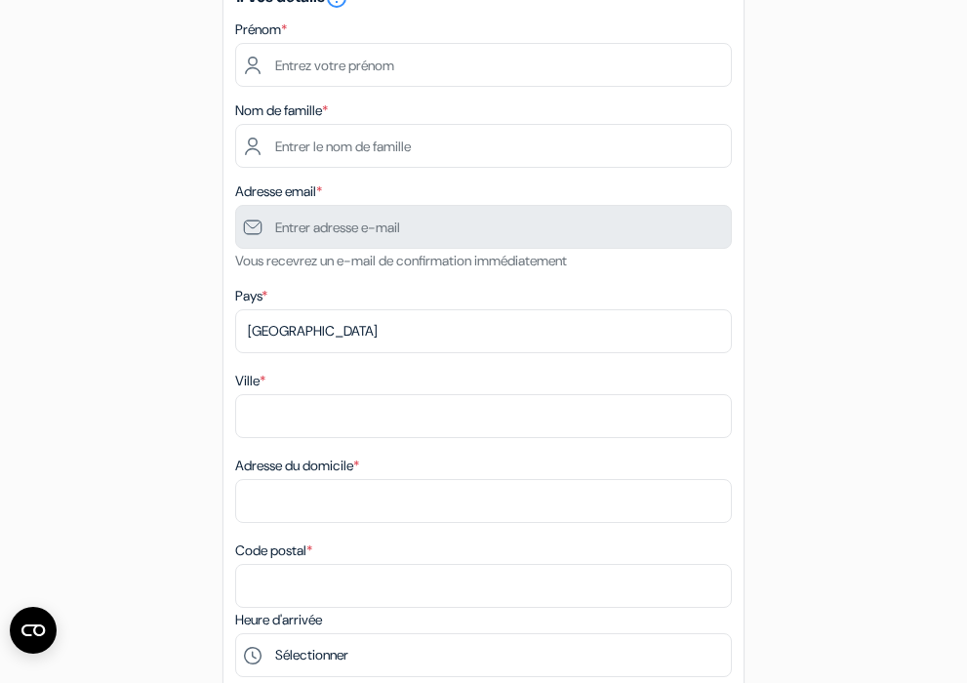
click at [322, 187] on span "*" at bounding box center [319, 192] width 6 height 18
click at [322, 185] on span "*" at bounding box center [319, 192] width 6 height 18
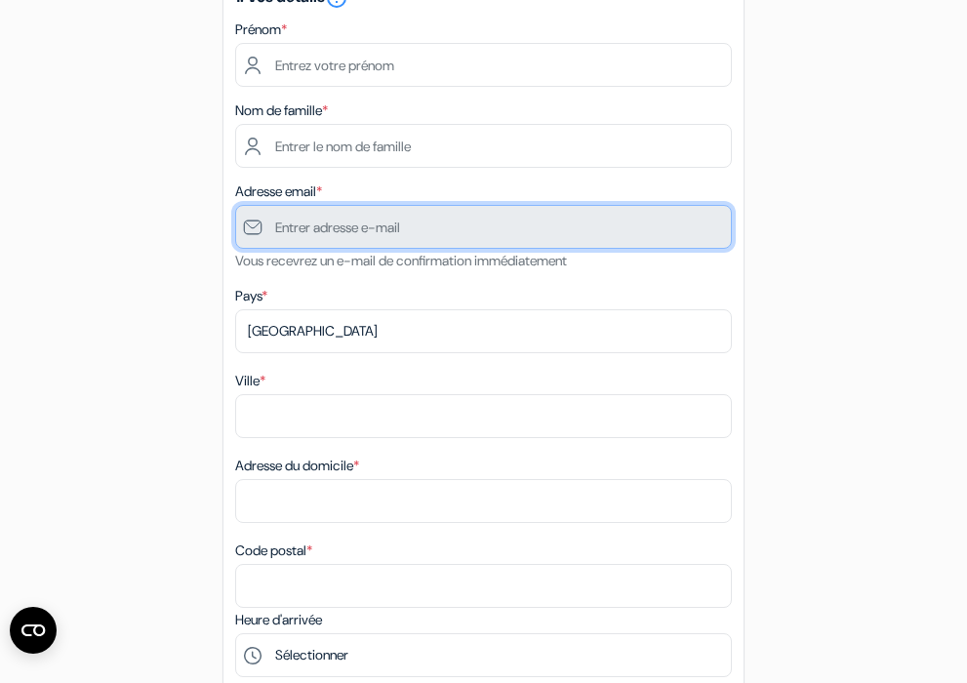
click at [451, 229] on input "text" at bounding box center [483, 227] width 497 height 44
click at [452, 228] on input "text" at bounding box center [483, 227] width 497 height 44
click at [248, 224] on input "text" at bounding box center [483, 227] width 497 height 44
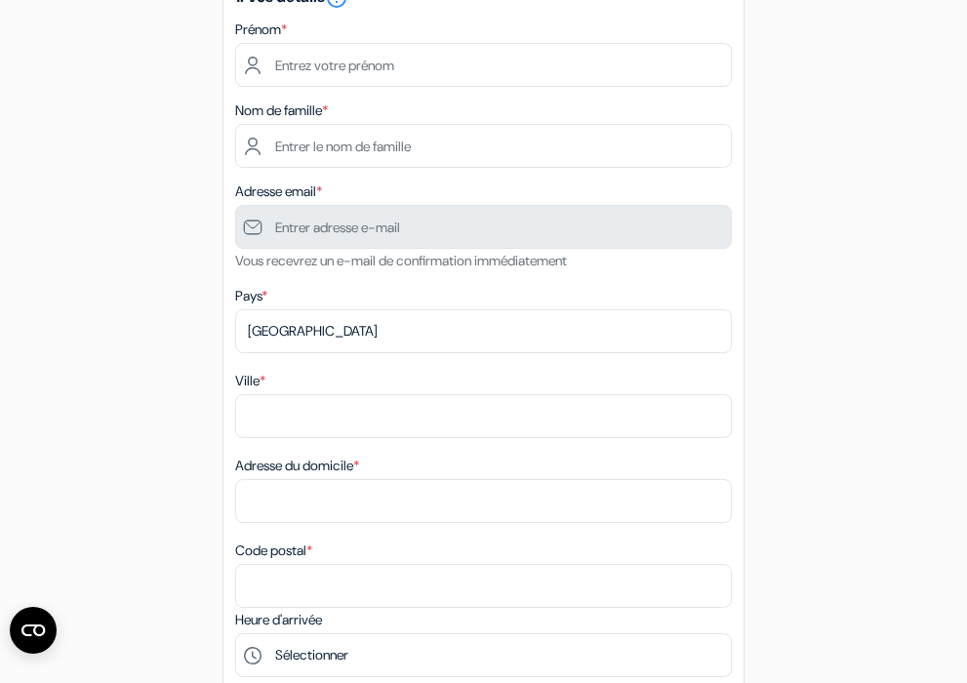
click at [322, 189] on span "*" at bounding box center [319, 192] width 6 height 18
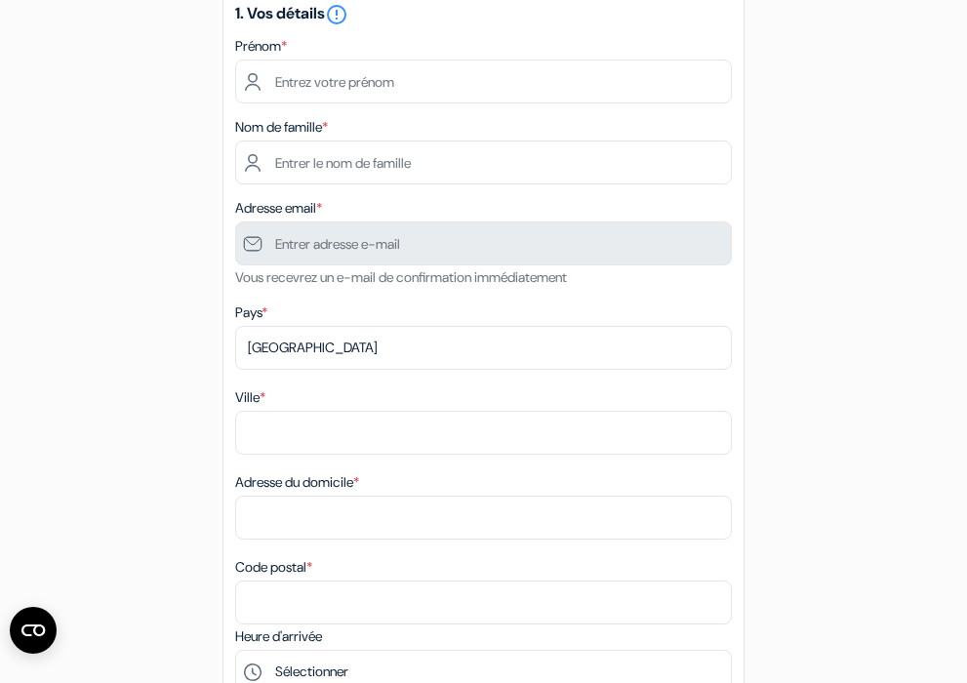
scroll to position [194, 0]
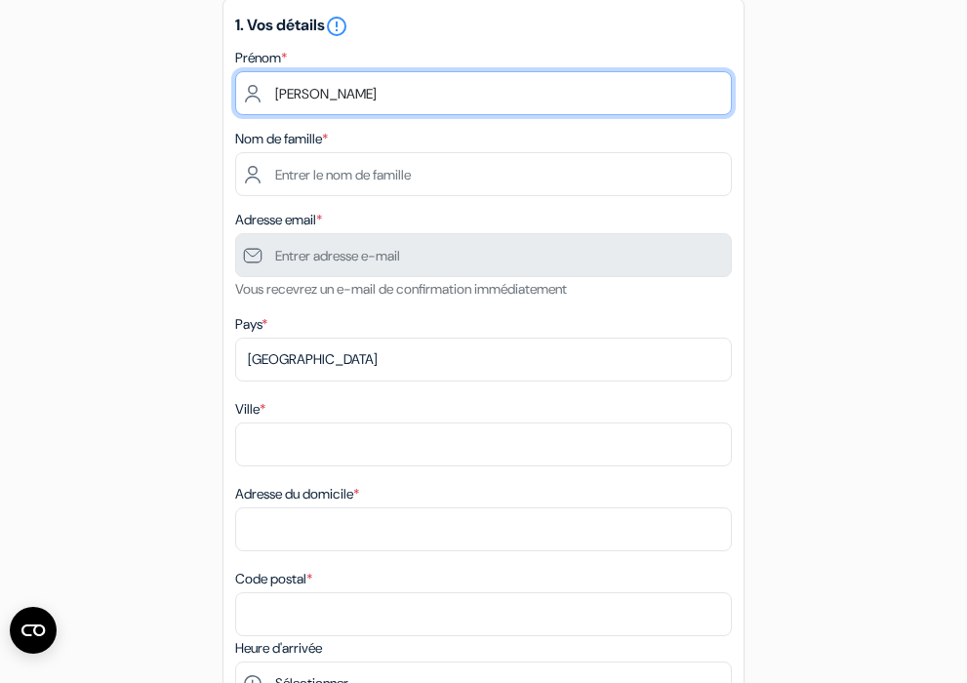
type input "[PERSON_NAME]"
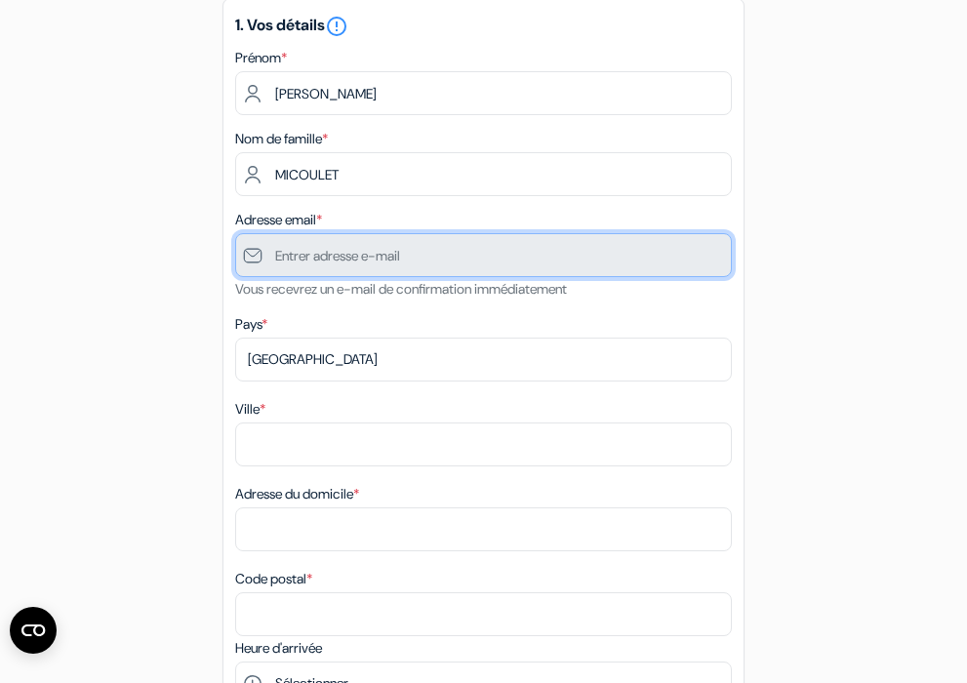
click at [376, 253] on input "text" at bounding box center [483, 255] width 497 height 44
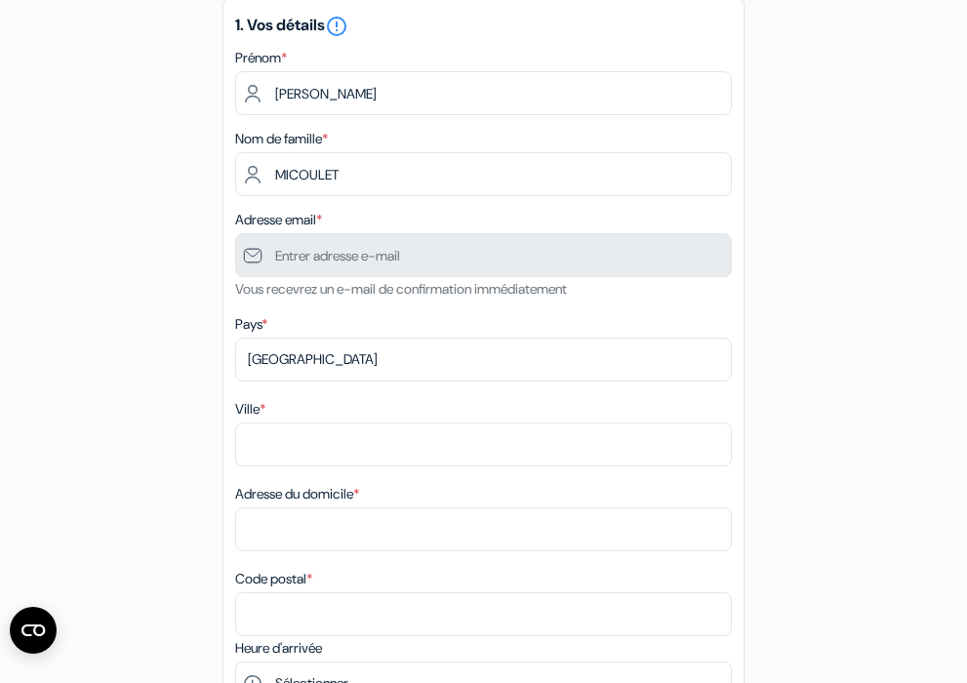
click at [311, 281] on small "Vous recevrez un e-mail de confirmation immédiatement" at bounding box center [401, 289] width 332 height 18
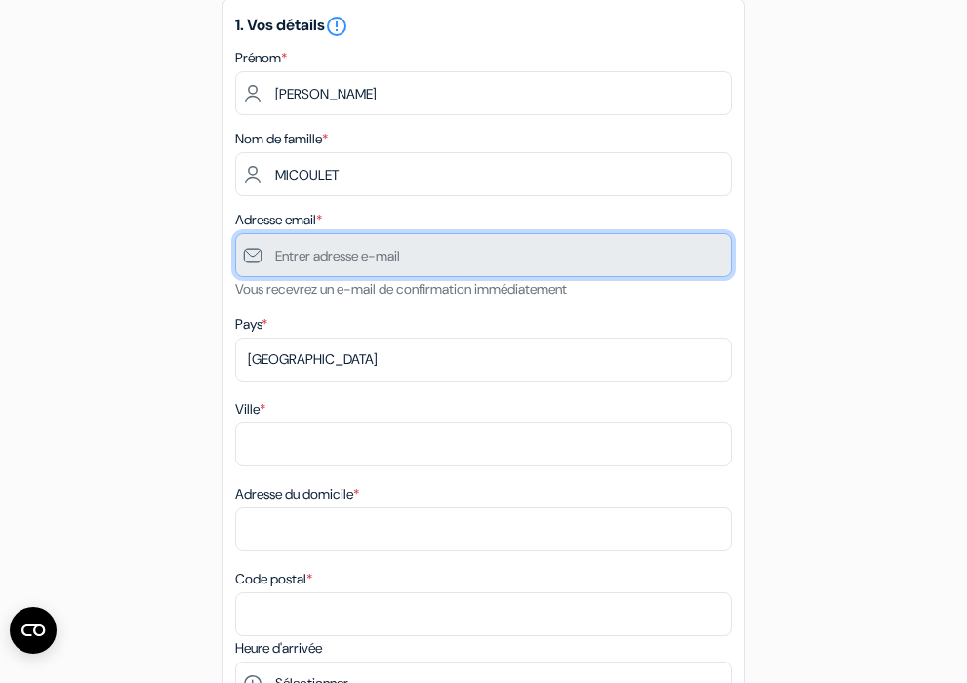
click at [397, 257] on input "text" at bounding box center [483, 255] width 497 height 44
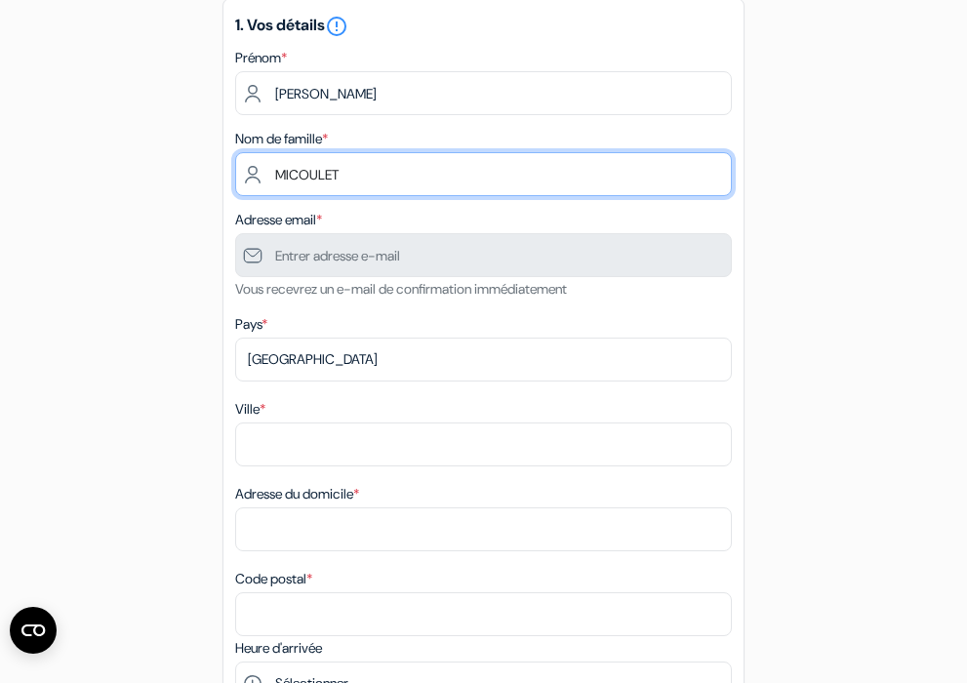
click at [403, 174] on input "MICOULET" at bounding box center [483, 174] width 497 height 44
click at [715, 174] on input "MICOULET" at bounding box center [483, 174] width 497 height 44
click at [714, 174] on input "MICOULET" at bounding box center [483, 174] width 497 height 44
type input "M"
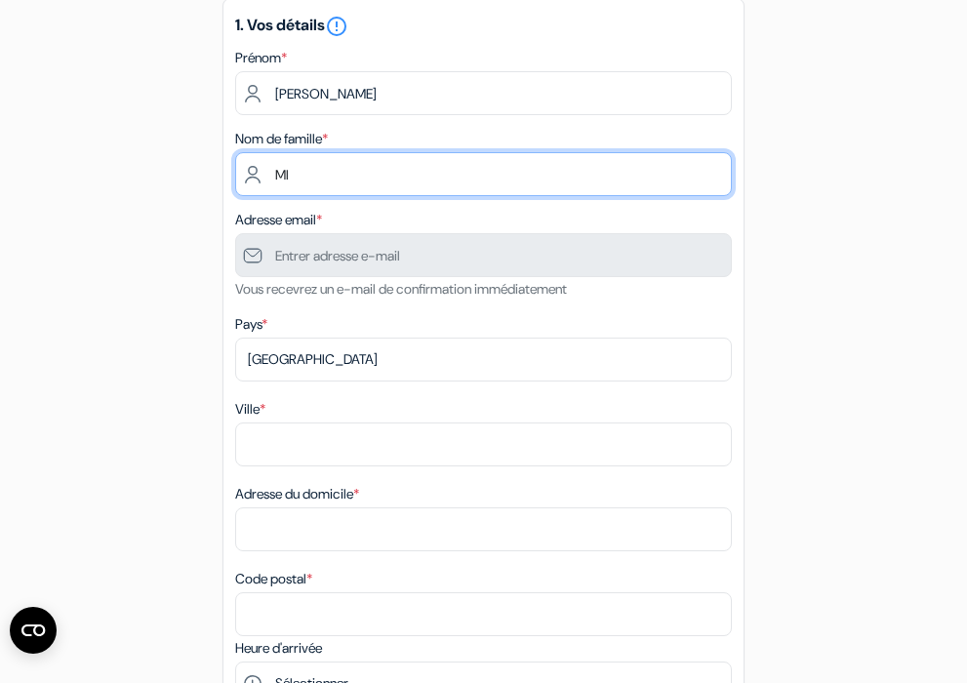
type input "MICOULET"
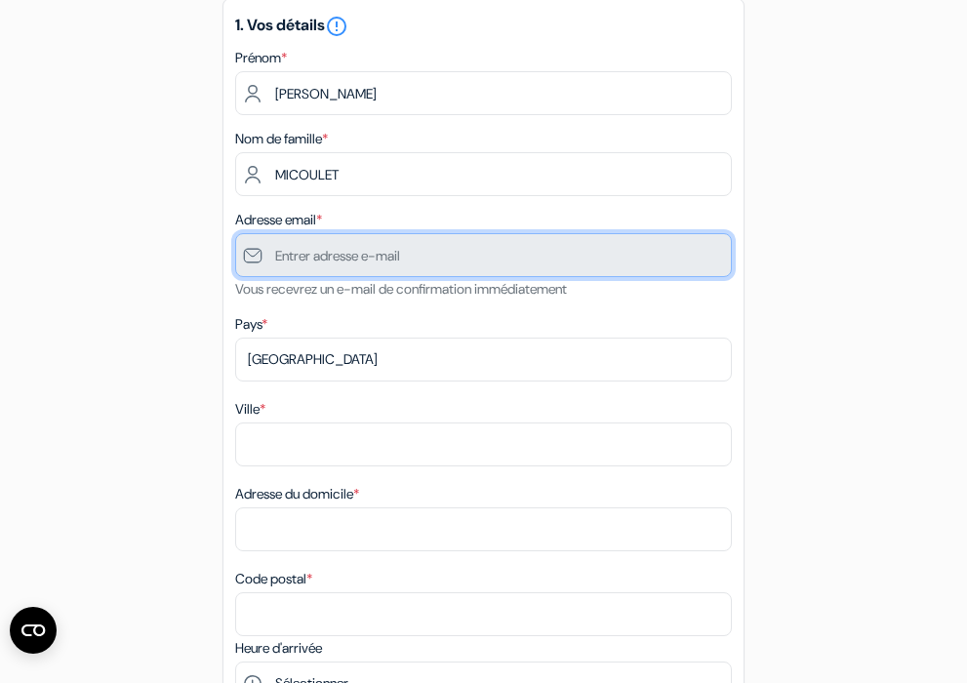
click at [385, 258] on input "text" at bounding box center [483, 255] width 497 height 44
